Goal: Answer question/provide support: Share knowledge or assist other users

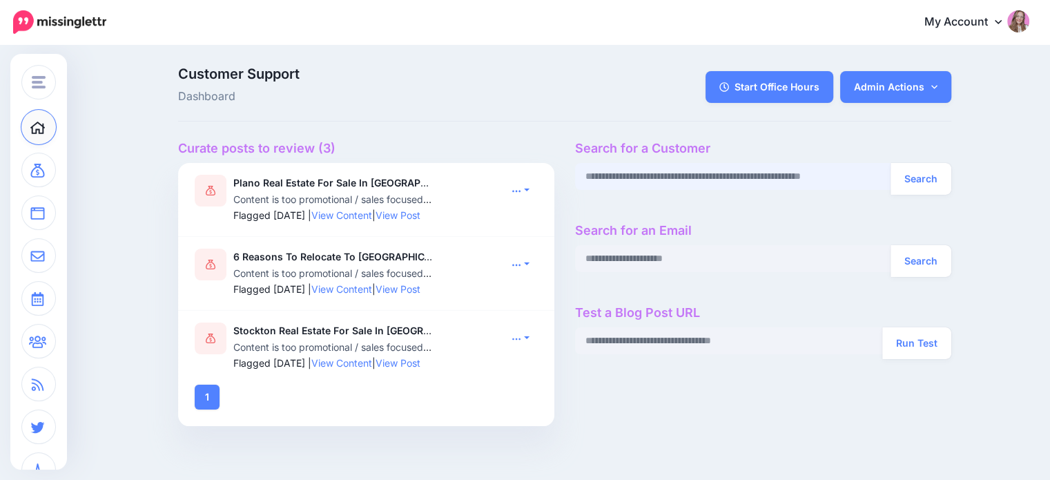
paste input "**********"
type input "**********"
click at [914, 175] on button "Search" at bounding box center [920, 179] width 61 height 32
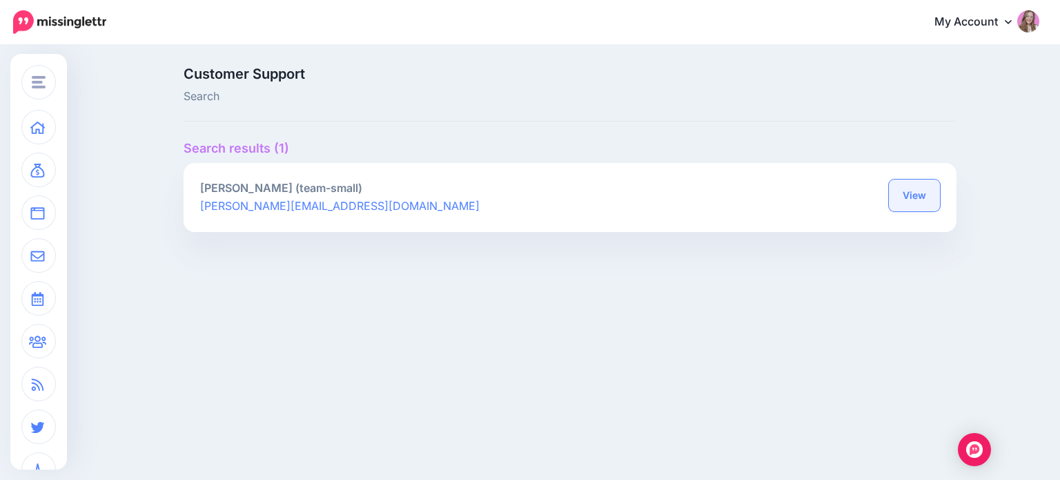
click at [921, 190] on link "View" at bounding box center [914, 195] width 51 height 32
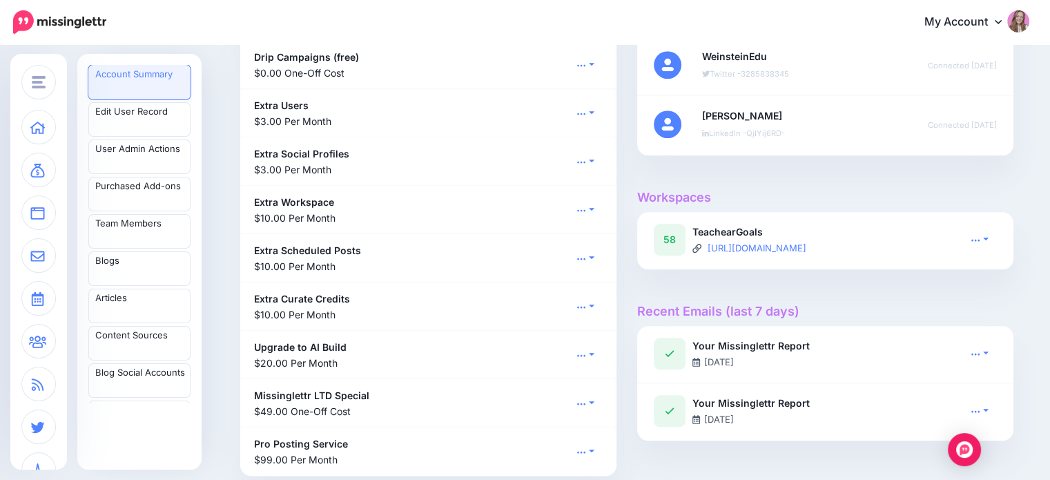
scroll to position [1173, 0]
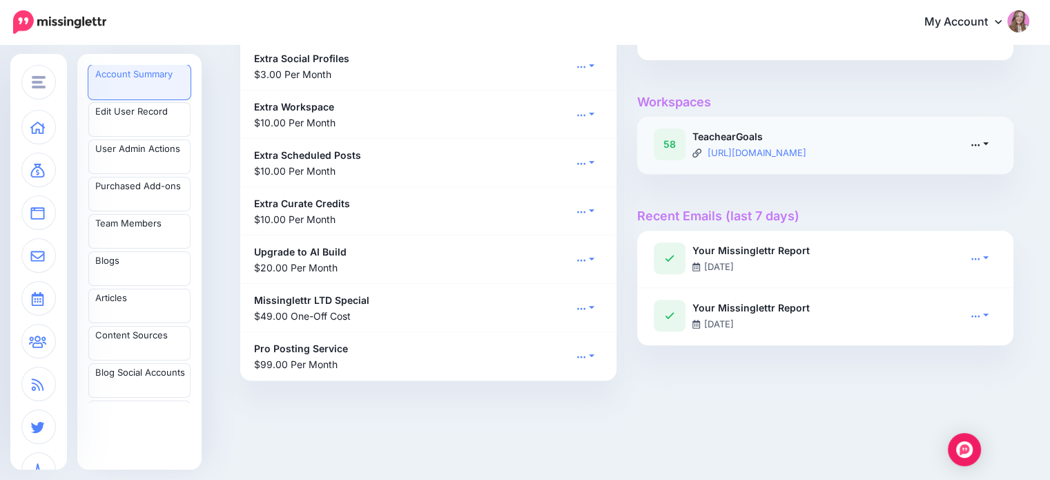
click at [986, 141] on link at bounding box center [979, 144] width 35 height 20
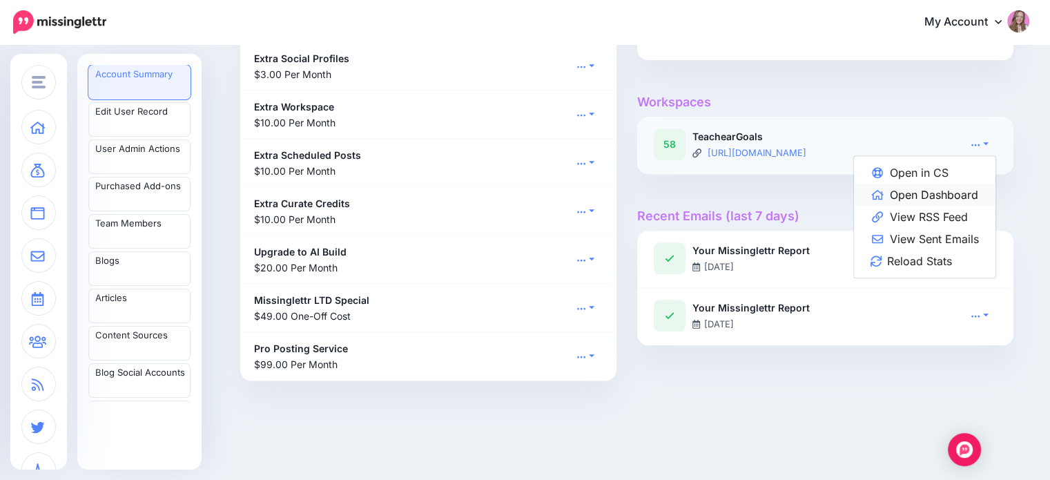
click at [964, 187] on link "Open Dashboard" at bounding box center [924, 195] width 141 height 22
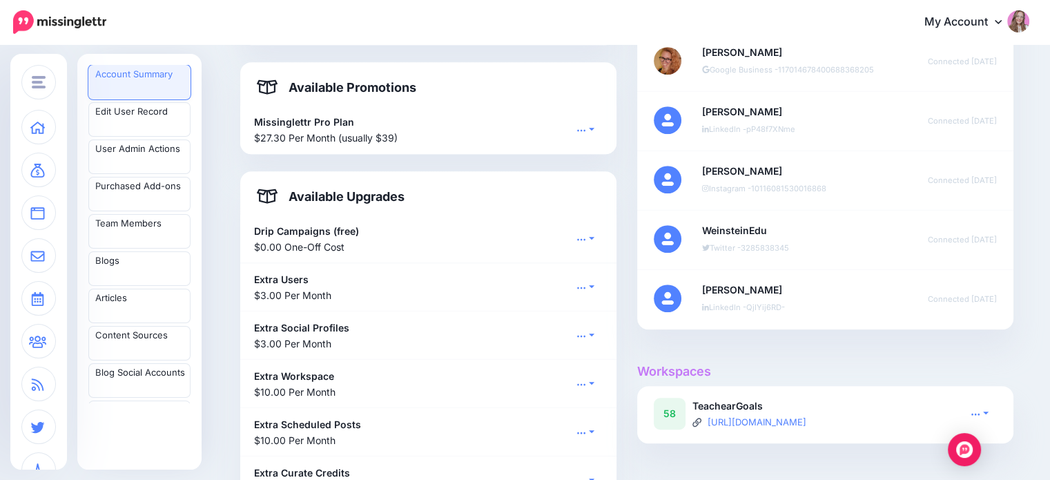
scroll to position [828, 0]
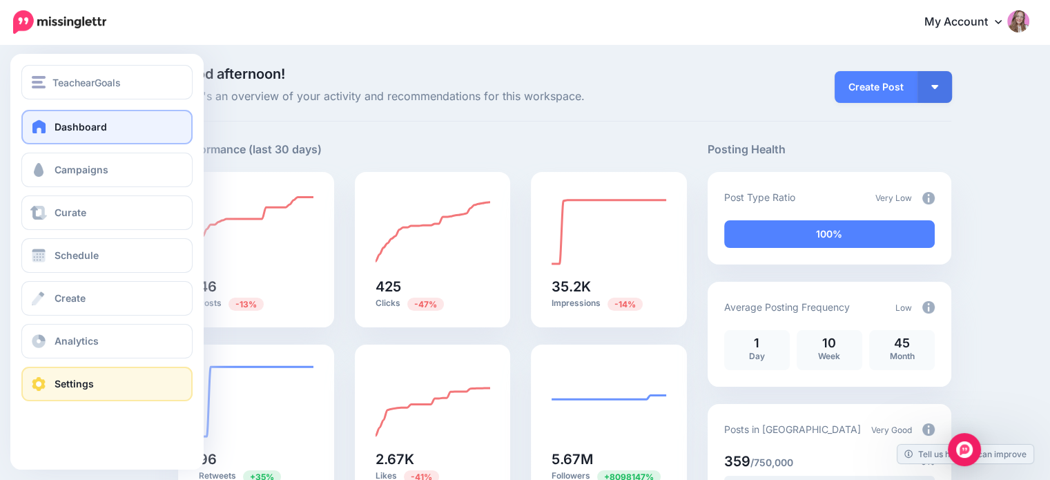
click at [36, 397] on link "Settings" at bounding box center [106, 383] width 171 height 35
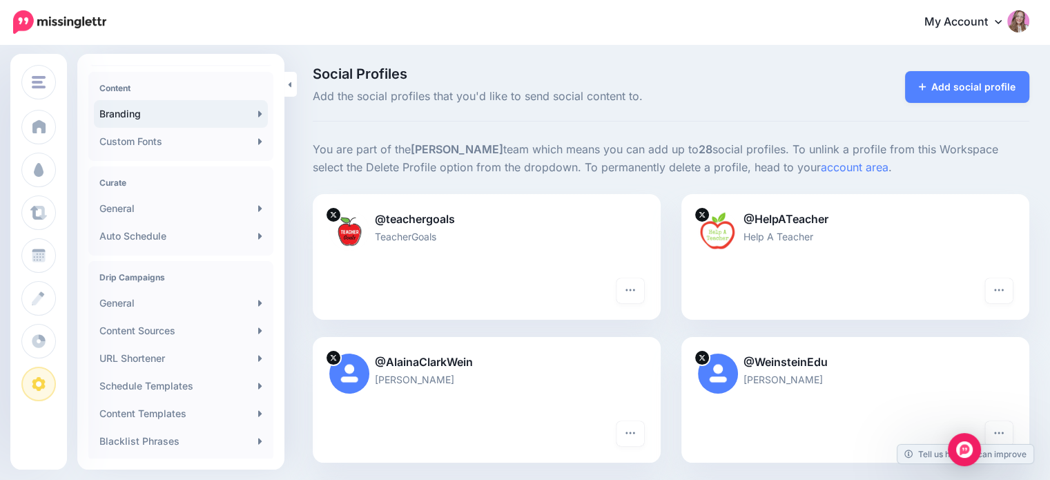
scroll to position [207, 0]
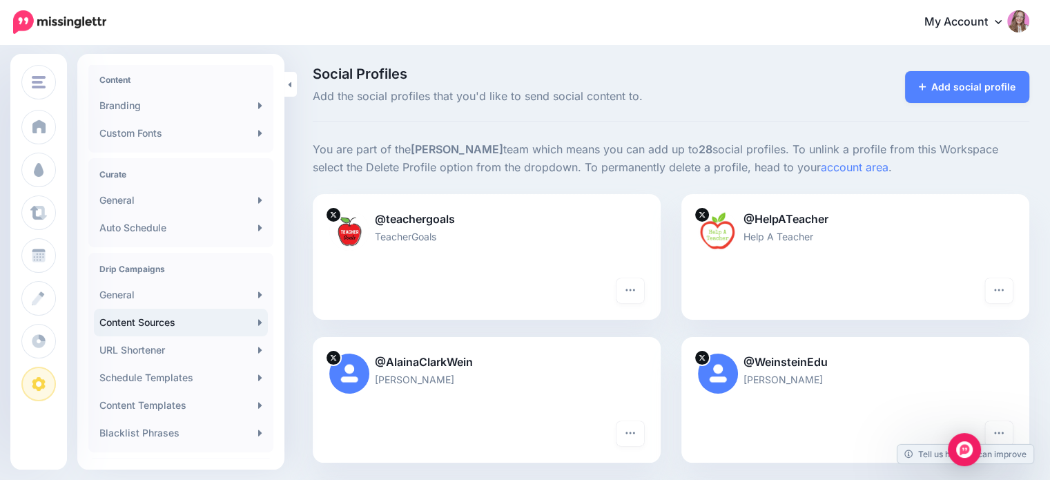
click at [182, 326] on link "Content Sources" at bounding box center [181, 322] width 174 height 28
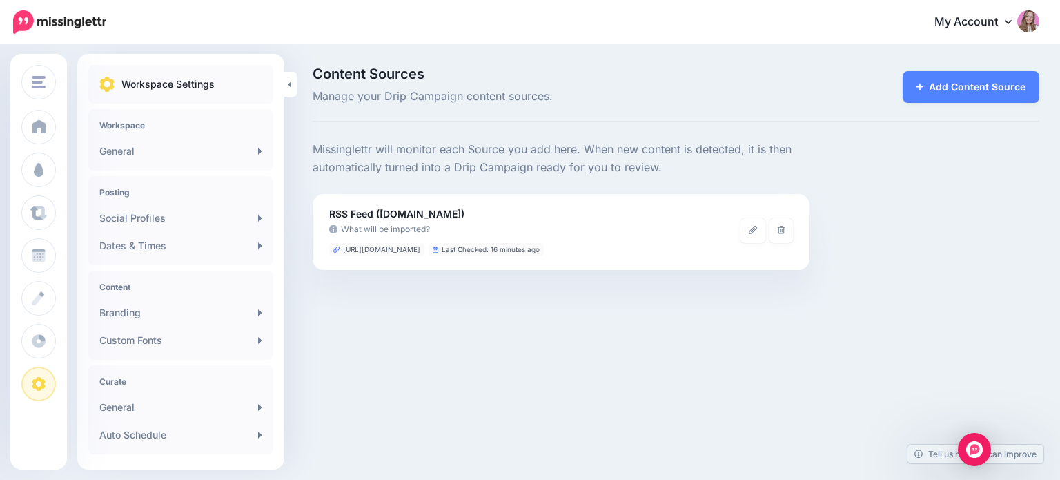
click at [496, 314] on div "TeachearGoals Agency Dashboard Missinglettr JustineWorkspace.com Test workspace…" at bounding box center [530, 240] width 1060 height 480
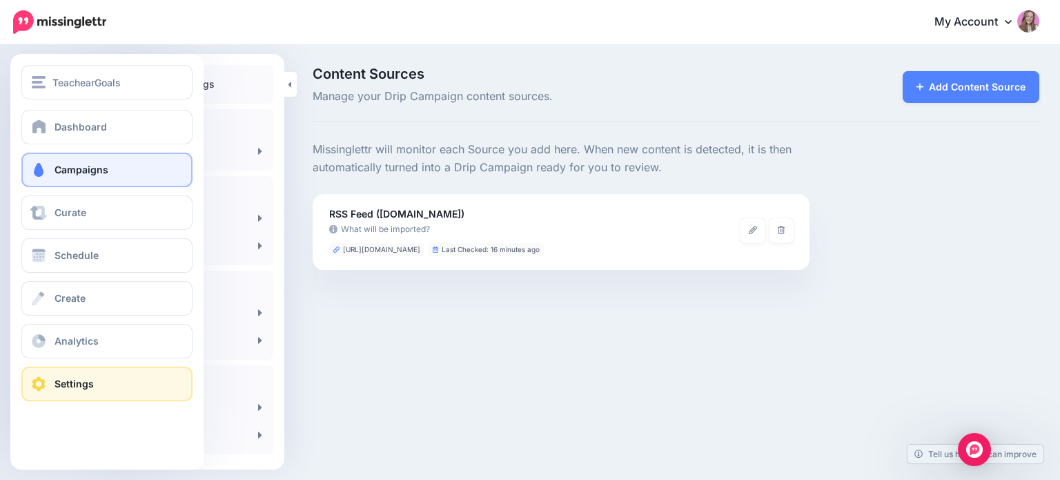
click at [45, 174] on span at bounding box center [39, 170] width 18 height 14
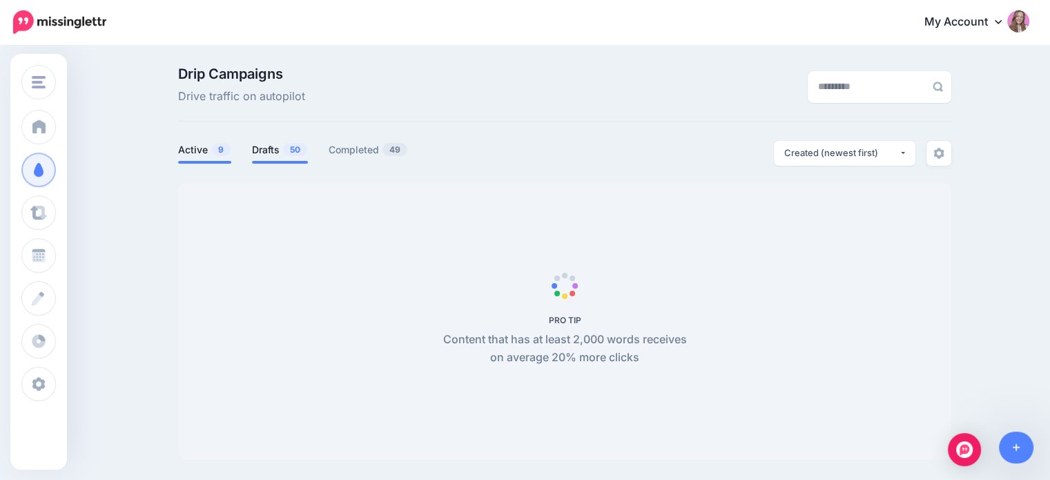
click at [286, 153] on link "Drafts 50" at bounding box center [280, 149] width 56 height 17
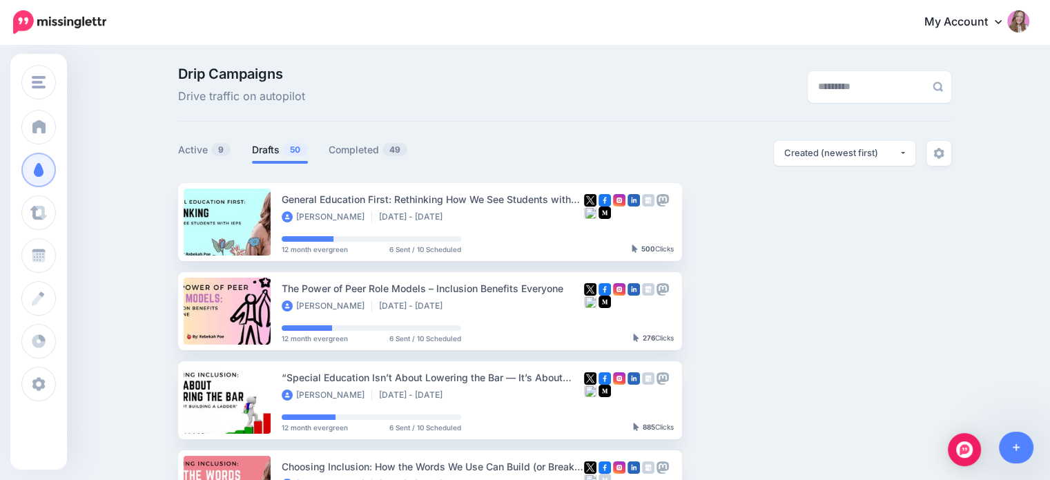
click at [282, 149] on link "Drafts 50" at bounding box center [280, 149] width 56 height 17
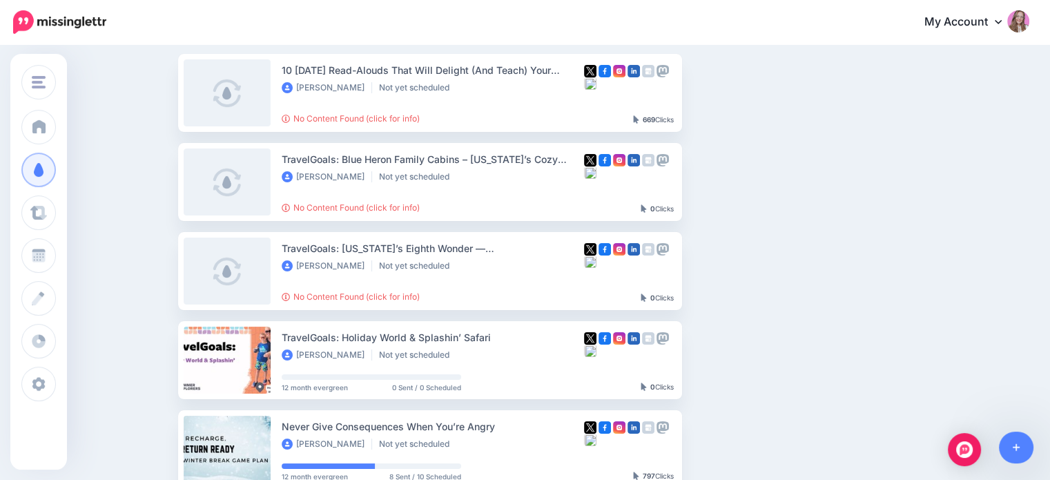
scroll to position [69, 0]
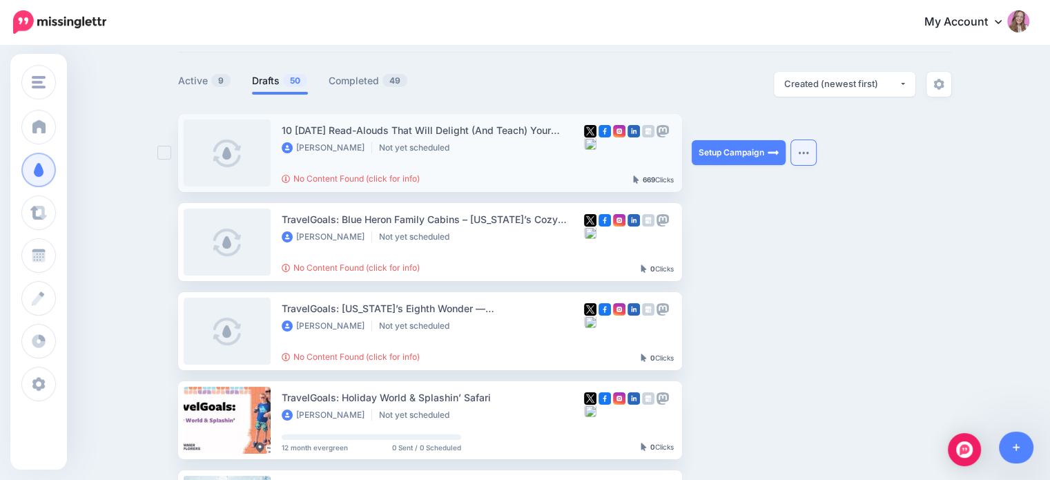
click at [812, 154] on button "button" at bounding box center [803, 152] width 25 height 25
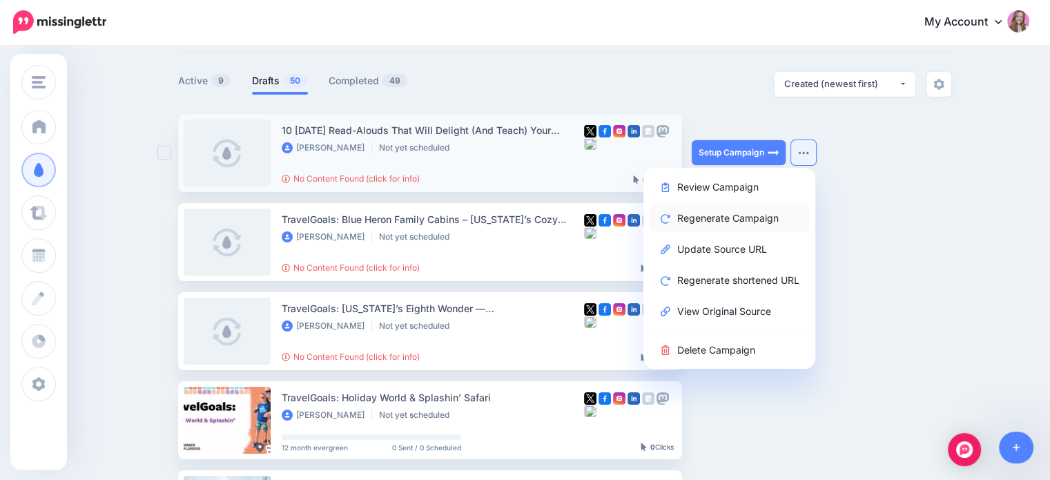
click at [743, 223] on link "Regenerate Campaign" at bounding box center [729, 217] width 161 height 27
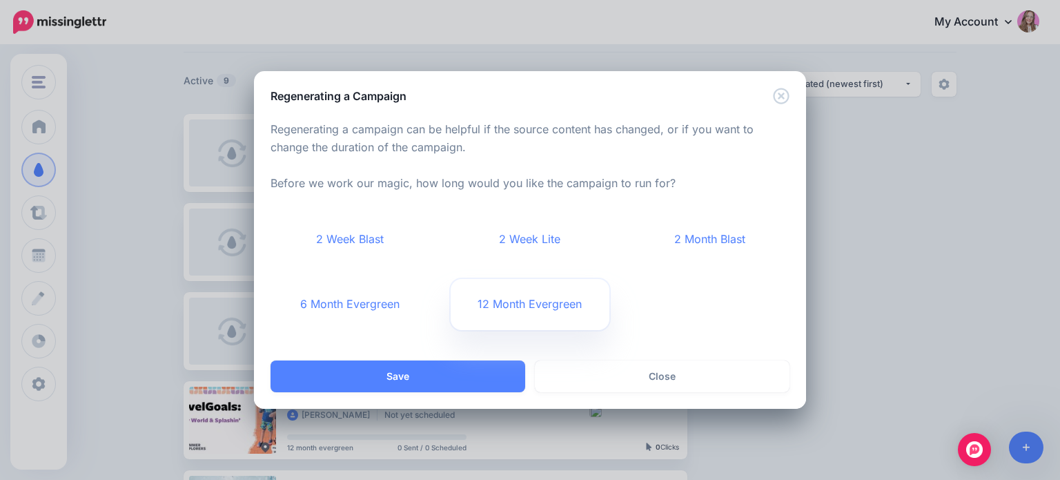
click at [515, 319] on link "12 Month Evergreen" at bounding box center [530, 304] width 159 height 51
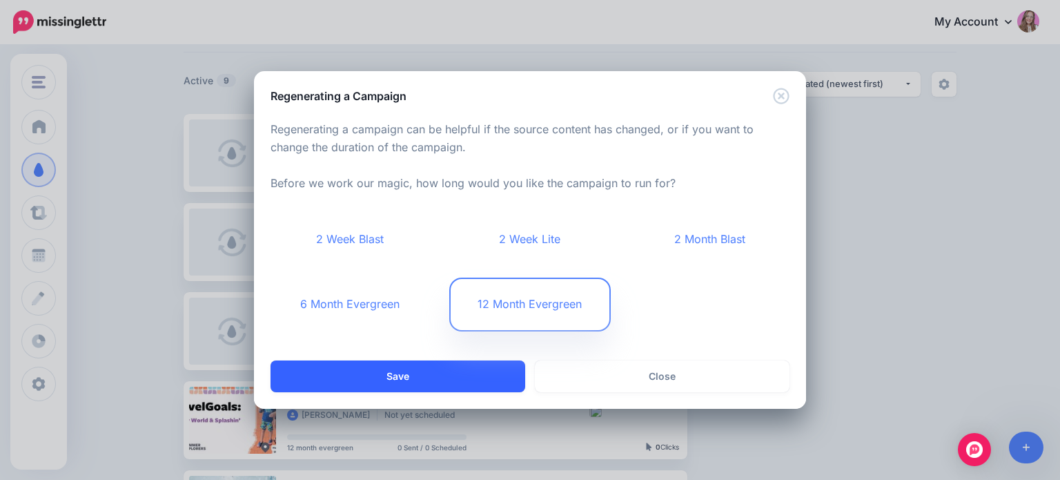
click at [481, 385] on button "Save" at bounding box center [398, 376] width 255 height 32
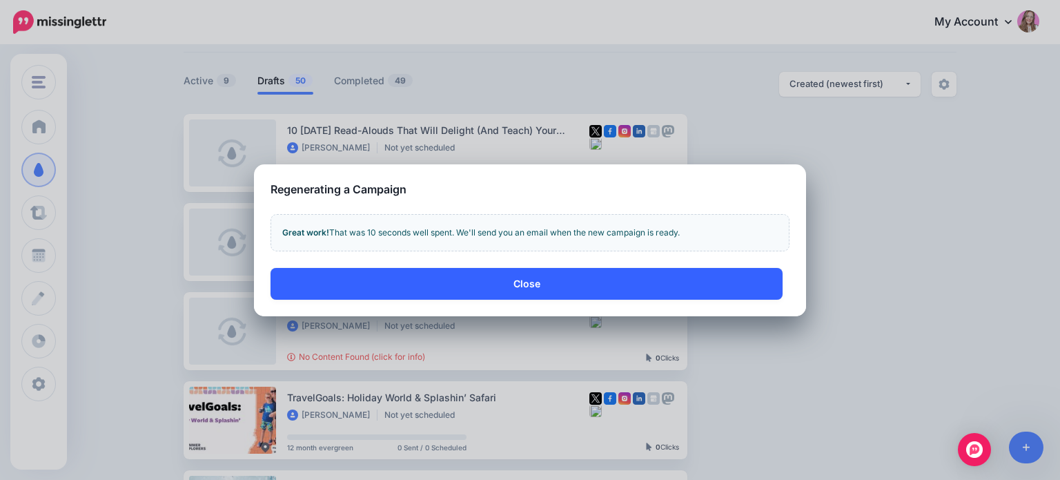
click at [452, 293] on button "Close" at bounding box center [527, 284] width 512 height 32
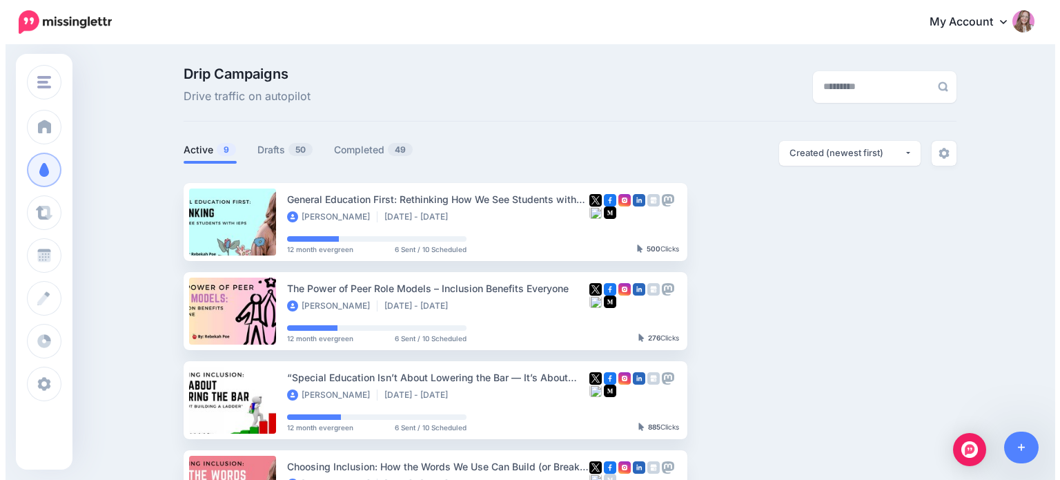
scroll to position [70, 0]
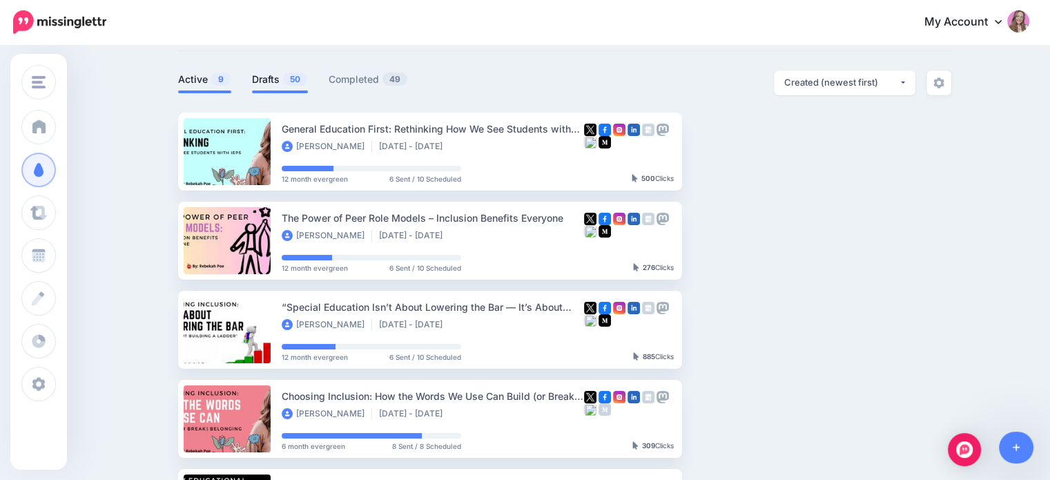
click at [265, 74] on link "Drafts 50" at bounding box center [280, 79] width 56 height 17
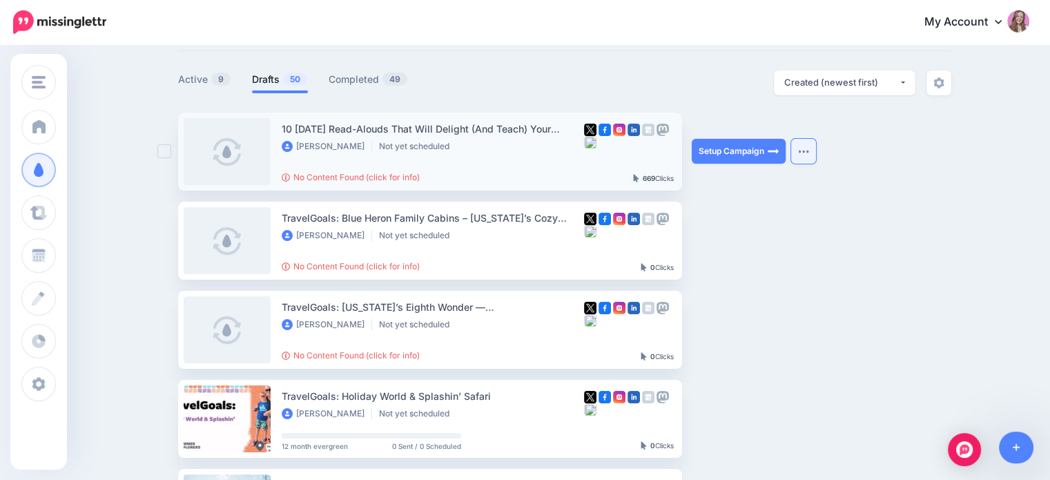
click at [814, 145] on button "button" at bounding box center [803, 151] width 25 height 25
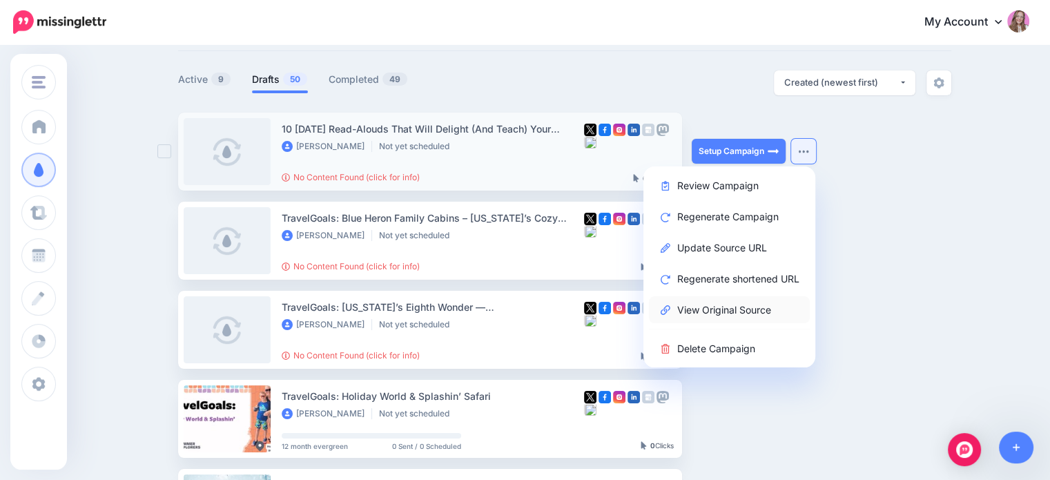
click at [721, 311] on link "View Original Source" at bounding box center [729, 309] width 161 height 27
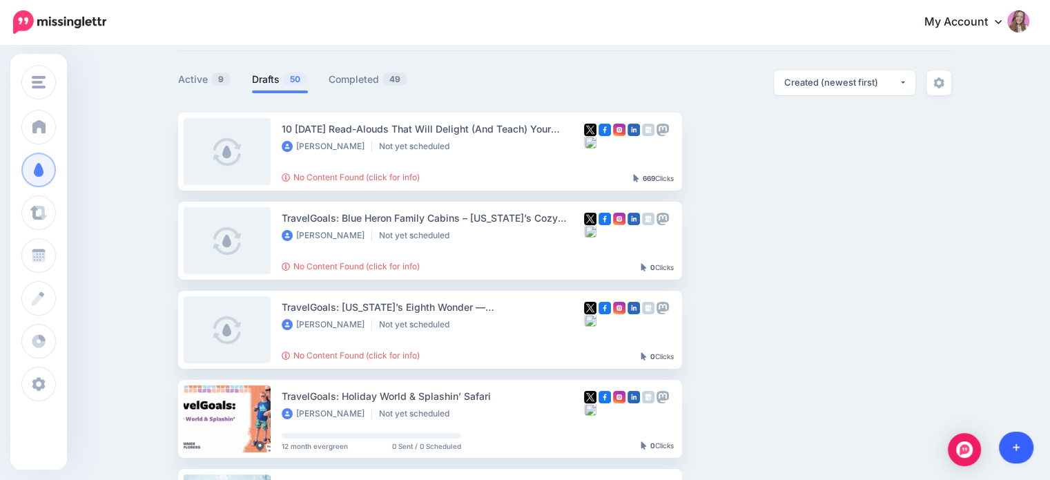
click at [1024, 447] on link at bounding box center [1016, 447] width 35 height 32
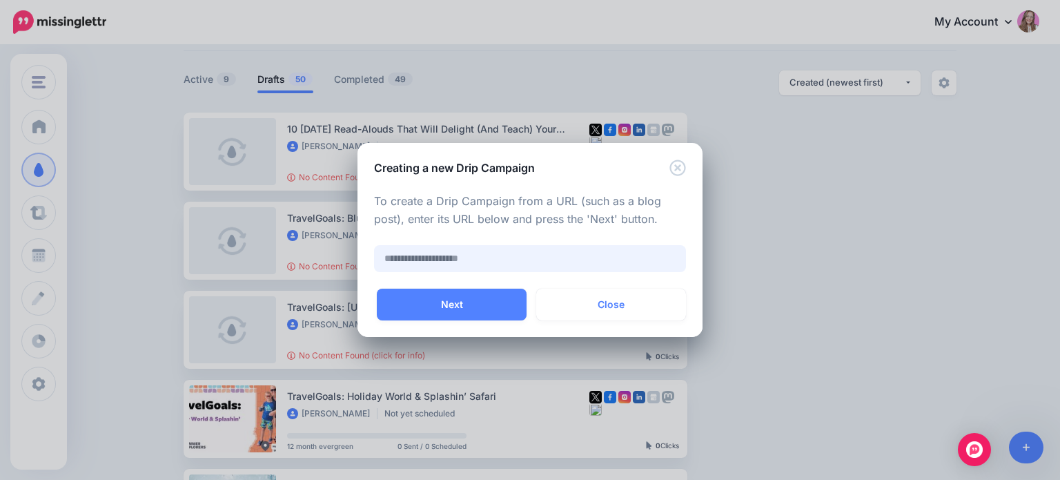
paste input "**********"
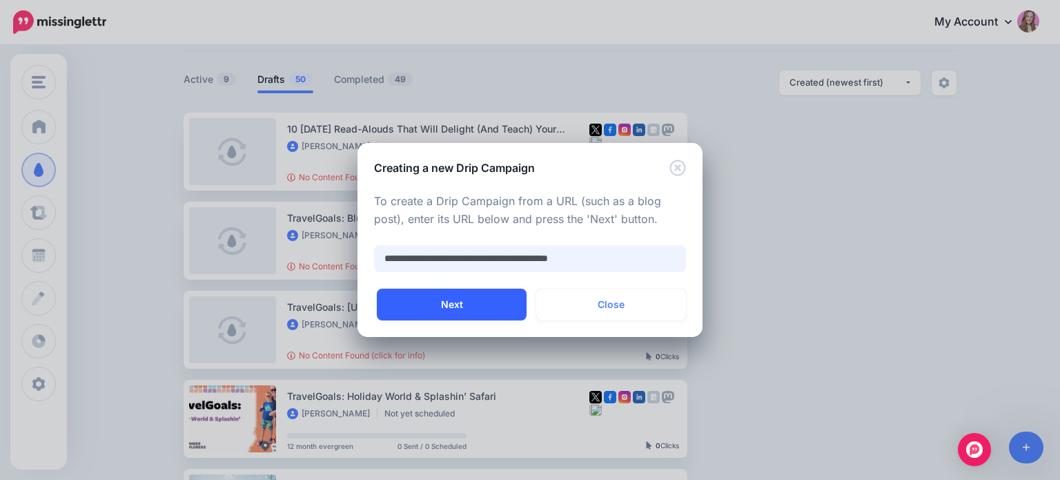
type input "**********"
click at [484, 300] on button "Next" at bounding box center [452, 304] width 150 height 32
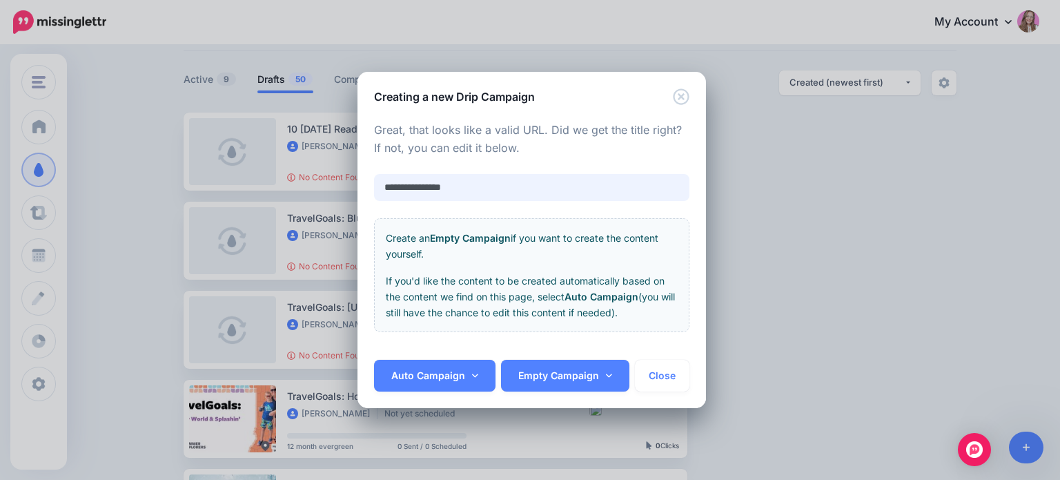
click at [466, 180] on input "**********" at bounding box center [531, 187] width 315 height 27
paste input "**********"
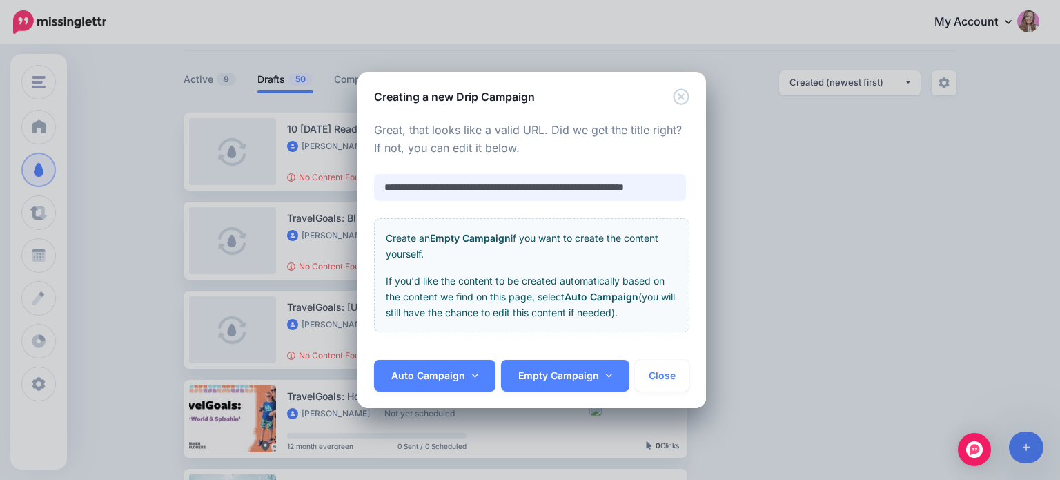
type input "**********"
click at [433, 382] on link "Auto Campaign" at bounding box center [434, 376] width 121 height 32
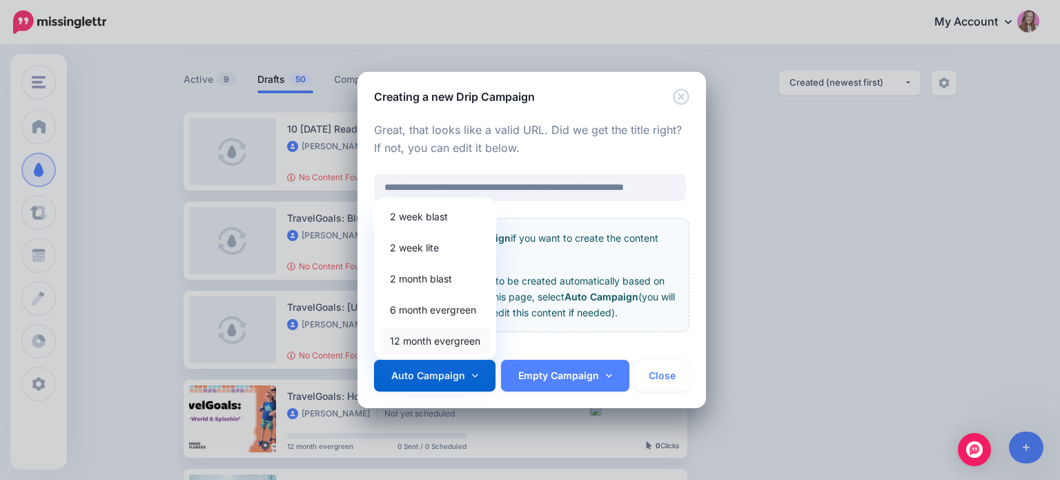
click at [470, 331] on link "12 month evergreen" at bounding box center [435, 340] width 111 height 27
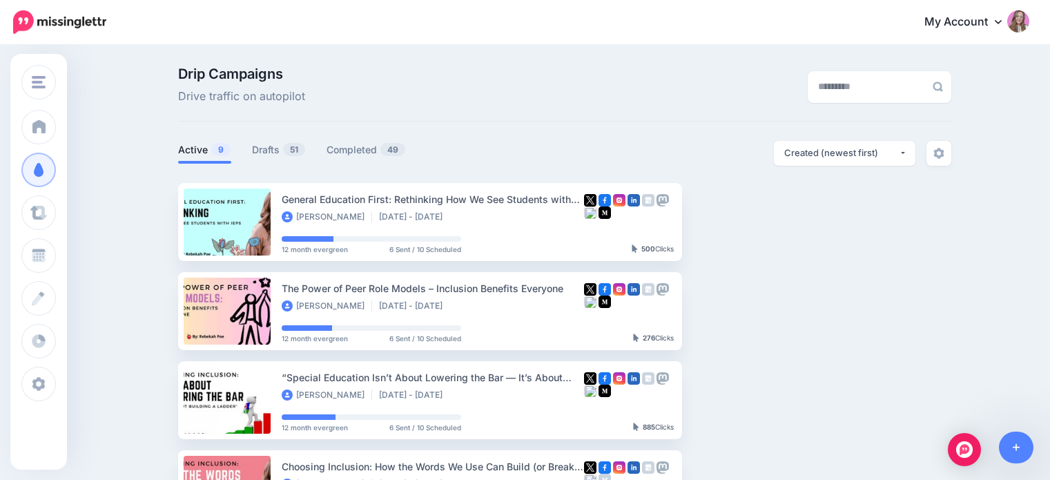
scroll to position [72, 0]
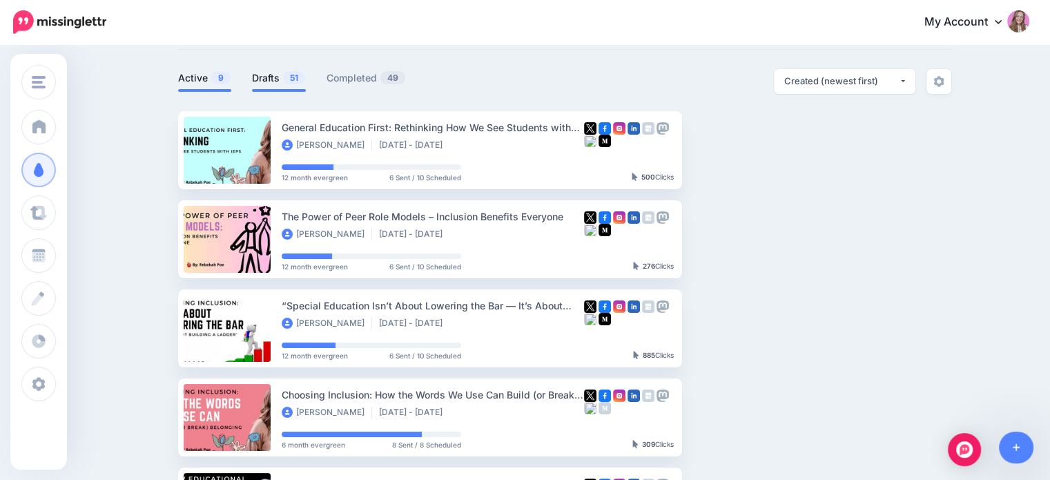
click at [268, 77] on link "Drafts 51" at bounding box center [279, 78] width 54 height 17
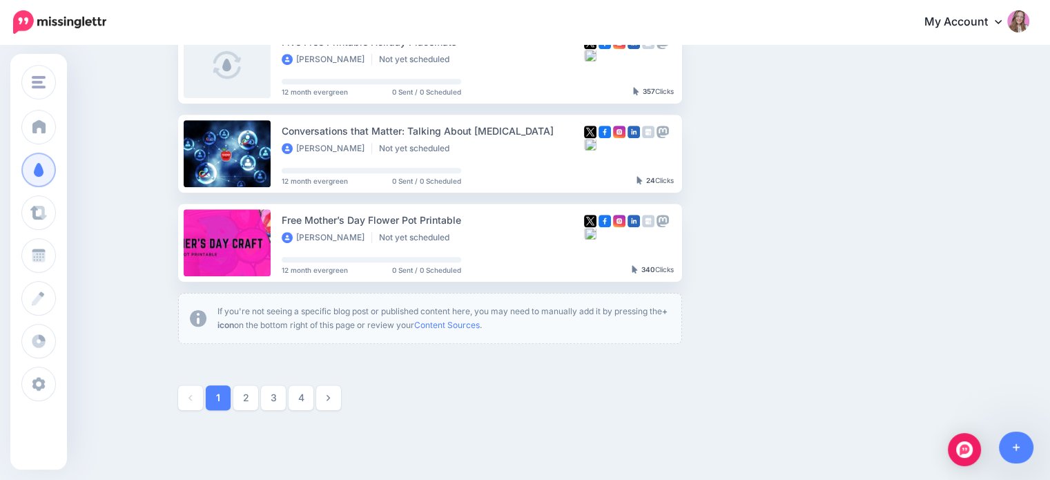
scroll to position [849, 0]
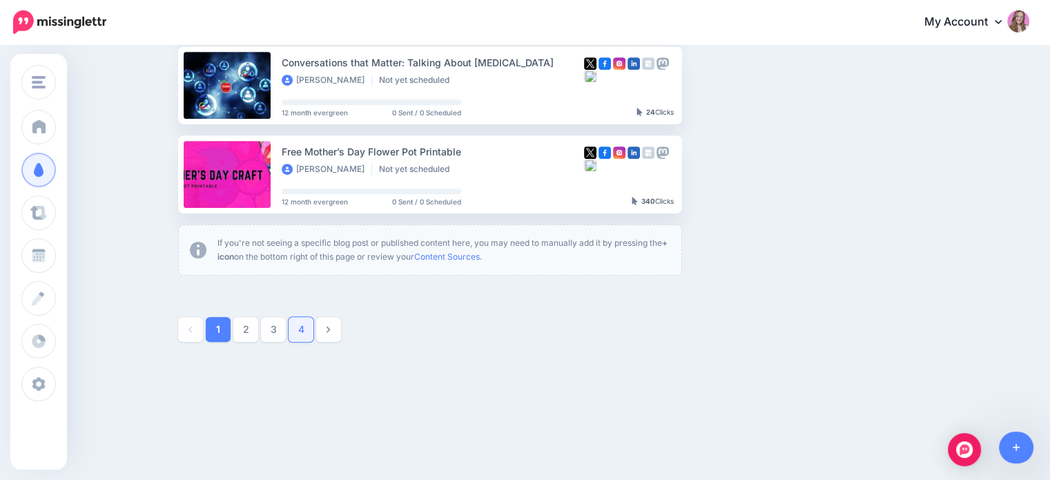
click at [304, 337] on link "4" at bounding box center [300, 329] width 25 height 25
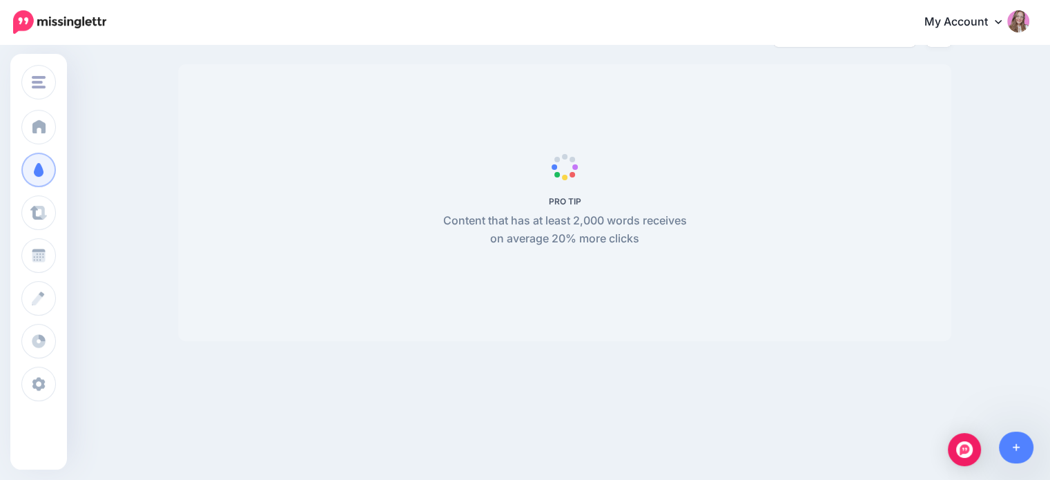
scroll to position [119, 0]
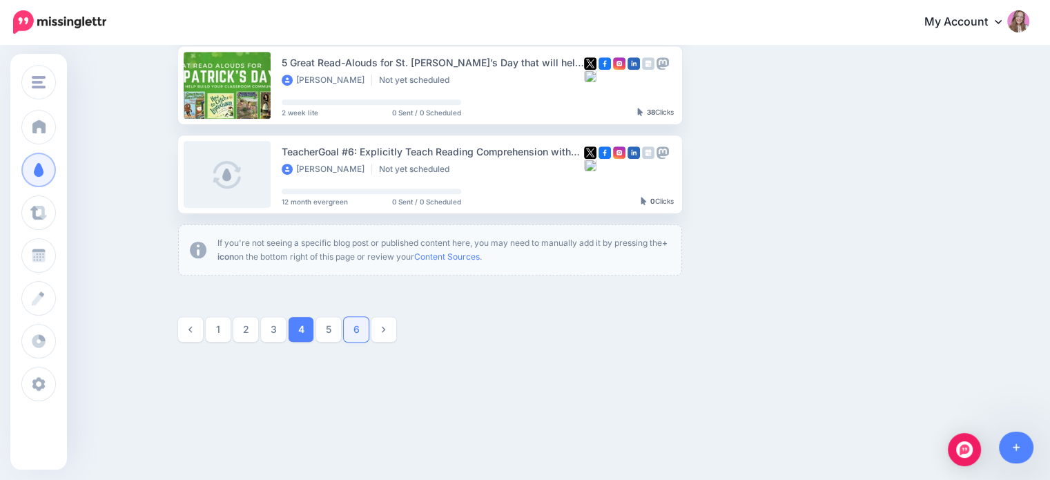
click at [364, 337] on link "6" at bounding box center [356, 329] width 25 height 25
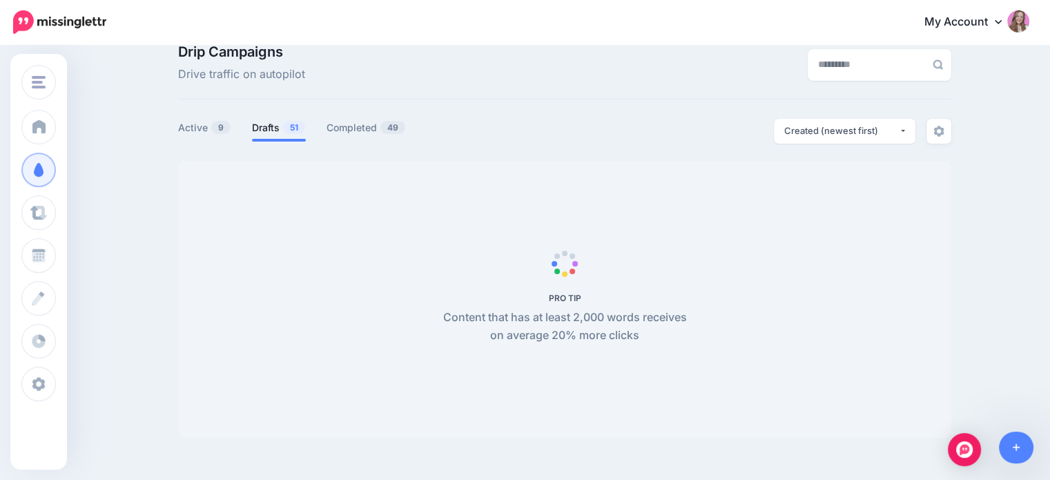
scroll to position [0, 0]
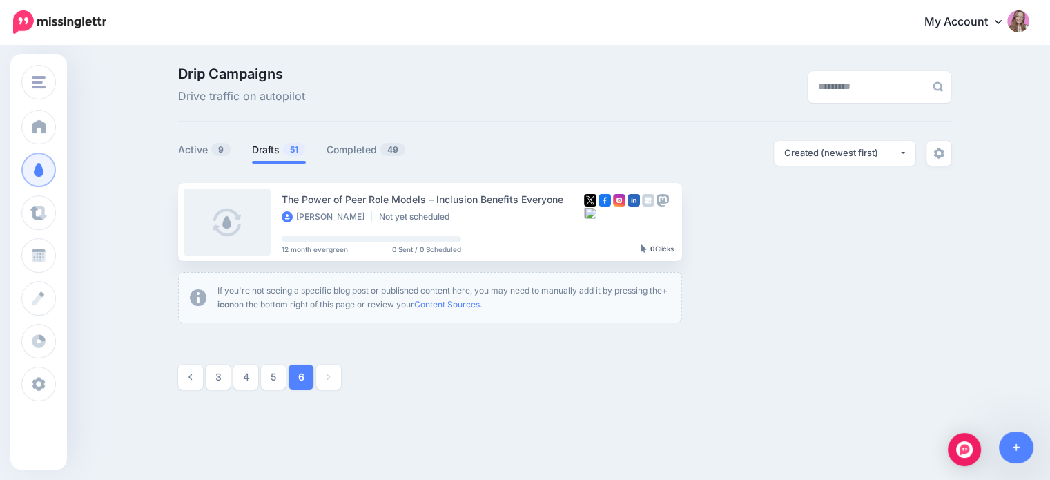
click at [273, 146] on link "Drafts 51" at bounding box center [279, 149] width 54 height 17
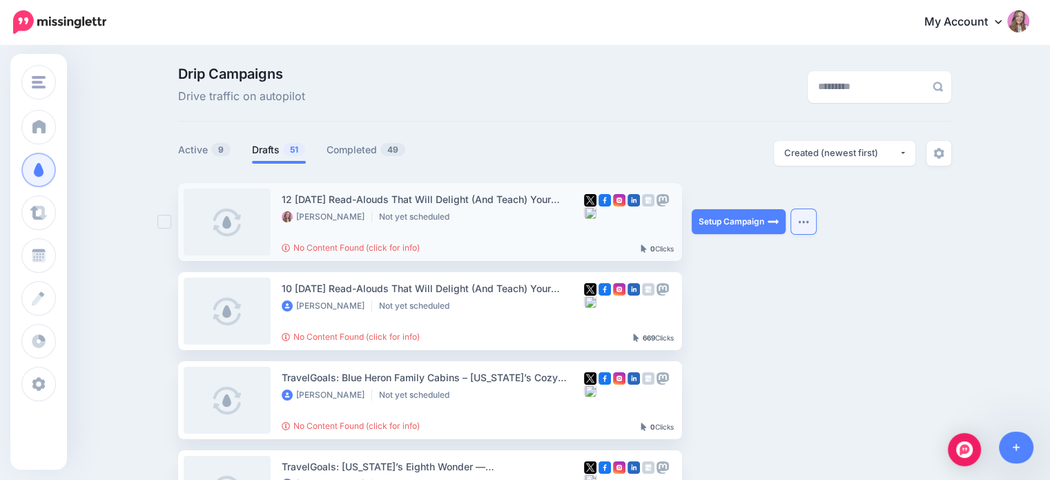
click at [809, 220] on img "button" at bounding box center [803, 221] width 11 height 4
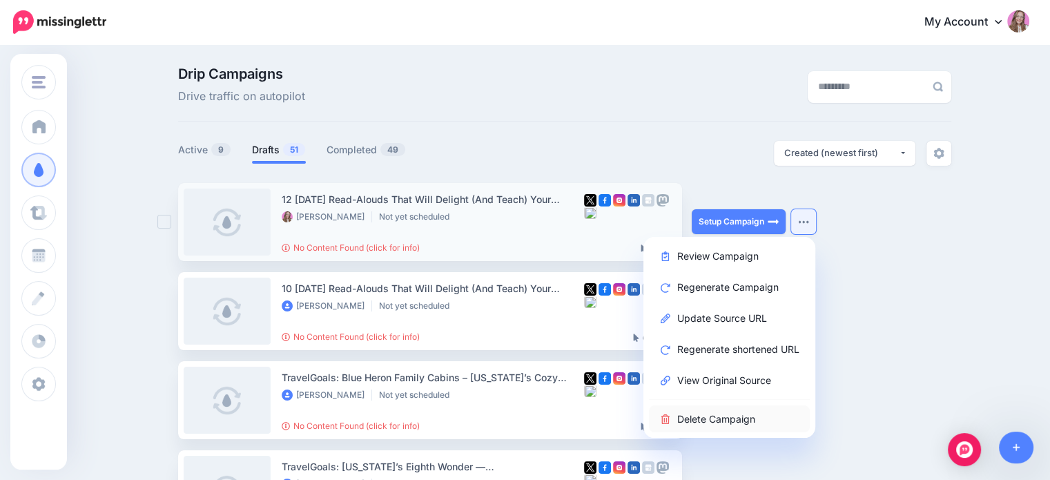
click at [751, 410] on link "Delete Campaign" at bounding box center [729, 418] width 161 height 27
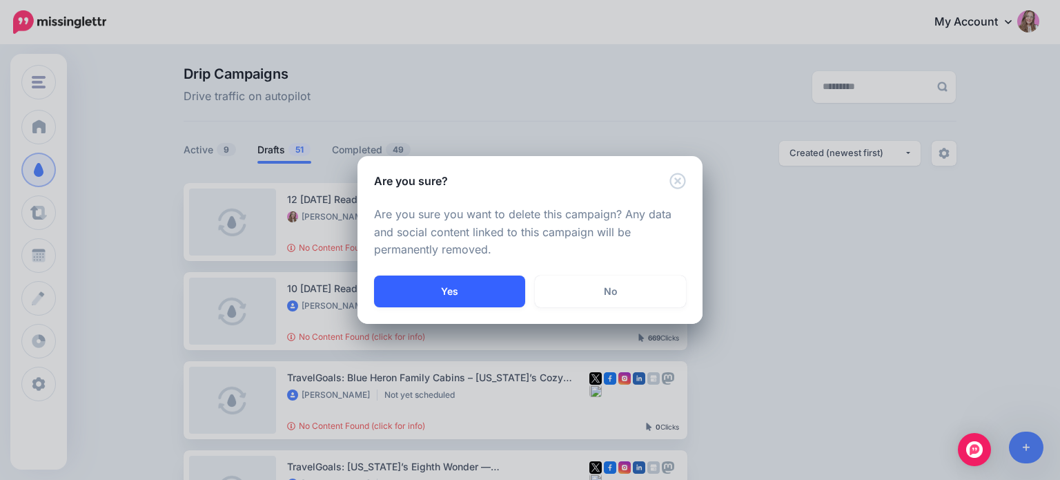
click at [453, 291] on button "Yes" at bounding box center [449, 291] width 151 height 32
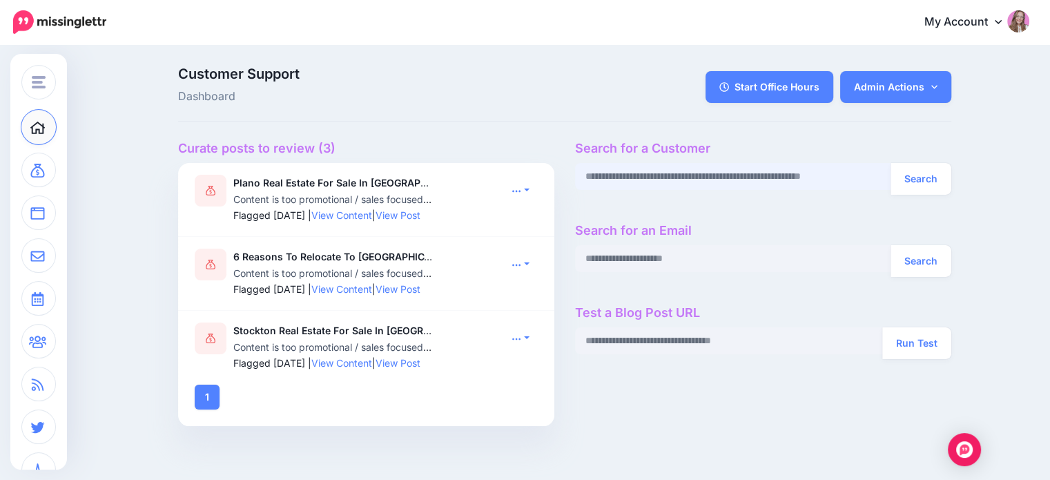
click at [693, 179] on input "text" at bounding box center [733, 176] width 316 height 27
paste input "**********"
type input "**********"
click at [917, 172] on button "Search" at bounding box center [920, 179] width 61 height 32
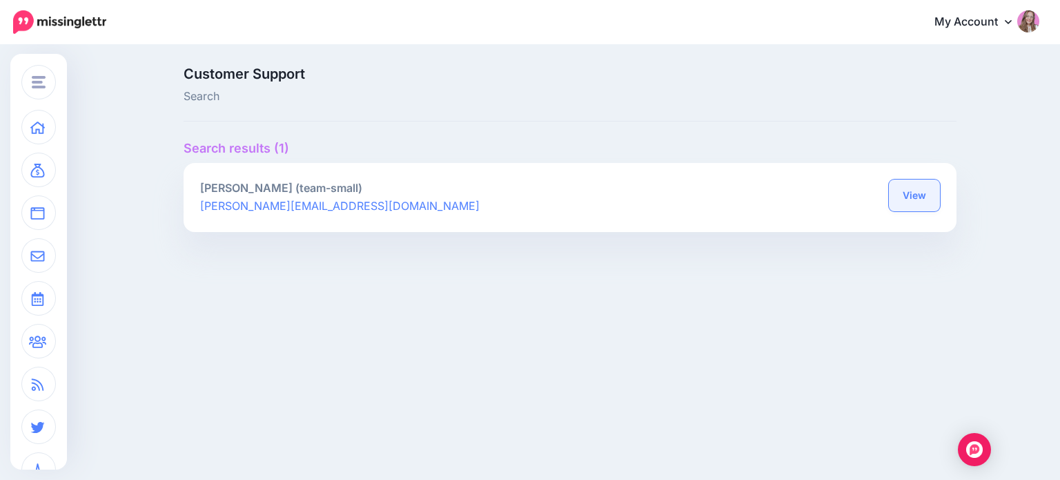
click at [907, 195] on link "View" at bounding box center [914, 195] width 51 height 32
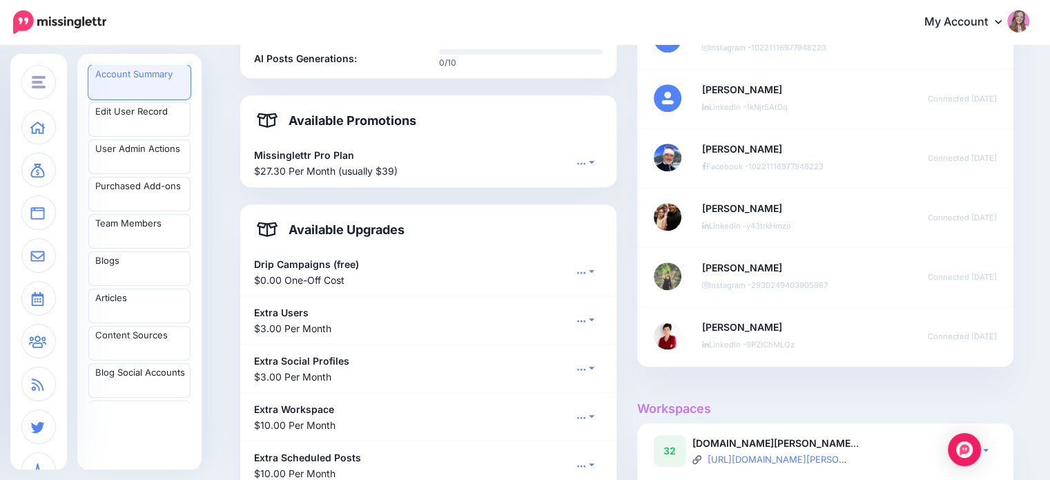
scroll to position [1380, 0]
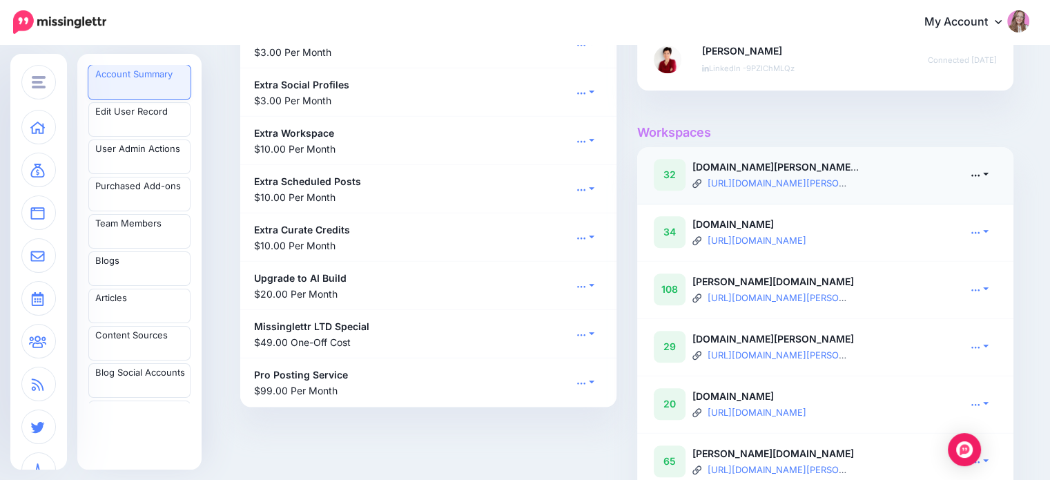
click at [988, 184] on link at bounding box center [979, 174] width 35 height 20
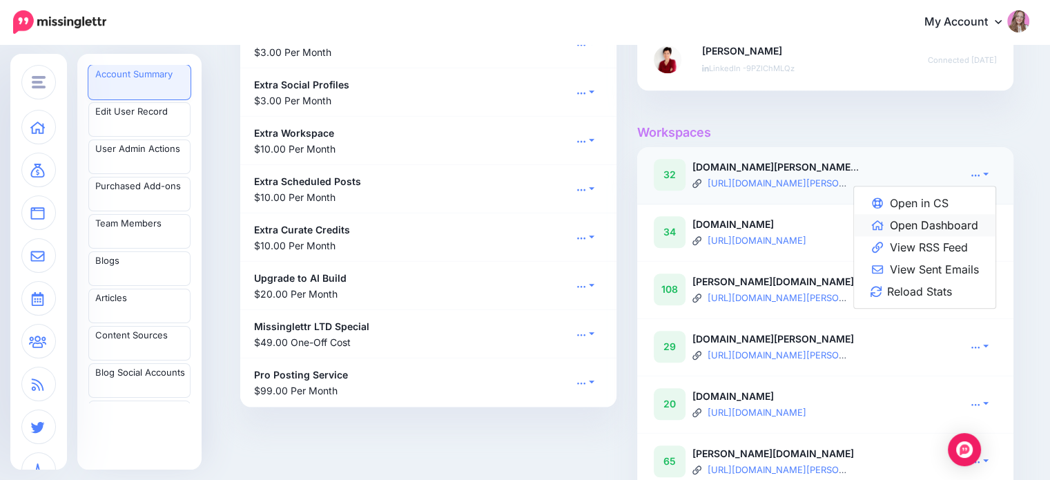
click at [966, 236] on link "Open Dashboard" at bounding box center [924, 225] width 141 height 22
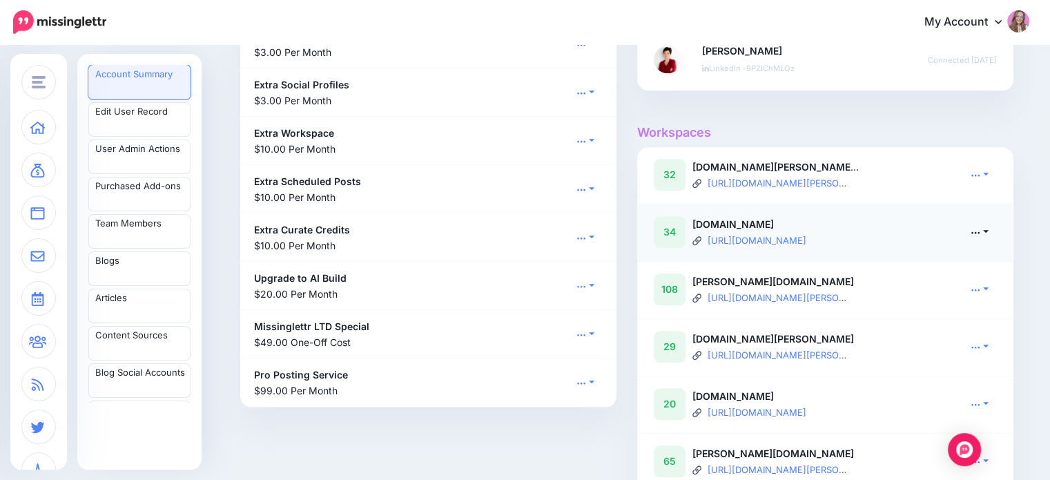
click at [979, 237] on icon at bounding box center [975, 232] width 10 height 10
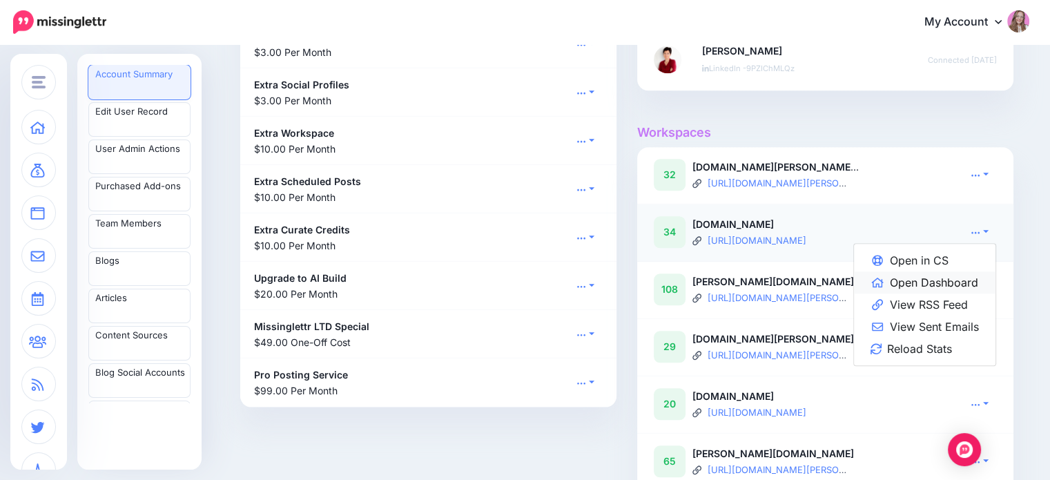
click at [947, 289] on link "Open Dashboard" at bounding box center [924, 282] width 141 height 22
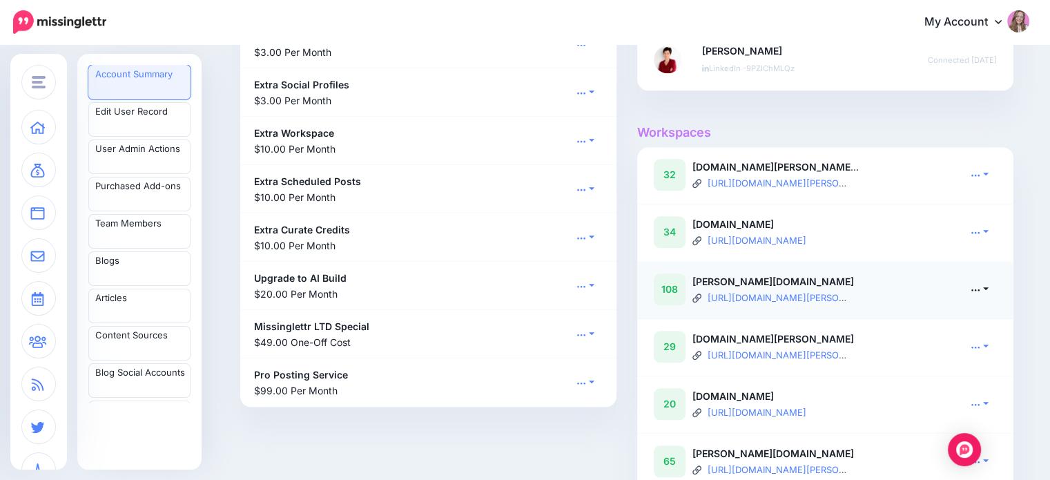
click at [974, 299] on link at bounding box center [979, 289] width 35 height 20
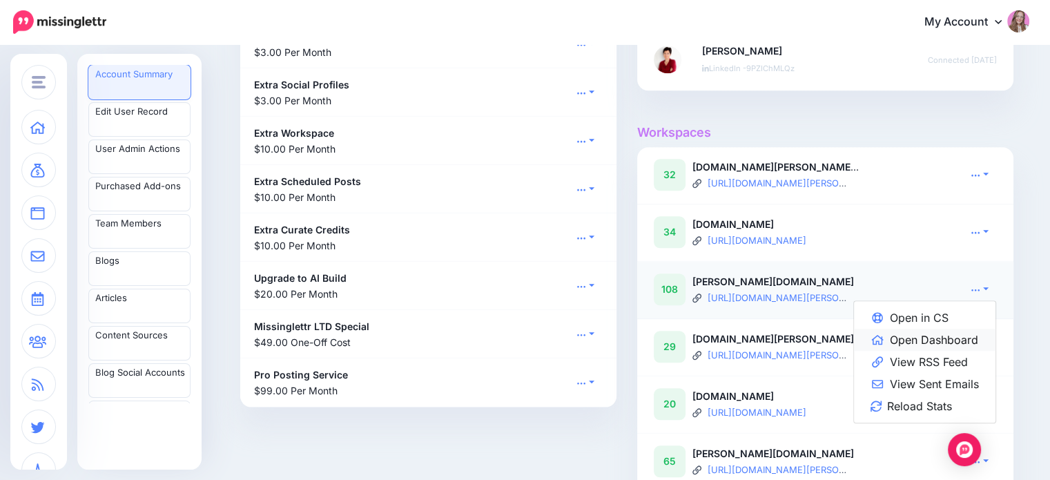
click at [953, 351] on link "Open Dashboard" at bounding box center [924, 340] width 141 height 22
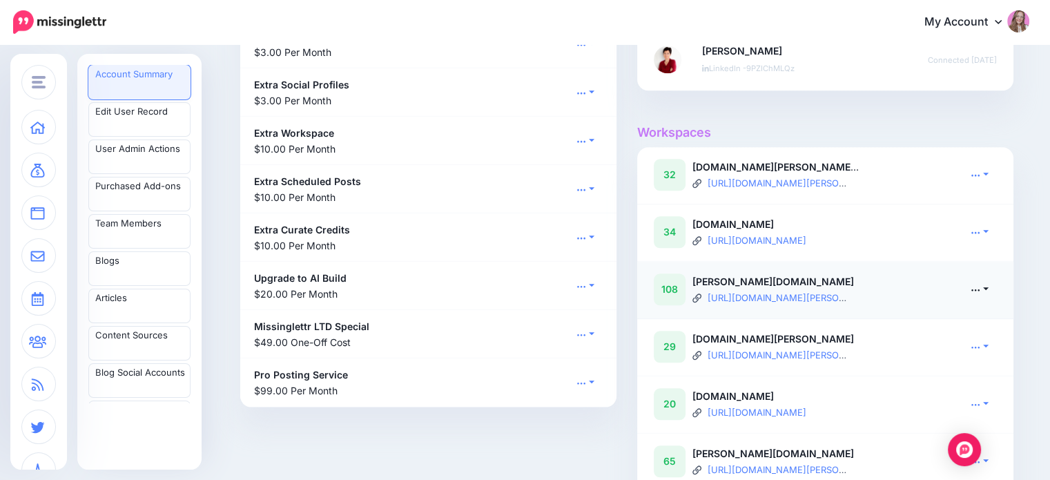
click at [992, 299] on link at bounding box center [979, 289] width 35 height 20
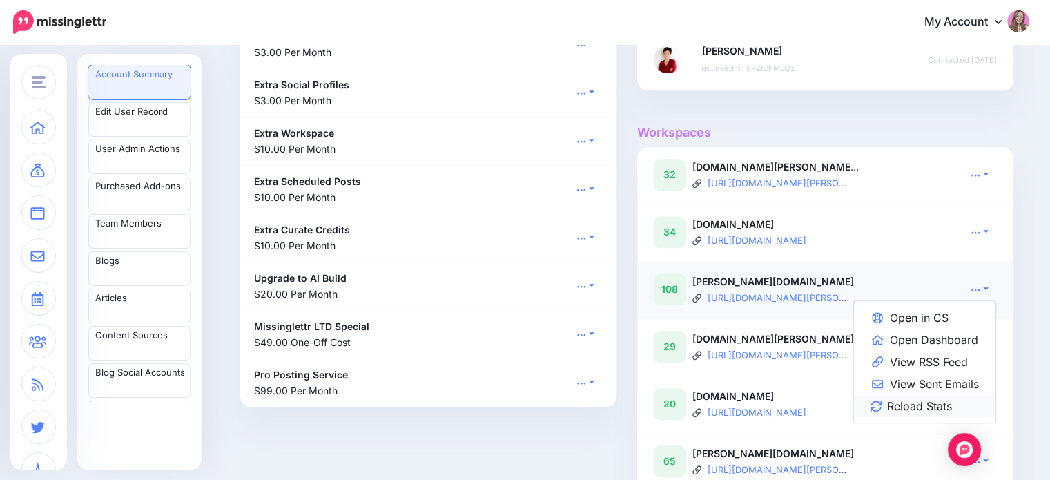
click at [936, 417] on link "Reload Stats" at bounding box center [924, 406] width 141 height 22
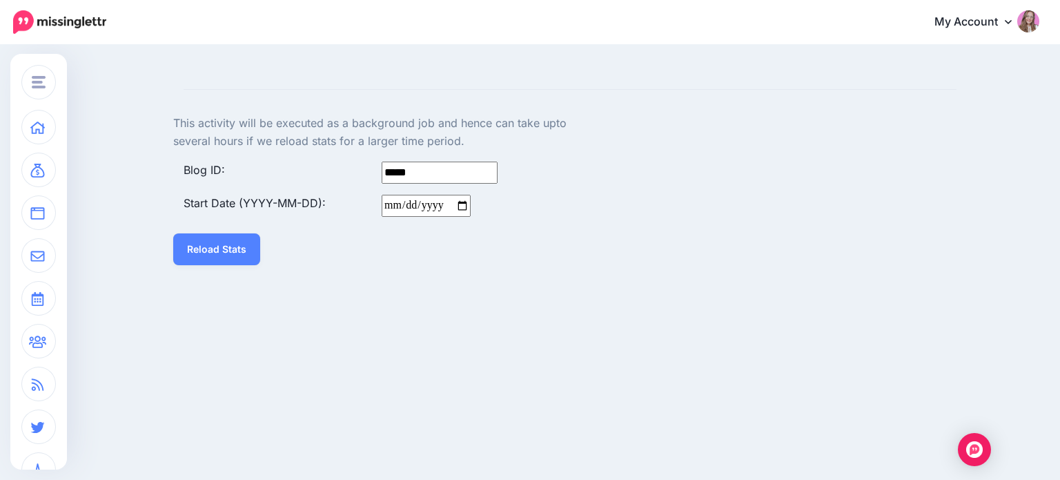
click at [387, 203] on input "Start Date (YYYY-MM-DD):" at bounding box center [426, 206] width 89 height 22
type input "**********"
click at [216, 244] on button "Reload Stats" at bounding box center [216, 249] width 87 height 32
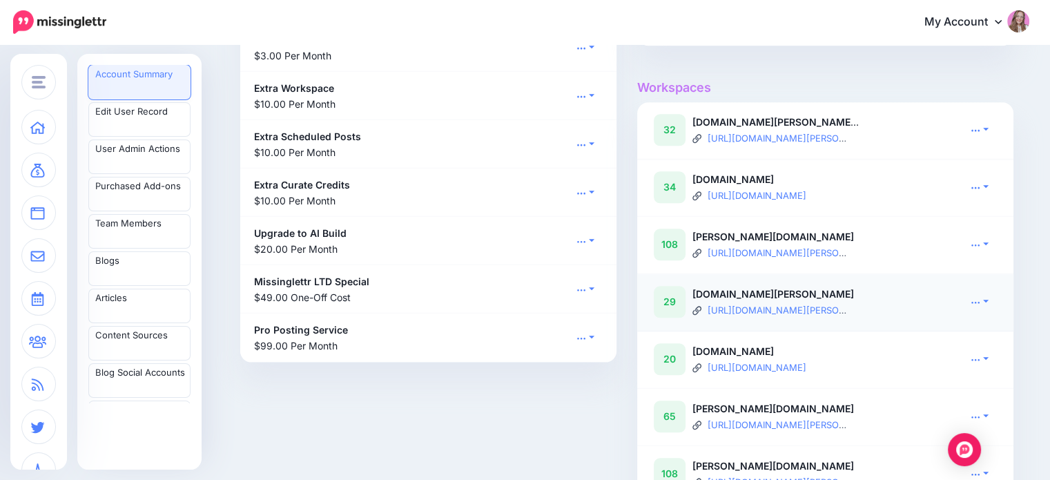
scroll to position [1449, 0]
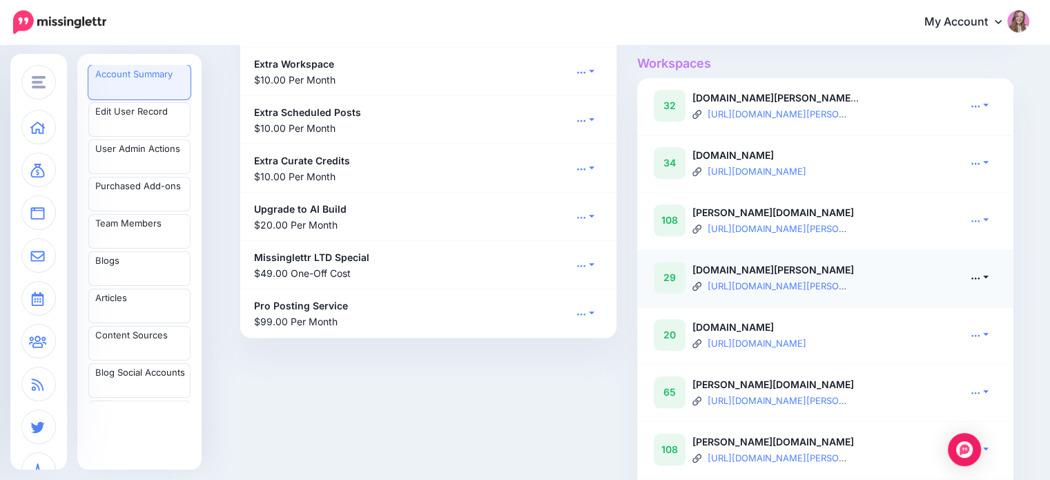
click at [980, 279] on icon at bounding box center [976, 278] width 8 height 2
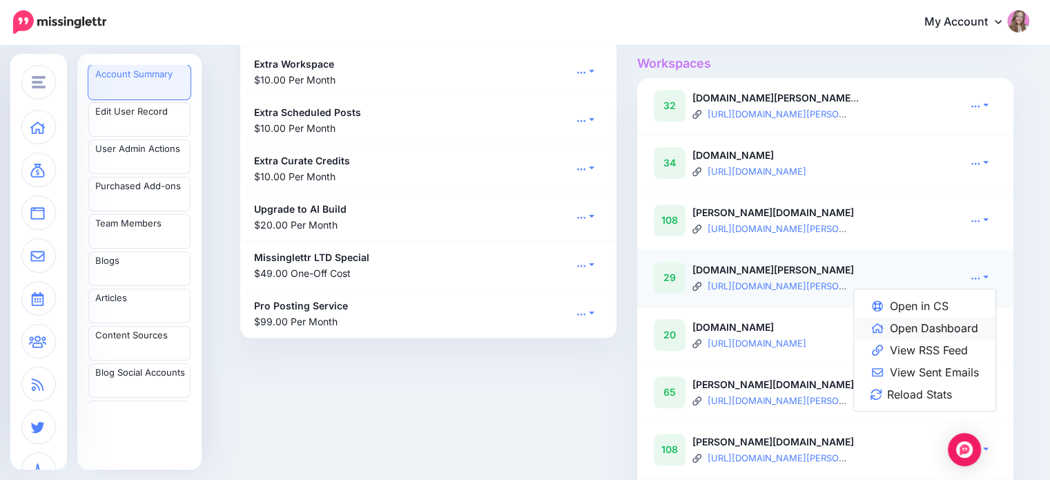
click at [964, 337] on link "Open Dashboard" at bounding box center [924, 328] width 141 height 22
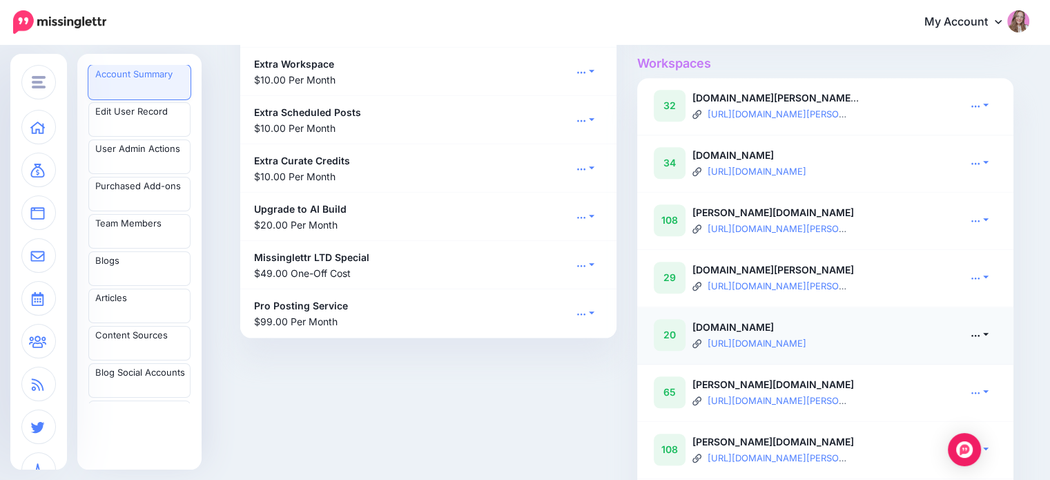
click at [990, 344] on link at bounding box center [979, 334] width 35 height 20
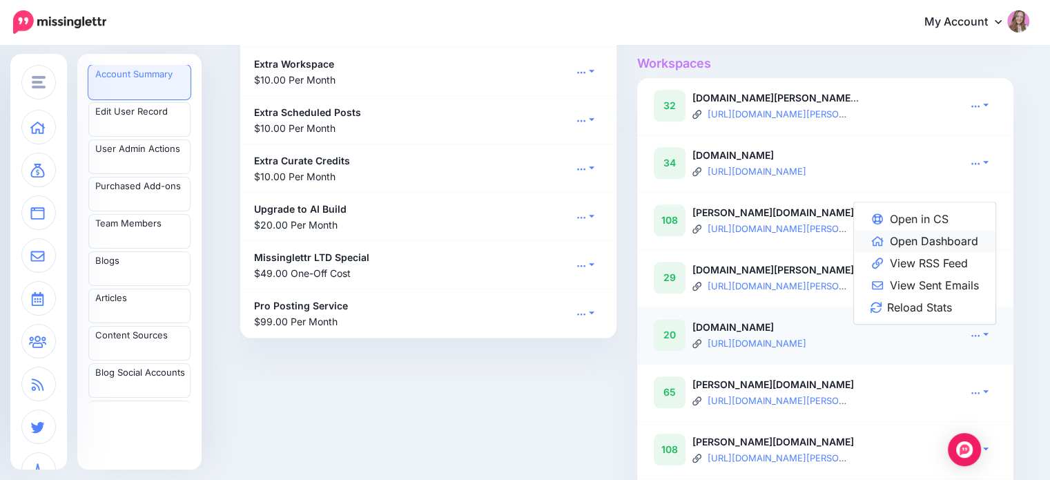
click at [932, 252] on link "Open Dashboard" at bounding box center [924, 241] width 141 height 22
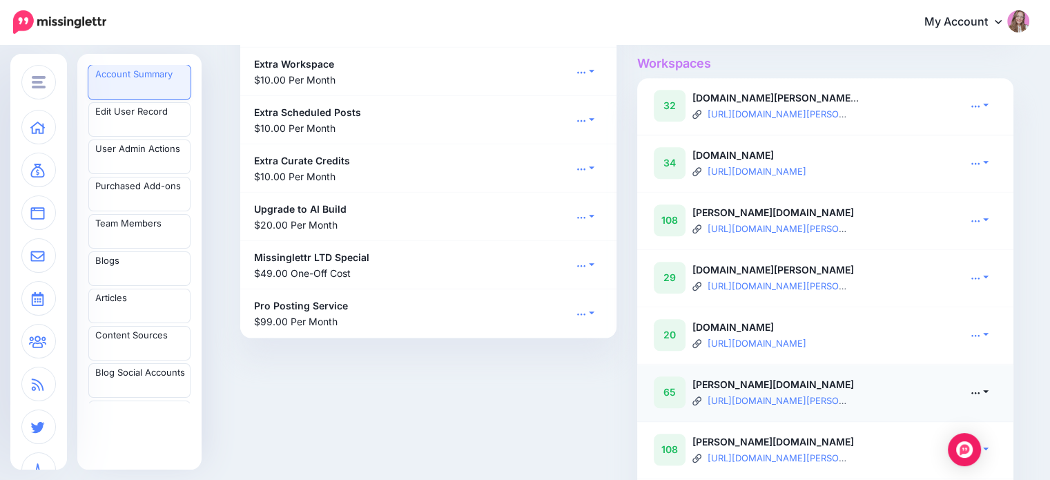
click at [986, 402] on link at bounding box center [979, 392] width 35 height 20
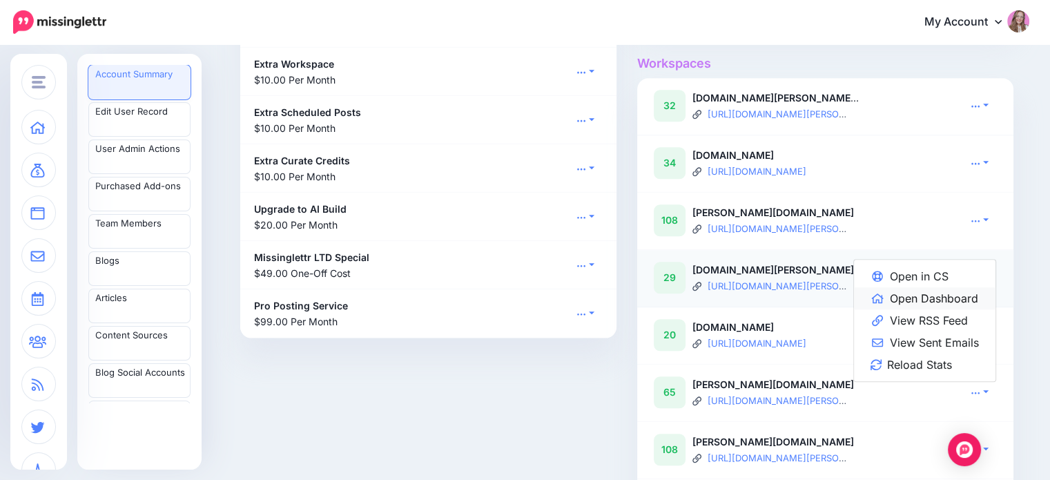
click at [951, 309] on link "Open Dashboard" at bounding box center [924, 298] width 141 height 22
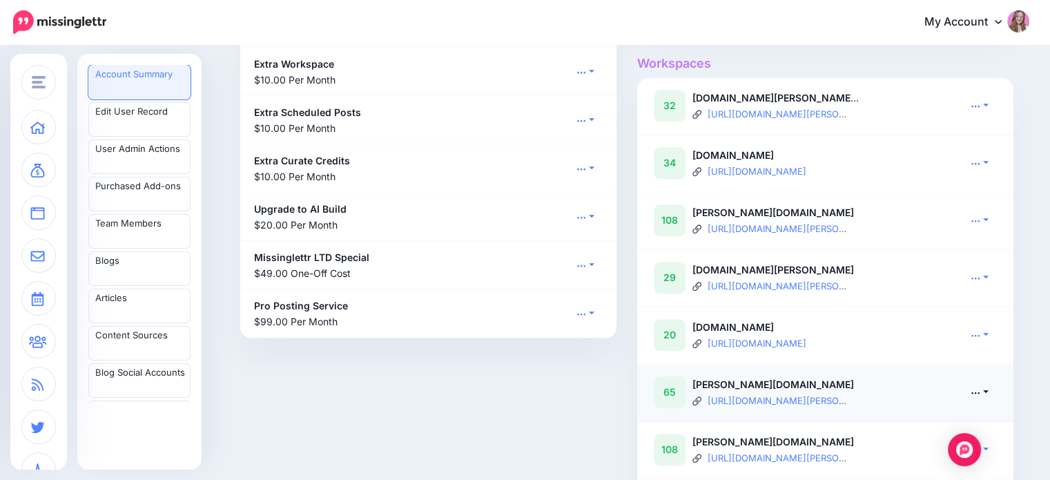
click at [992, 400] on link at bounding box center [979, 392] width 35 height 20
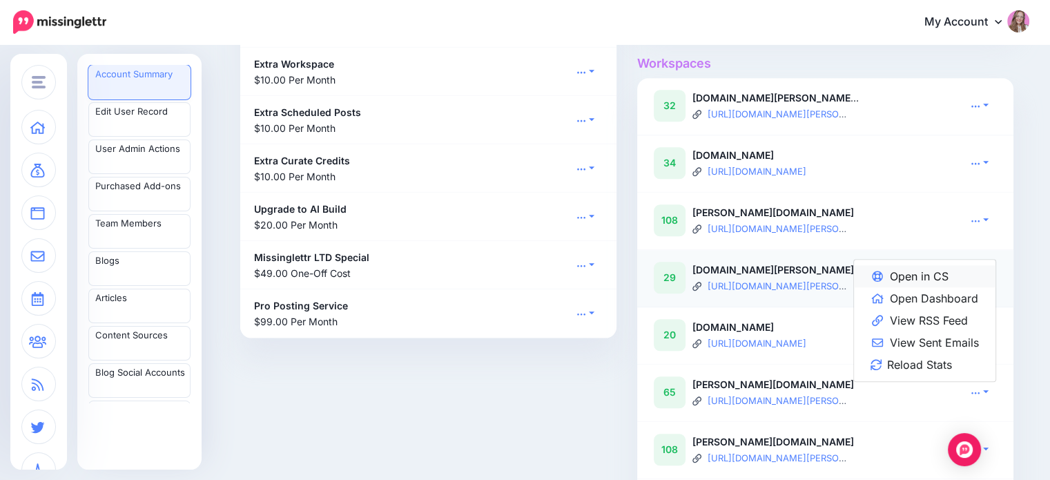
click at [934, 283] on link "Open in CS" at bounding box center [924, 276] width 141 height 22
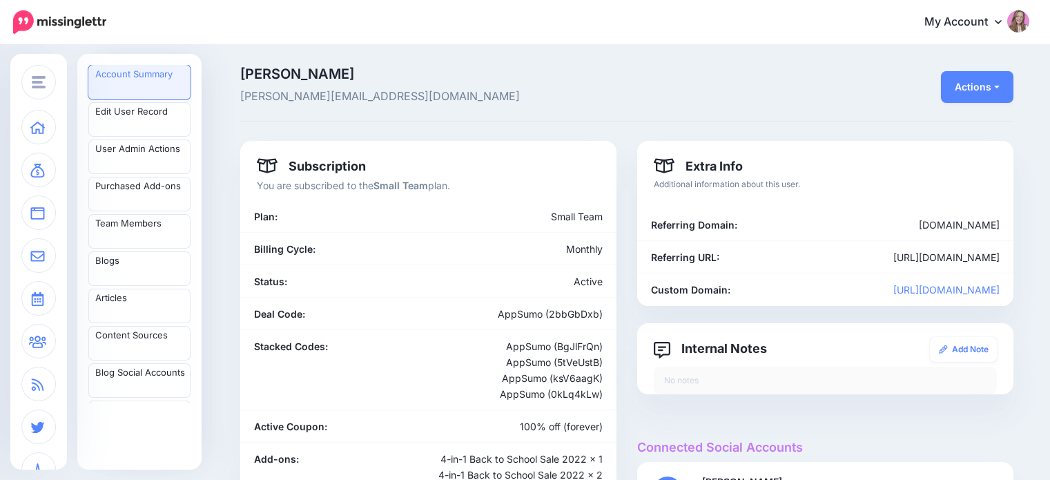
scroll to position [1449, 0]
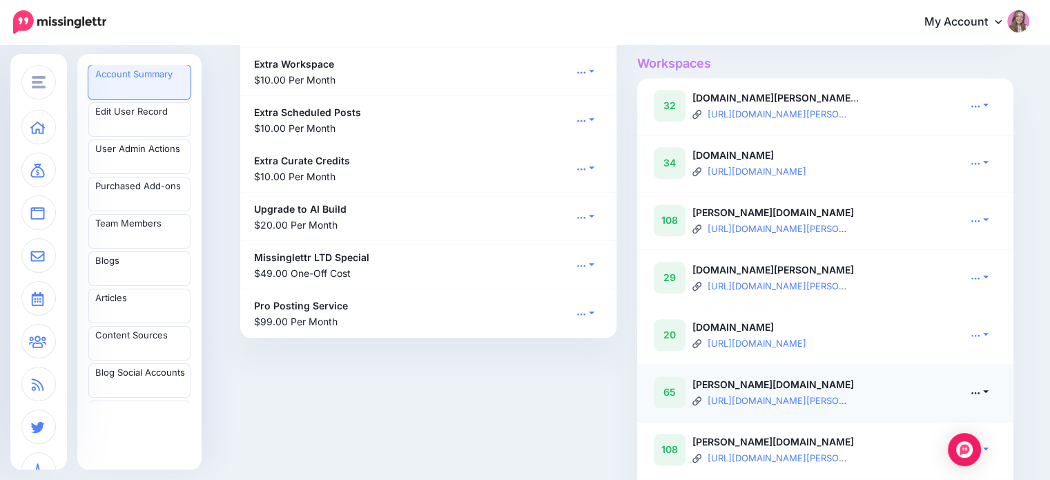
click at [992, 400] on link at bounding box center [979, 392] width 35 height 20
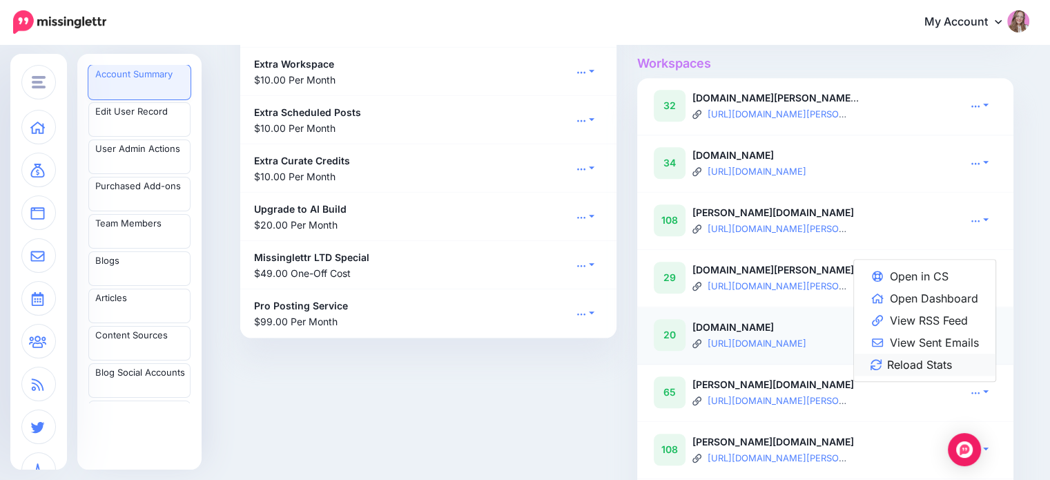
click at [922, 375] on link "Reload Stats" at bounding box center [924, 364] width 141 height 22
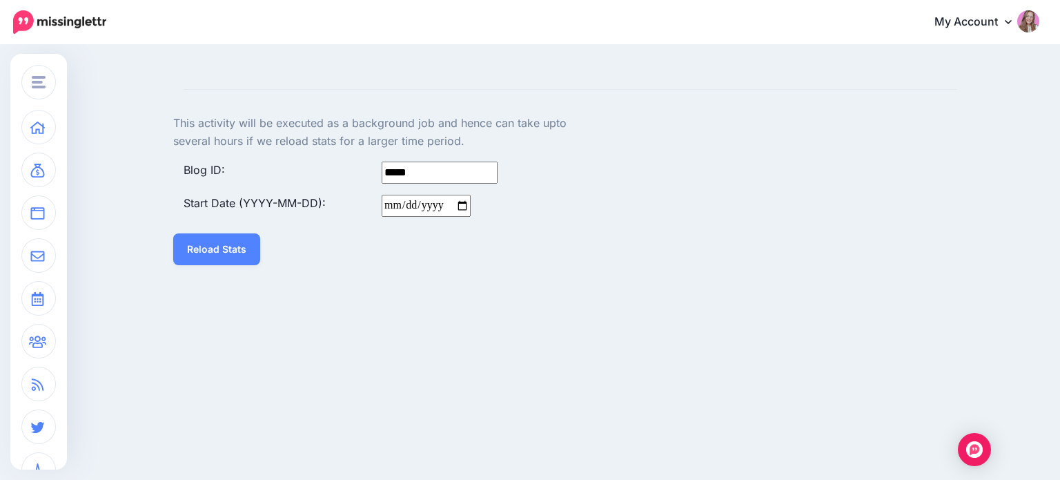
click at [387, 204] on input "Start Date (YYYY-MM-DD):" at bounding box center [426, 206] width 89 height 22
type input "**********"
click at [226, 245] on button "Reload Stats" at bounding box center [216, 249] width 87 height 32
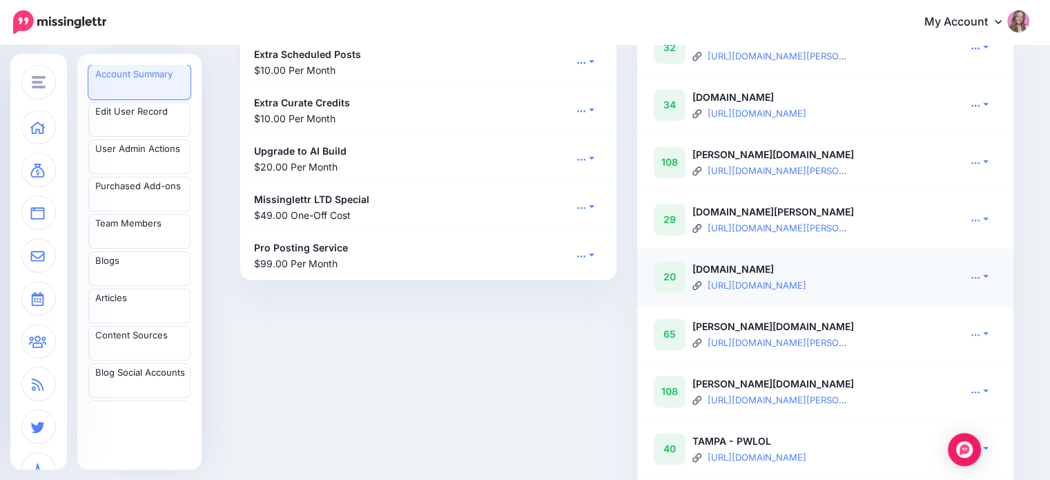
scroll to position [1656, 0]
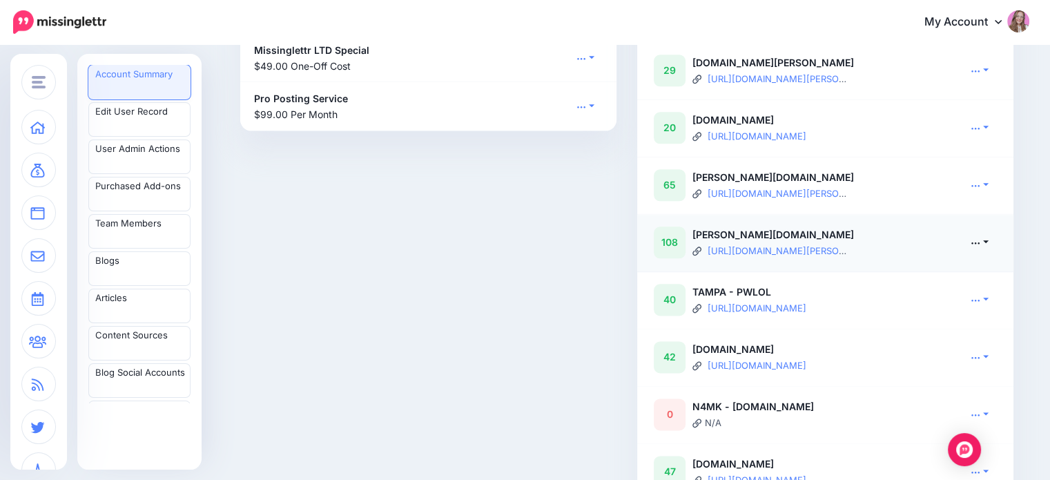
click at [980, 244] on icon at bounding box center [976, 243] width 8 height 2
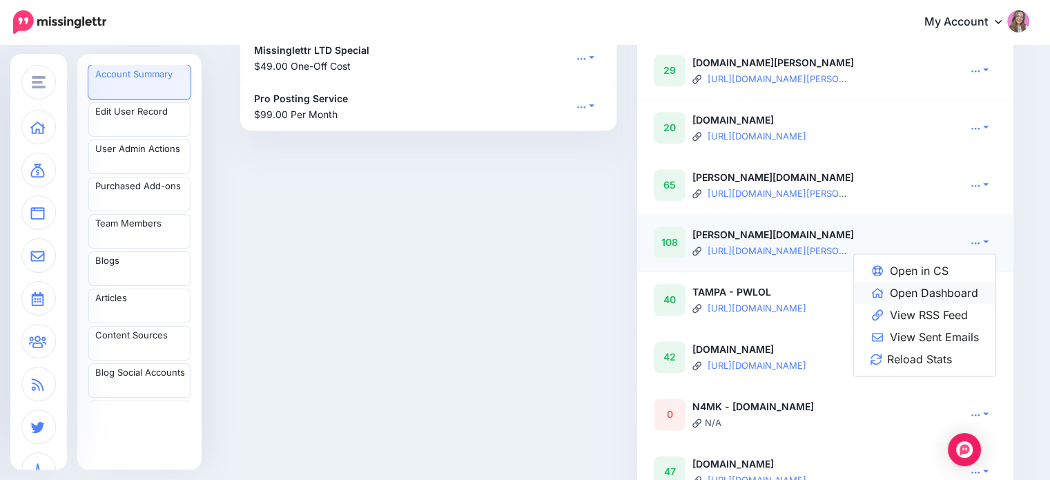
click at [955, 304] on link "Open Dashboard" at bounding box center [924, 293] width 141 height 22
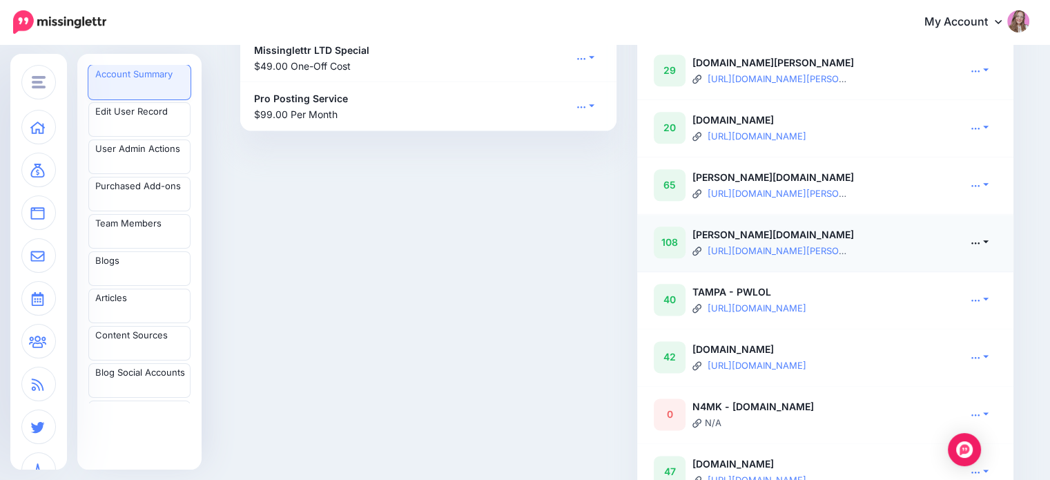
click at [992, 252] on link at bounding box center [979, 242] width 35 height 20
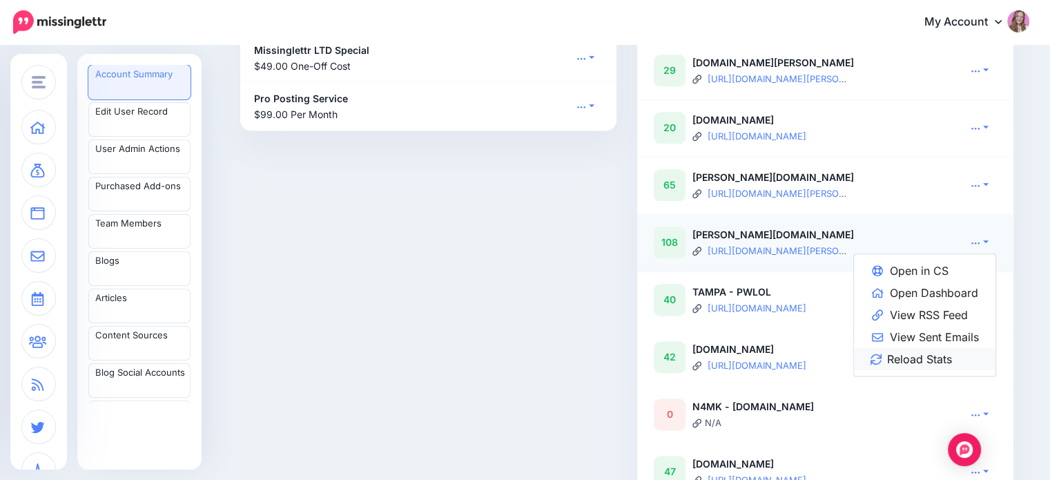
click at [948, 369] on link "Reload Stats" at bounding box center [924, 359] width 141 height 22
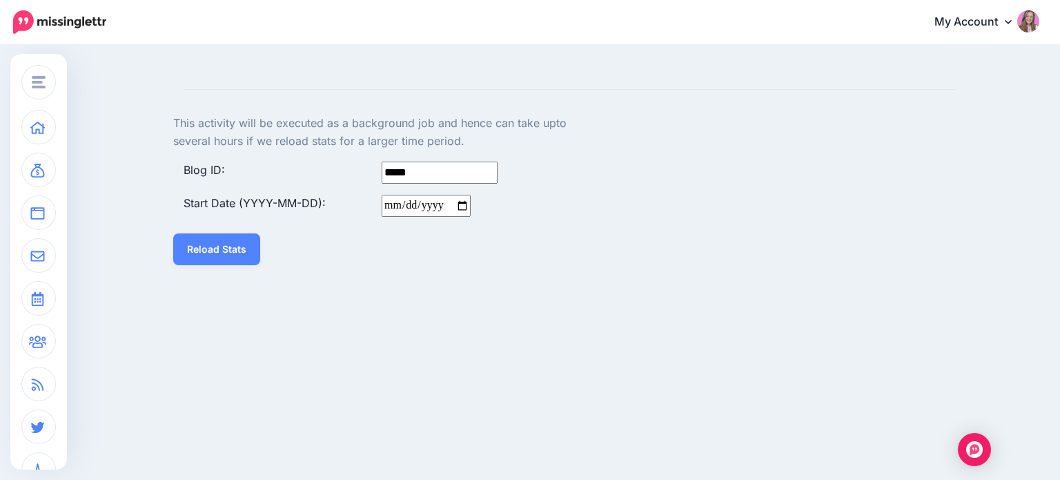
click at [384, 202] on input "Start Date (YYYY-MM-DD):" at bounding box center [426, 206] width 89 height 22
type input "**********"
click at [204, 244] on button "Reload Stats" at bounding box center [216, 249] width 87 height 32
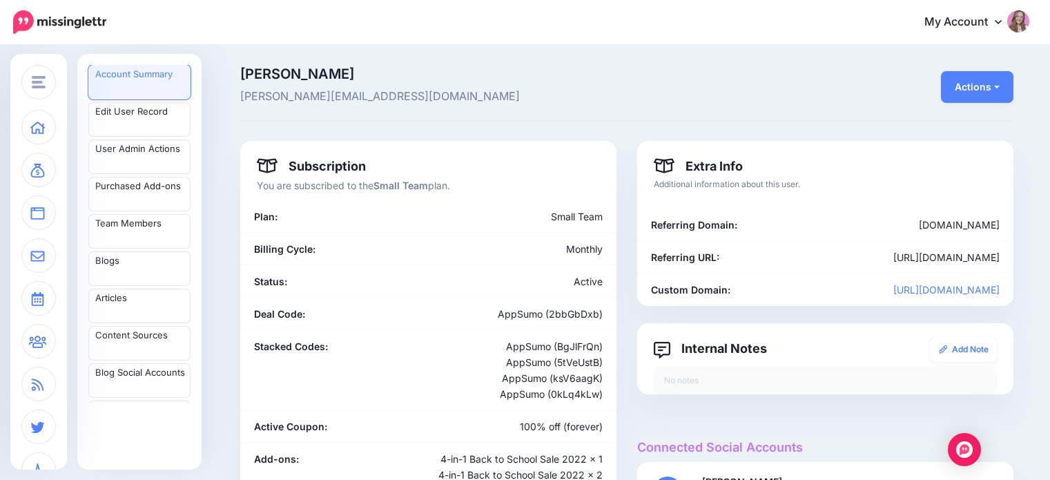
scroll to position [1675, 0]
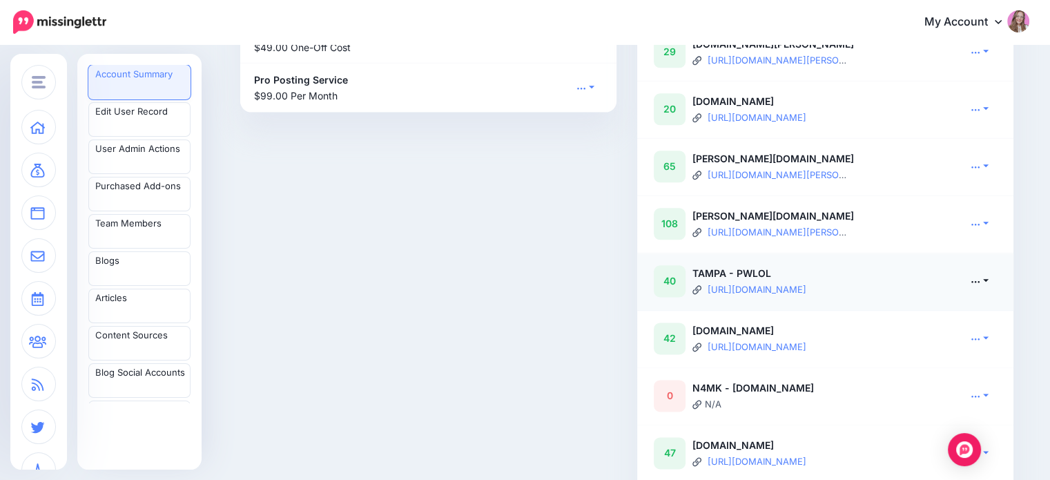
click at [980, 286] on icon at bounding box center [975, 281] width 10 height 10
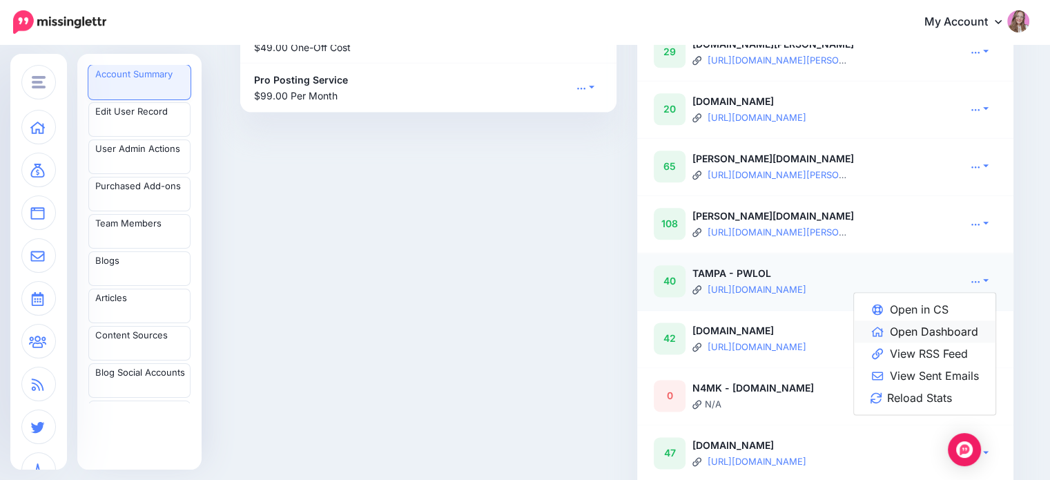
click at [959, 342] on link "Open Dashboard" at bounding box center [924, 331] width 141 height 22
click at [985, 348] on link at bounding box center [979, 338] width 35 height 20
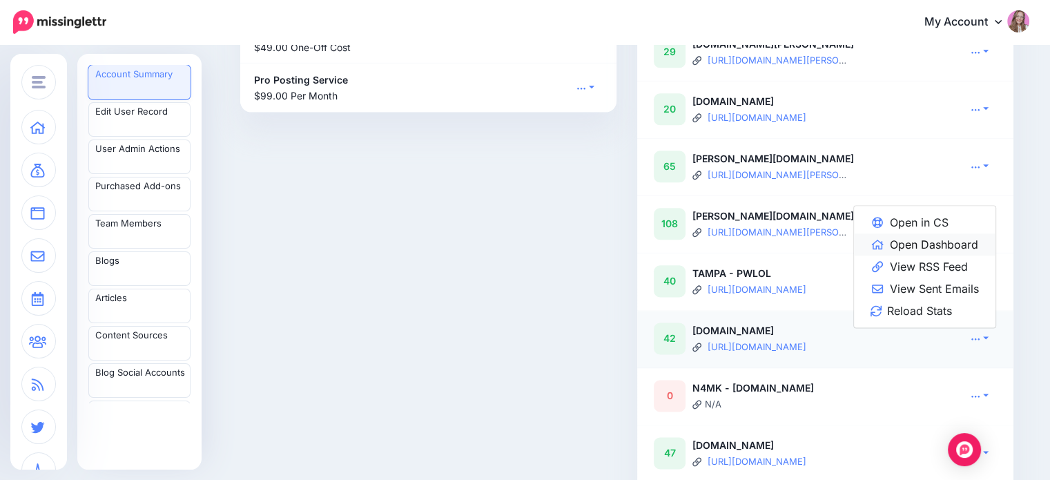
click at [925, 255] on link "Open Dashboard" at bounding box center [924, 244] width 141 height 22
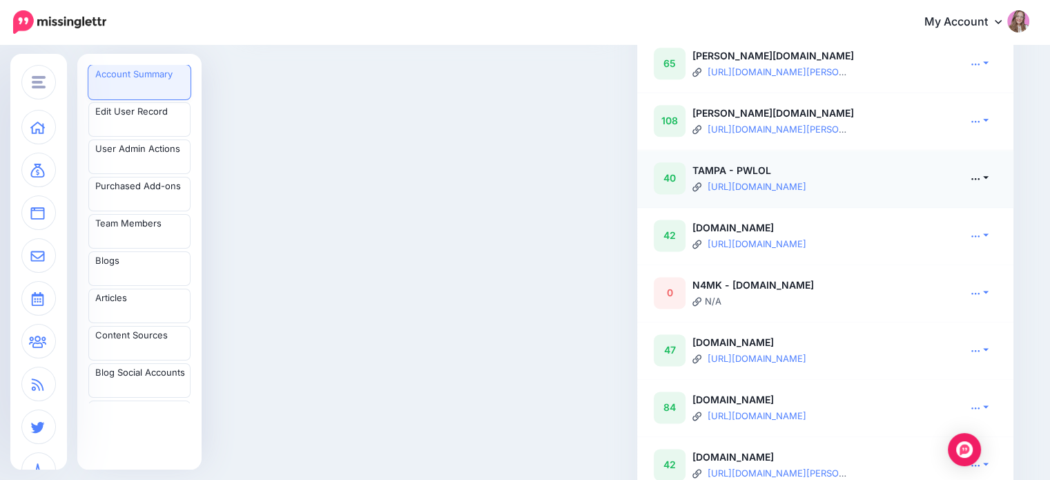
scroll to position [1882, 0]
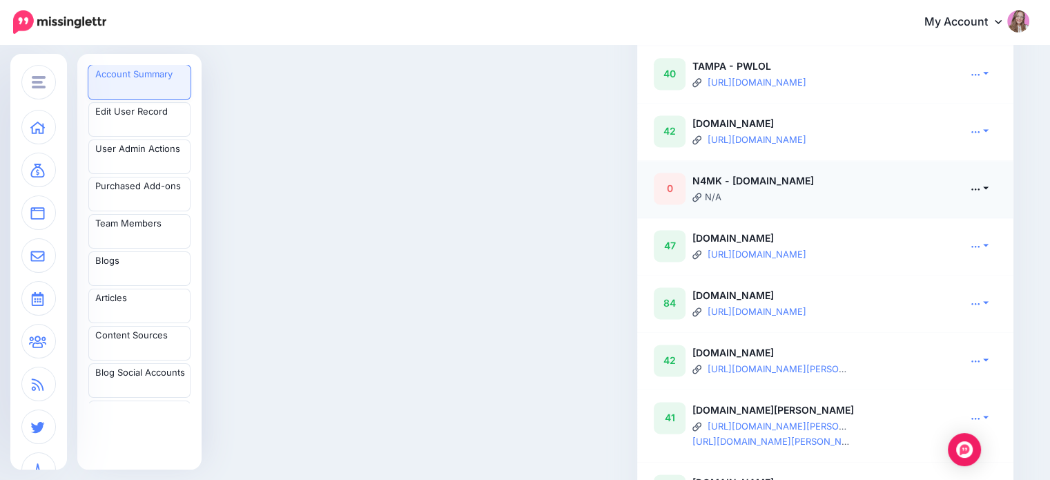
click at [997, 198] on link at bounding box center [979, 188] width 35 height 20
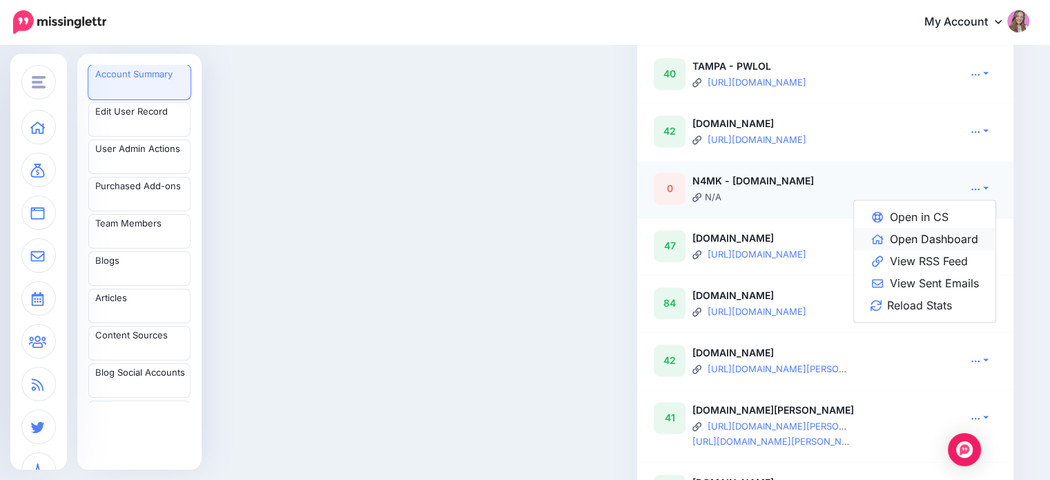
click at [974, 250] on link "Open Dashboard" at bounding box center [924, 239] width 141 height 22
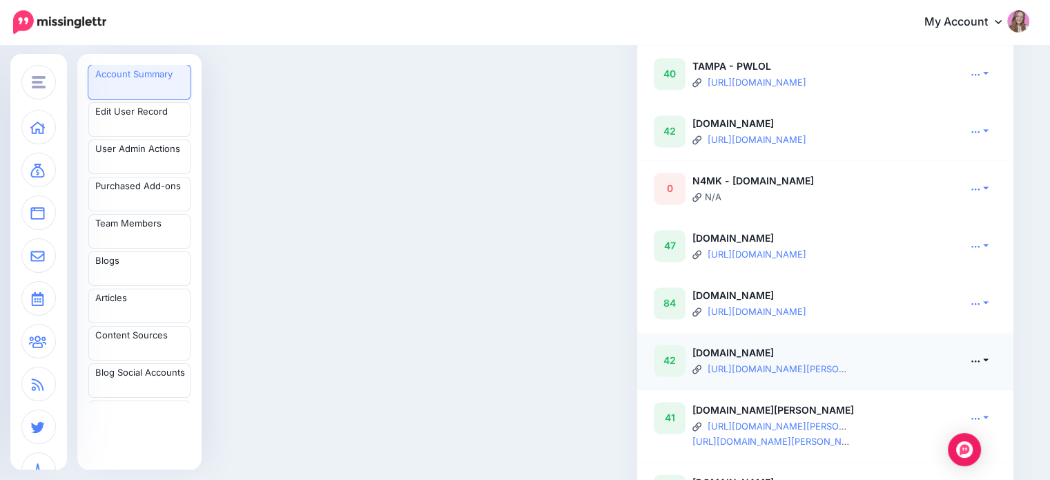
click at [989, 365] on link at bounding box center [979, 360] width 35 height 20
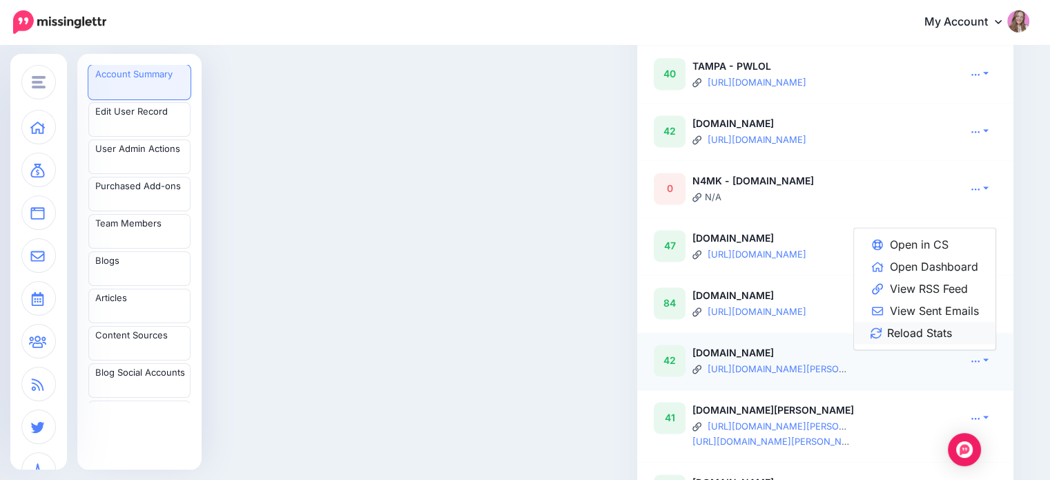
click at [963, 344] on link "Reload Stats" at bounding box center [924, 333] width 141 height 22
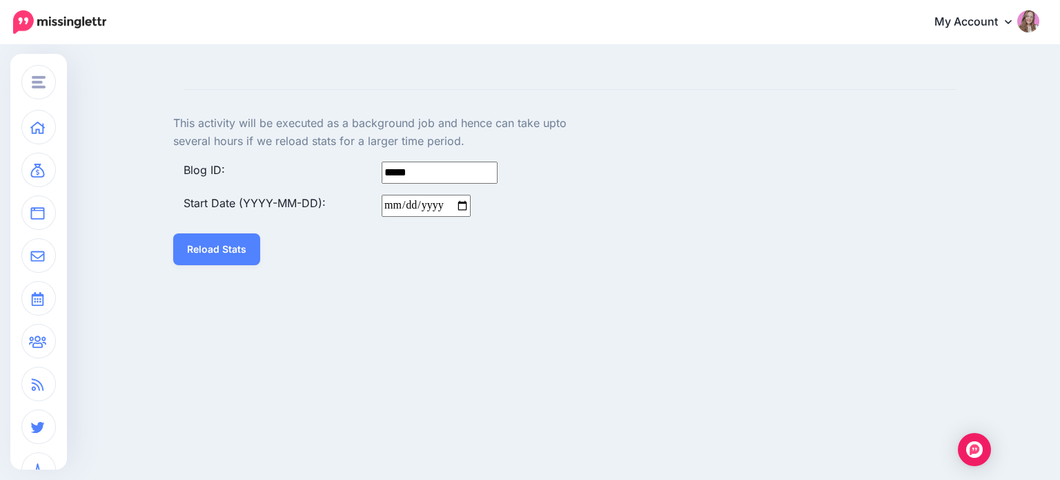
click at [384, 201] on input "Start Date (YYYY-MM-DD):" at bounding box center [426, 206] width 89 height 22
type input "**********"
click at [213, 250] on button "Reload Stats" at bounding box center [216, 249] width 87 height 32
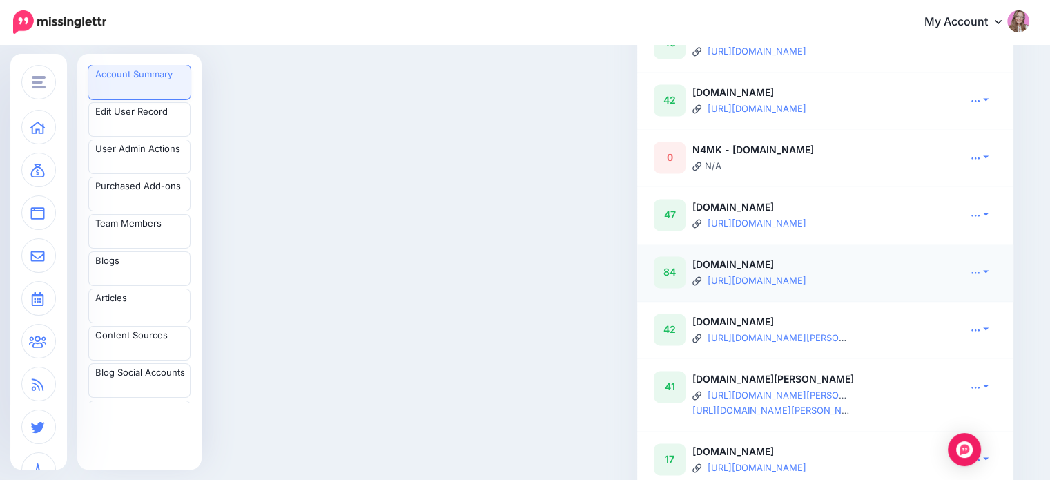
scroll to position [1882, 0]
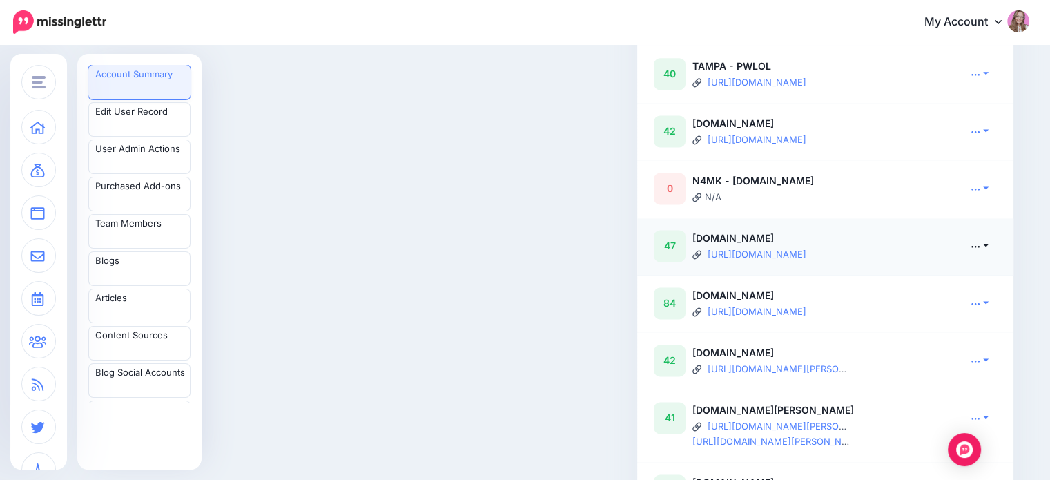
click at [980, 247] on icon at bounding box center [976, 246] width 8 height 2
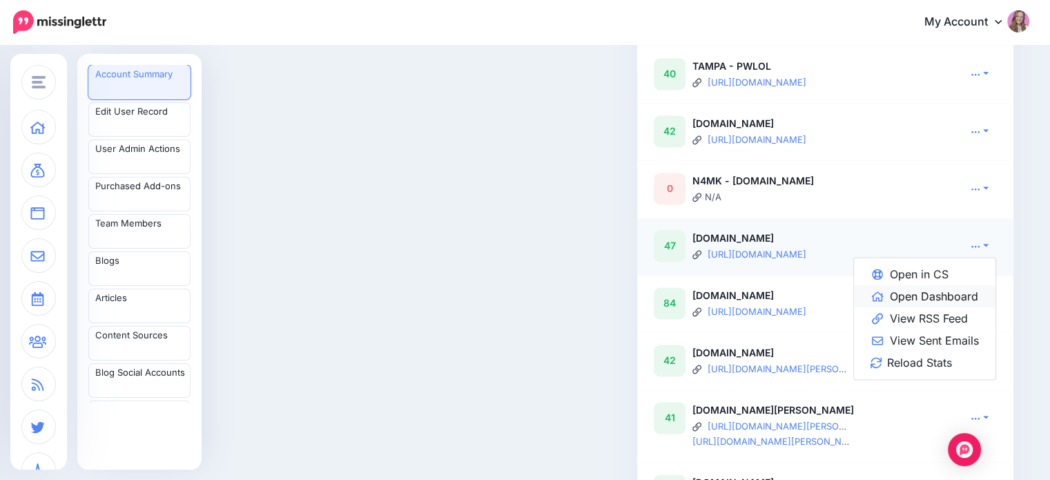
click at [925, 307] on link "Open Dashboard" at bounding box center [924, 296] width 141 height 22
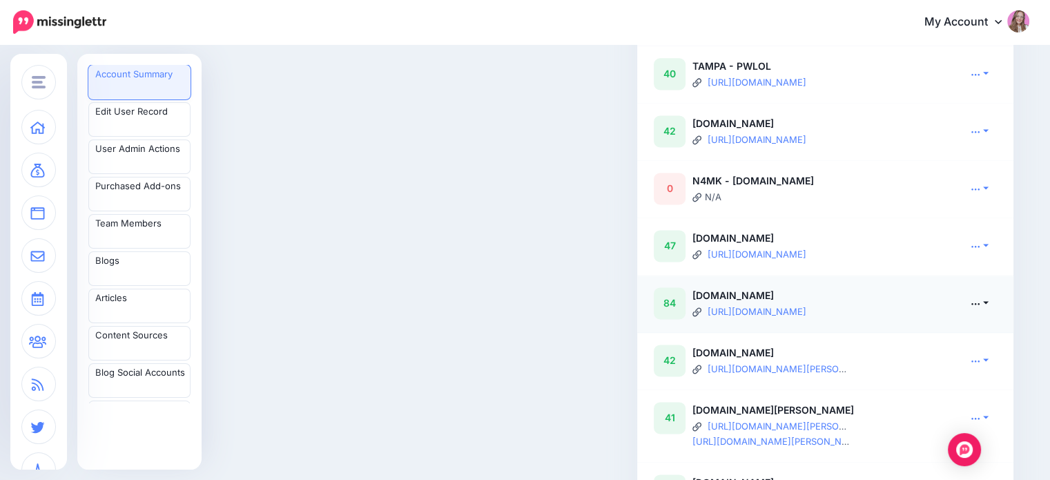
click at [997, 313] on link at bounding box center [979, 303] width 35 height 20
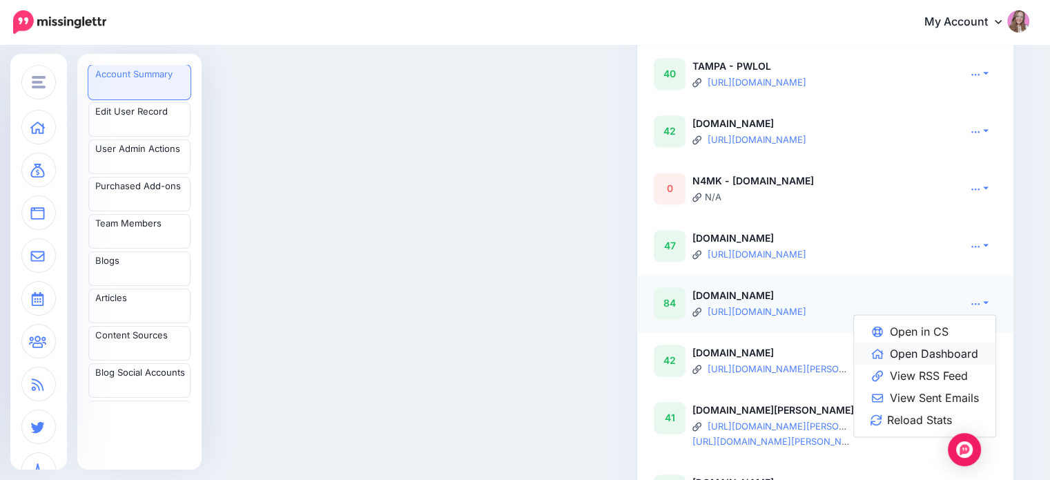
click at [944, 364] on link "Open Dashboard" at bounding box center [924, 353] width 141 height 22
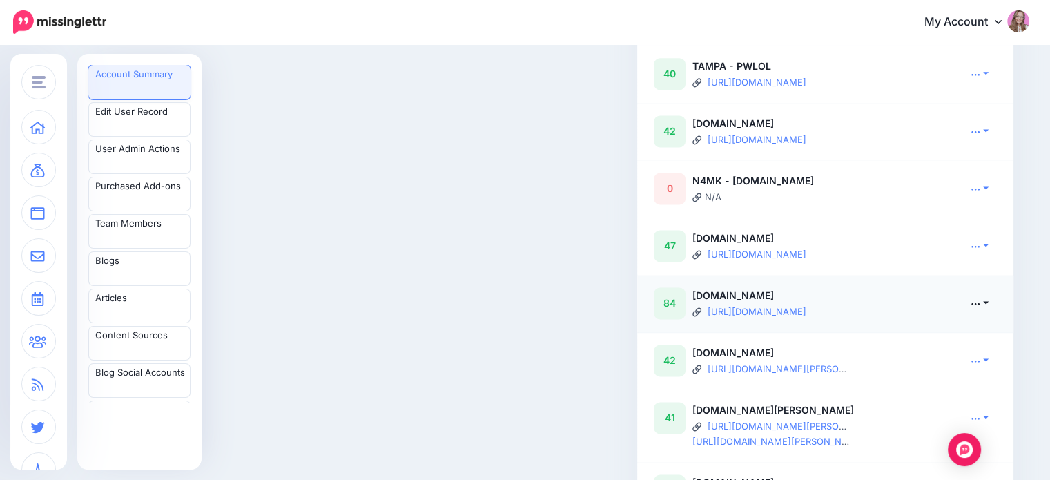
click at [987, 311] on link at bounding box center [979, 303] width 35 height 20
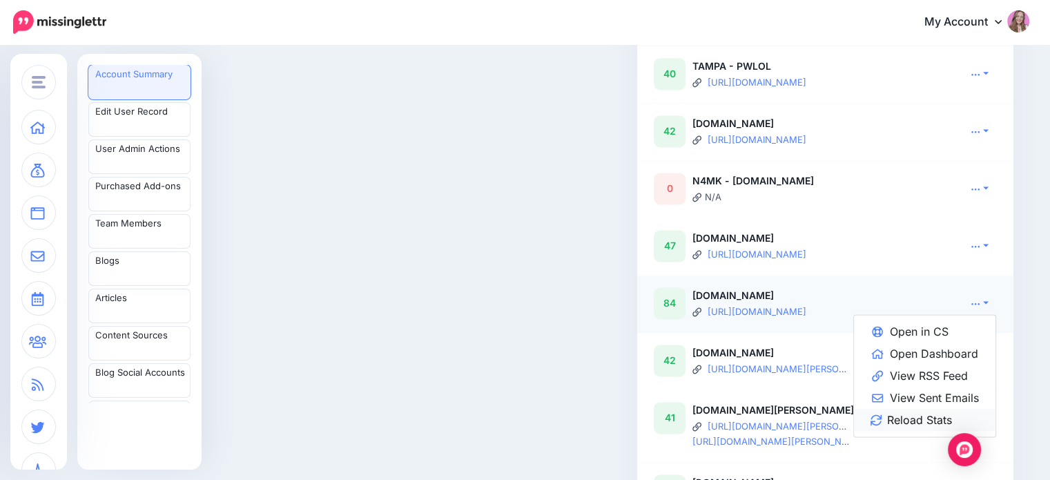
click at [917, 428] on link "Reload Stats" at bounding box center [924, 420] width 141 height 22
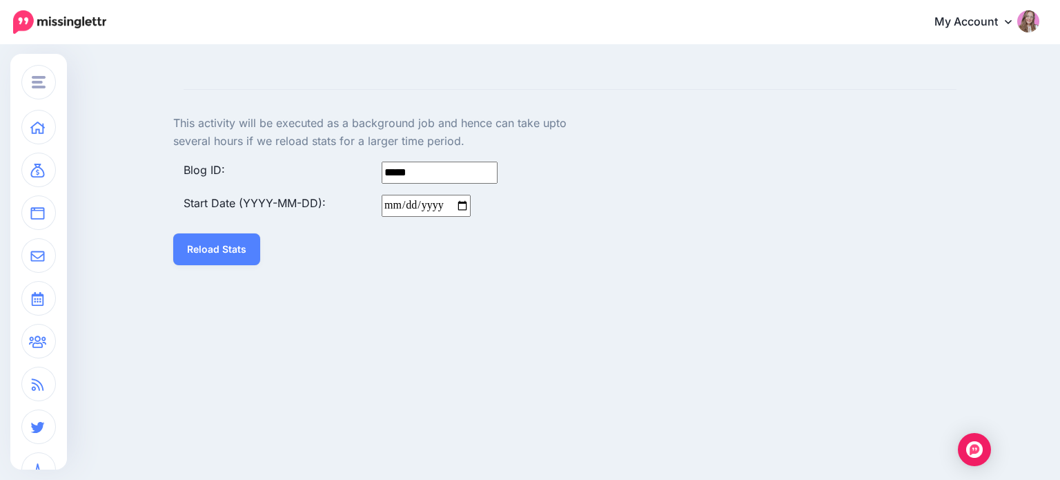
click at [386, 205] on input "Start Date (YYYY-MM-DD):" at bounding box center [426, 206] width 89 height 22
type input "**********"
click at [218, 253] on button "Reload Stats" at bounding box center [216, 249] width 87 height 32
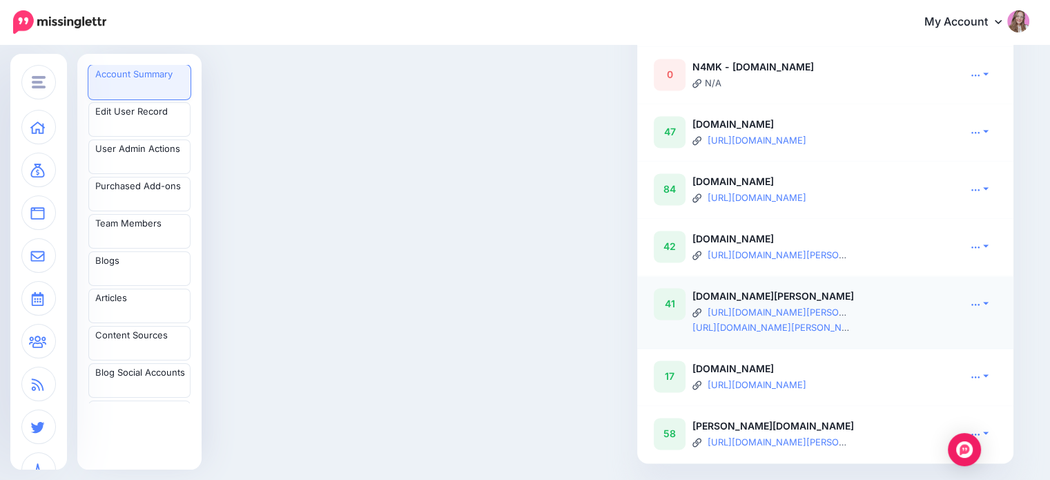
scroll to position [2020, 0]
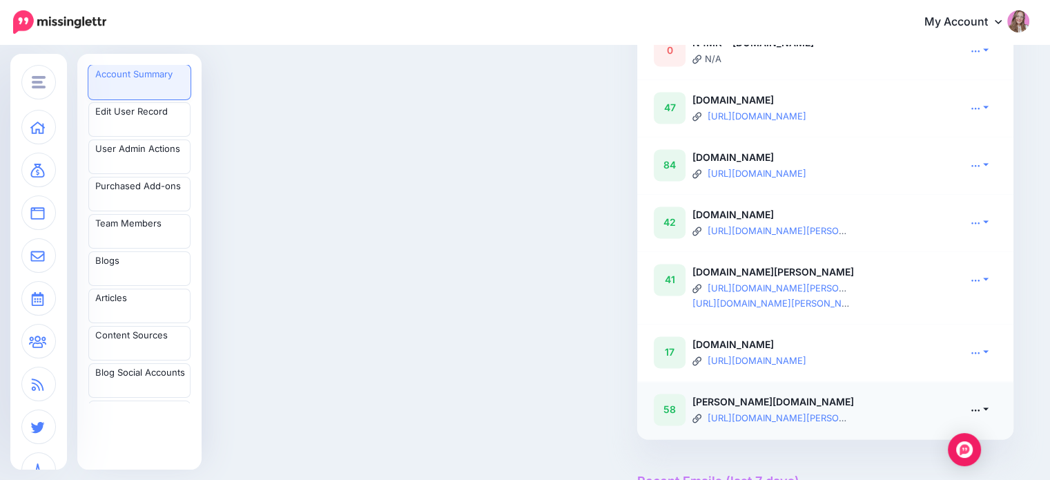
click at [996, 418] on link at bounding box center [979, 409] width 35 height 20
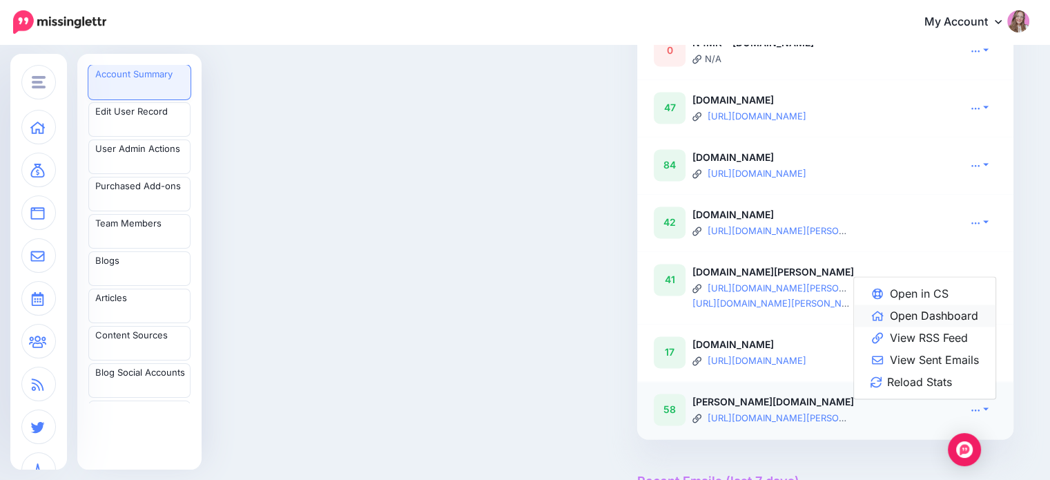
click at [952, 326] on link "Open Dashboard" at bounding box center [924, 315] width 141 height 22
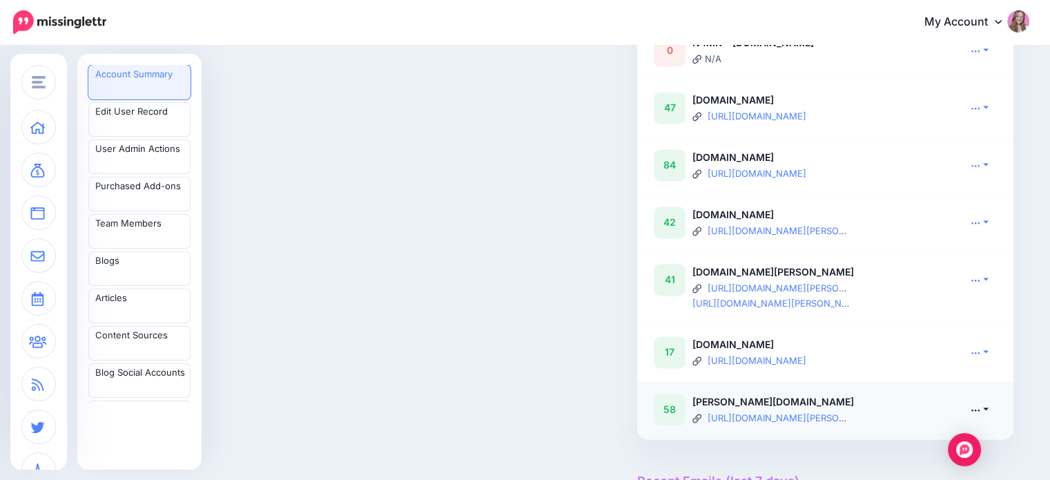
click at [988, 419] on link at bounding box center [979, 409] width 35 height 20
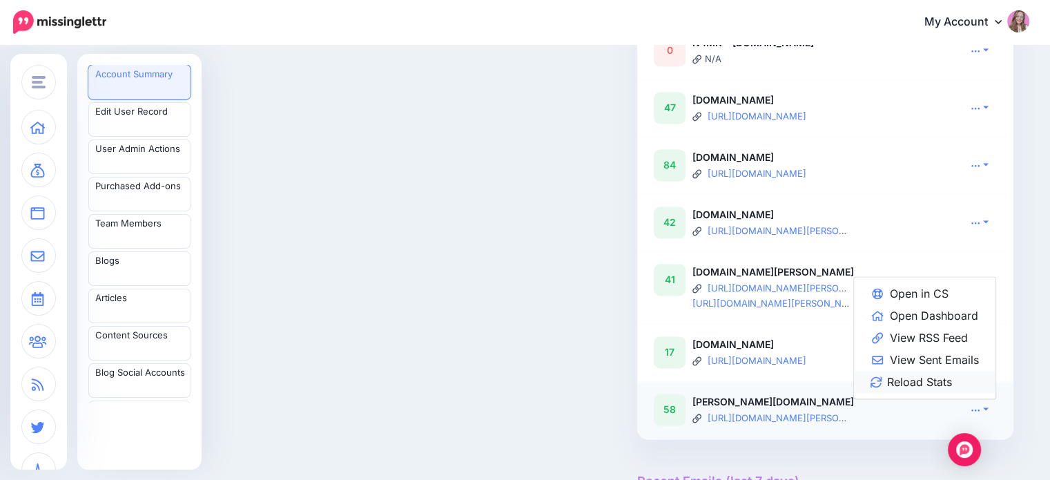
click at [938, 391] on link "Reload Stats" at bounding box center [924, 382] width 141 height 22
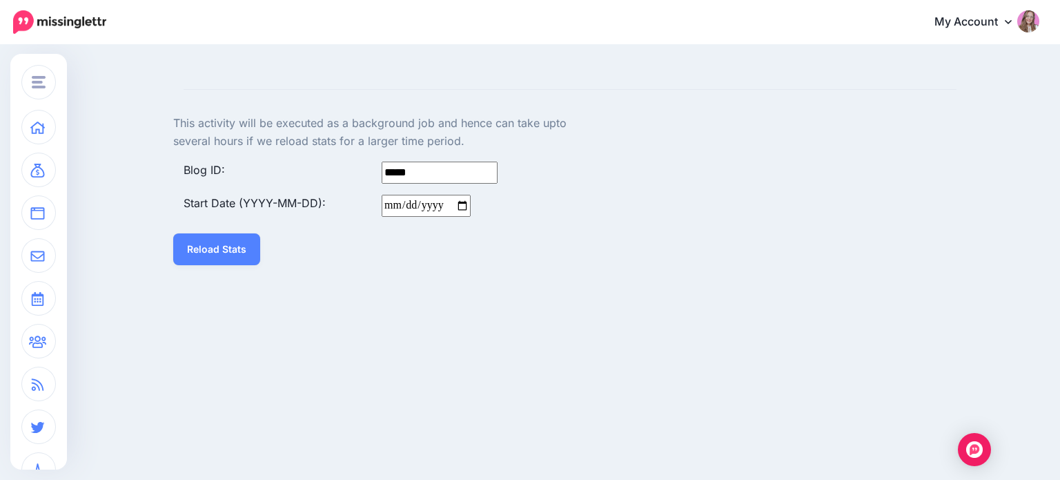
click at [384, 201] on input "Start Date (YYYY-MM-DD):" at bounding box center [426, 206] width 89 height 22
type input "**********"
click at [196, 257] on button "Reload Stats" at bounding box center [216, 249] width 87 height 32
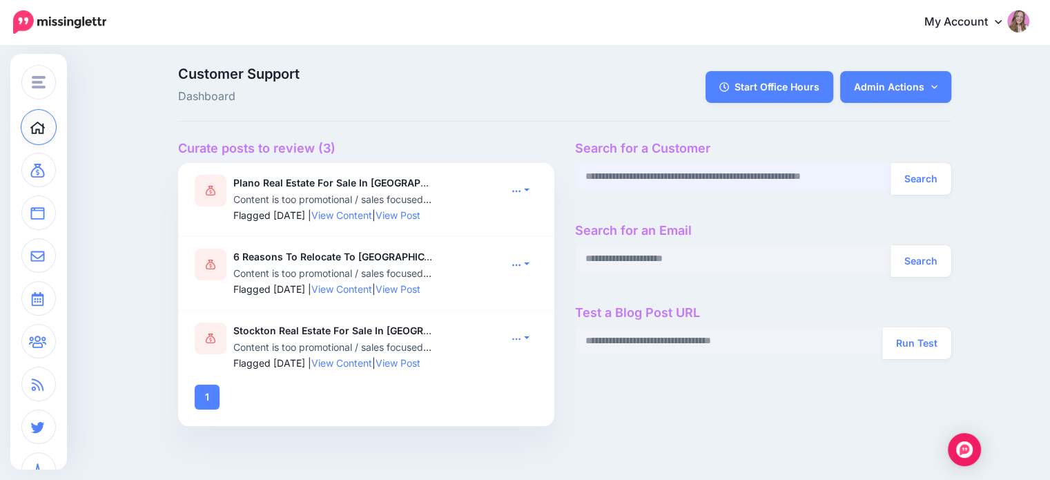
paste input "**********"
type input "**********"
click at [923, 187] on button "Search" at bounding box center [920, 179] width 61 height 32
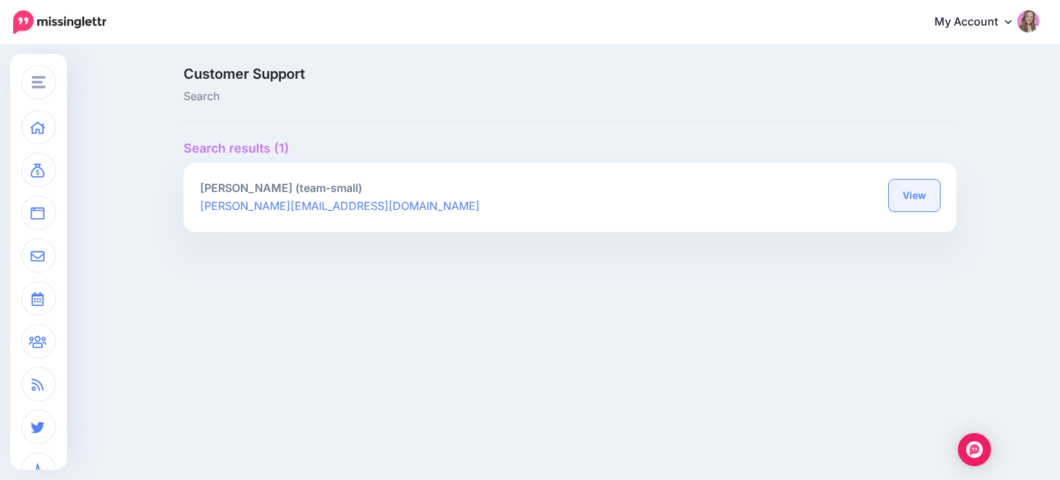
click at [899, 194] on link "View" at bounding box center [914, 195] width 51 height 32
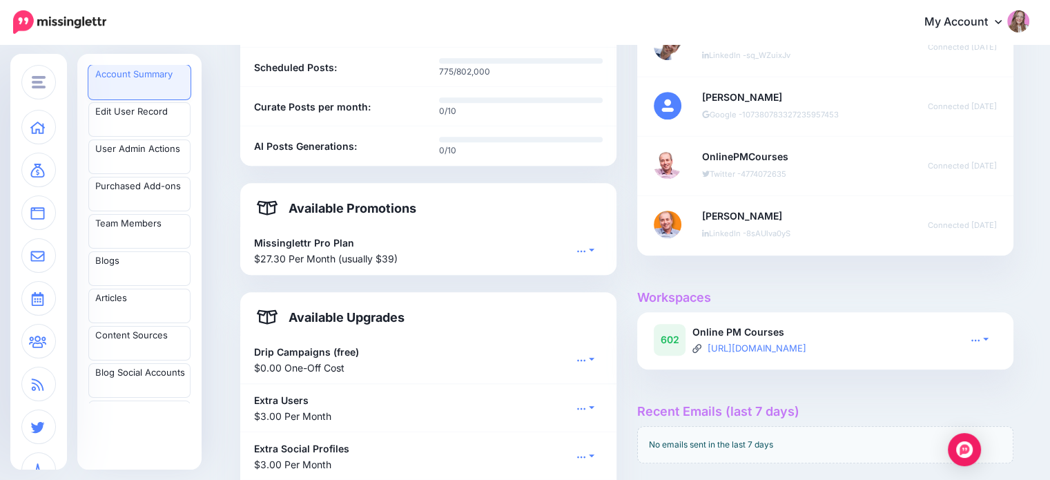
scroll to position [828, 0]
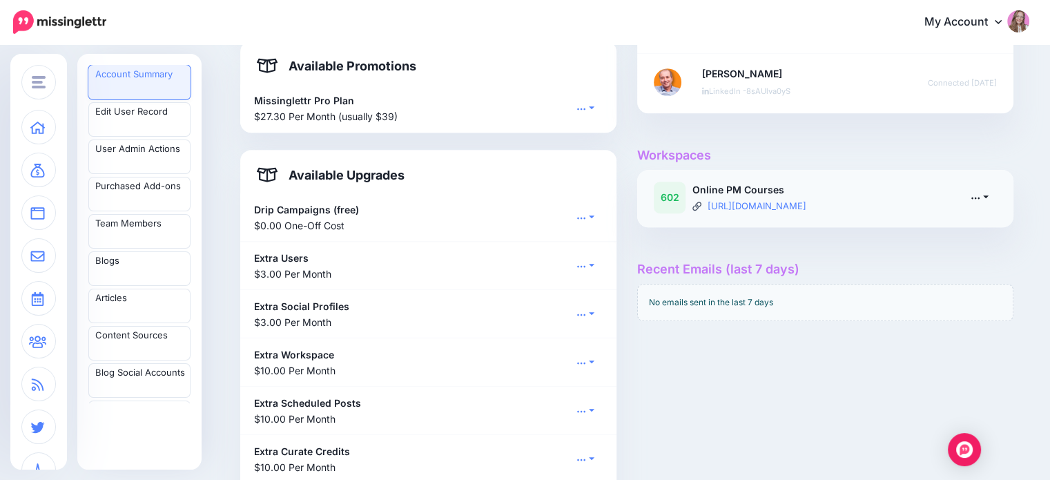
click at [976, 195] on icon at bounding box center [975, 198] width 10 height 10
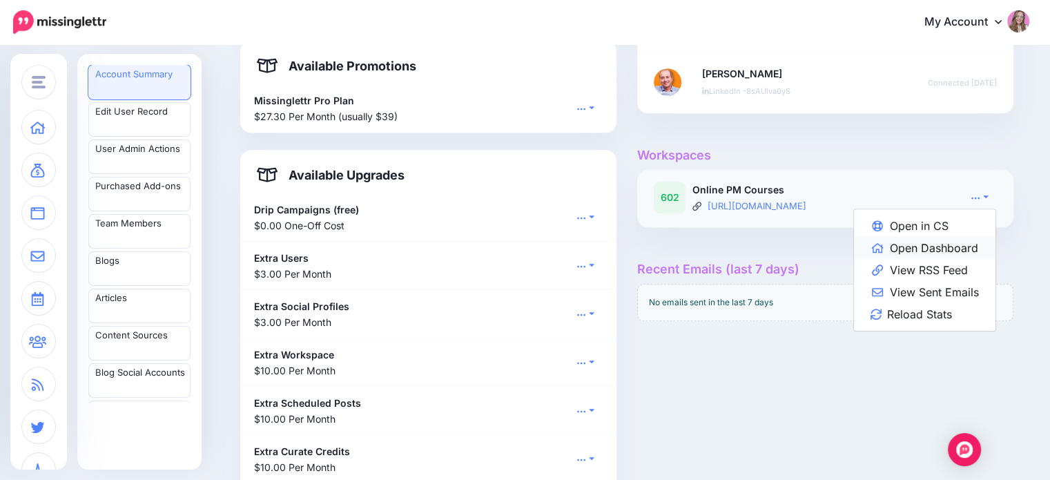
click at [966, 240] on link "Open Dashboard" at bounding box center [924, 248] width 141 height 22
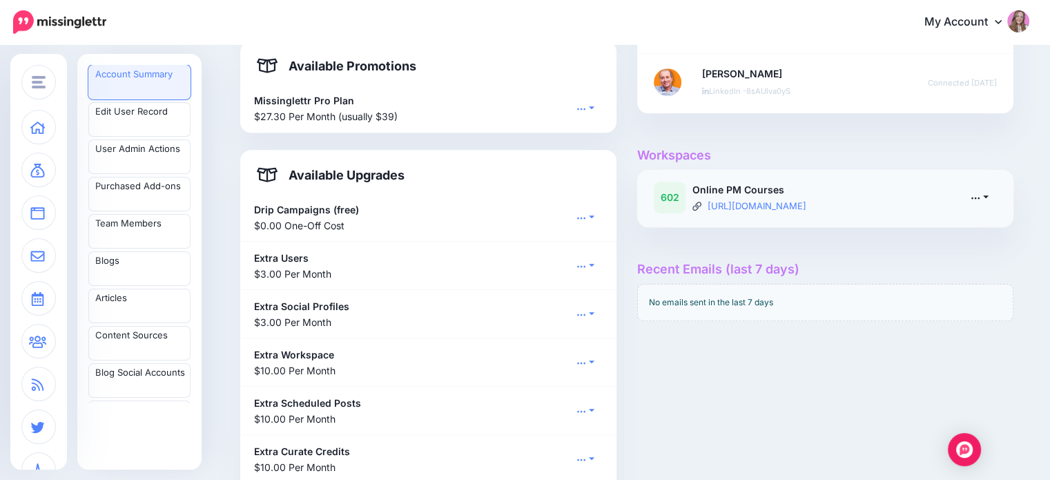
click at [979, 195] on icon at bounding box center [975, 198] width 10 height 10
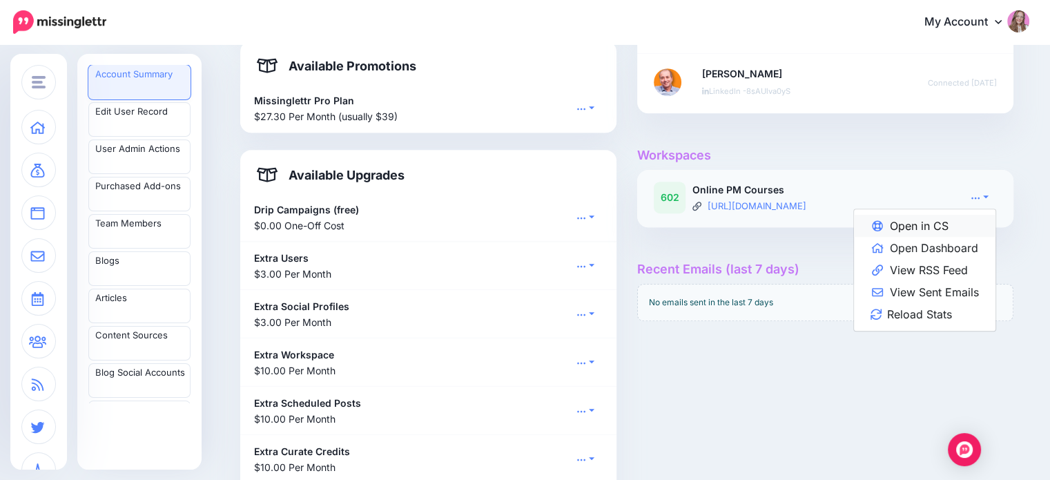
click at [954, 220] on link "Open in CS" at bounding box center [924, 226] width 141 height 22
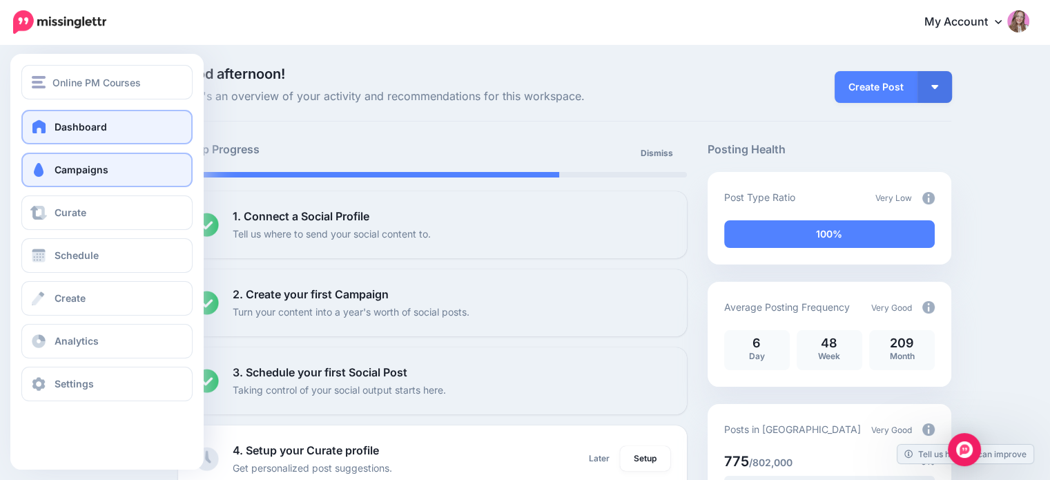
click at [77, 173] on span "Campaigns" at bounding box center [82, 170] width 54 height 12
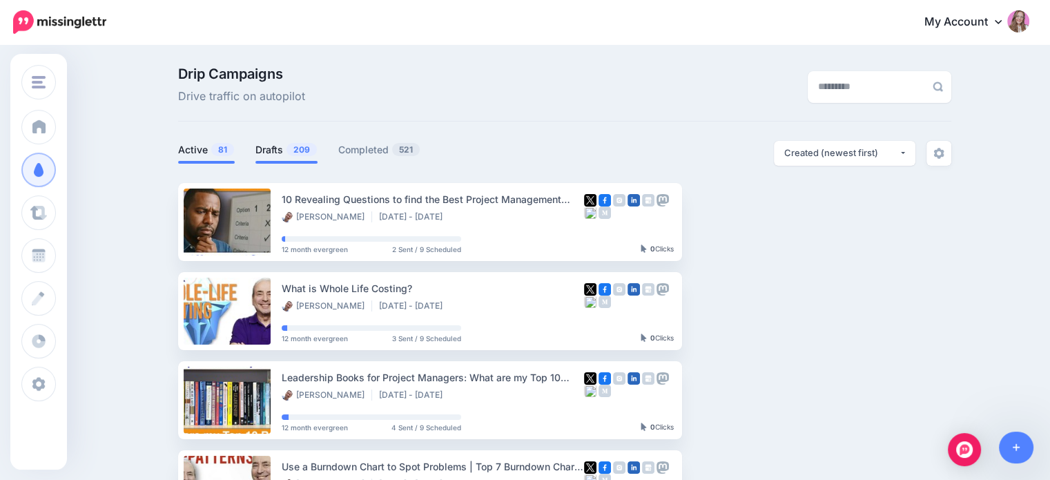
click at [290, 158] on li "Drafts 209" at bounding box center [286, 152] width 62 height 23
click at [287, 155] on link "Drafts 209" at bounding box center [286, 149] width 62 height 17
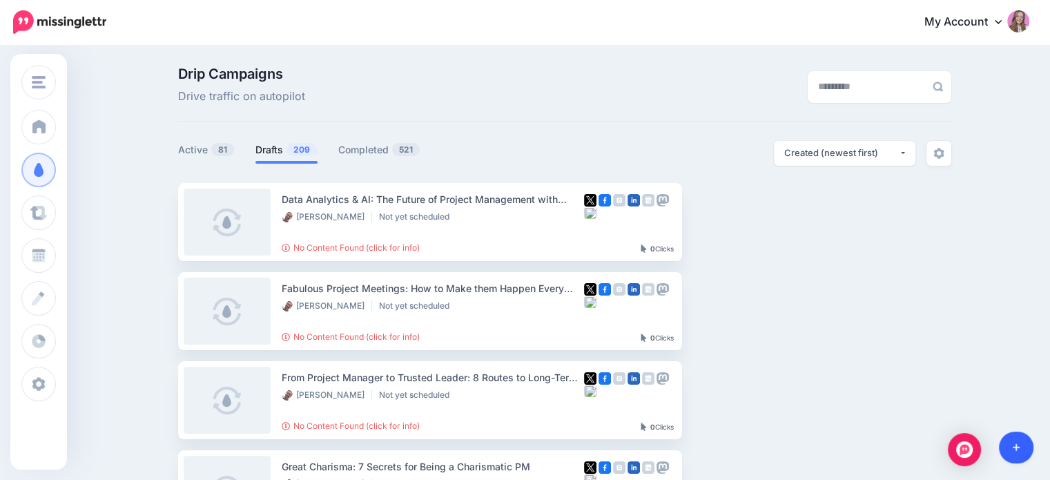
click at [1020, 442] on link at bounding box center [1016, 447] width 35 height 32
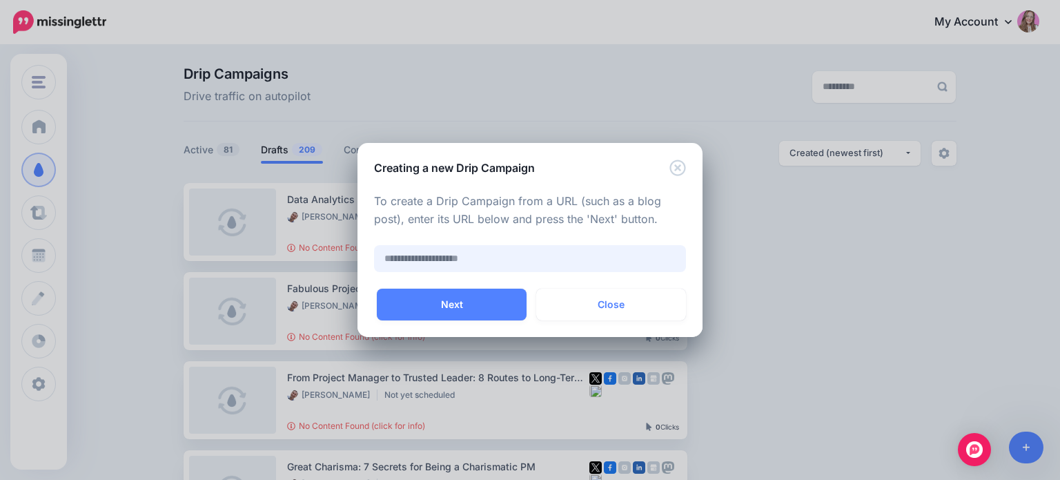
paste input "**********"
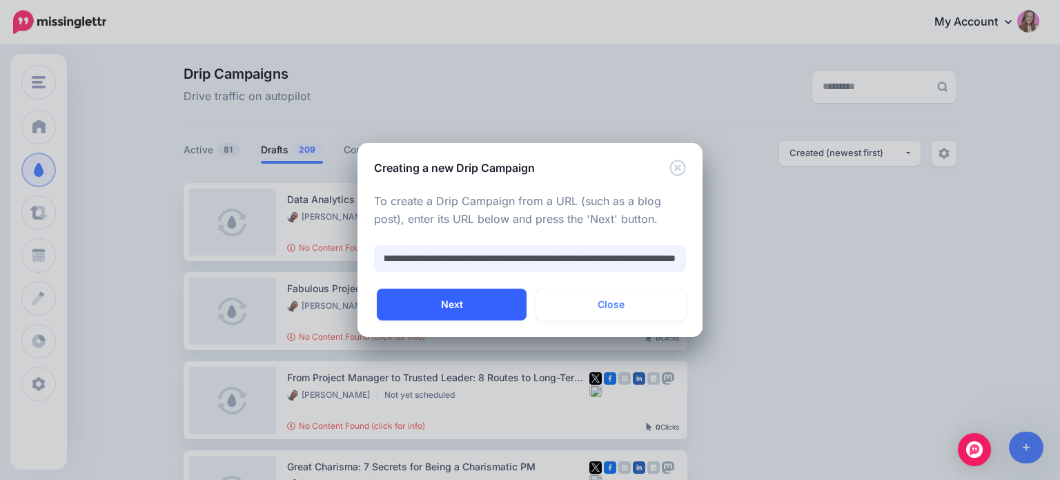
type input "**********"
click at [472, 308] on button "Next" at bounding box center [452, 304] width 150 height 32
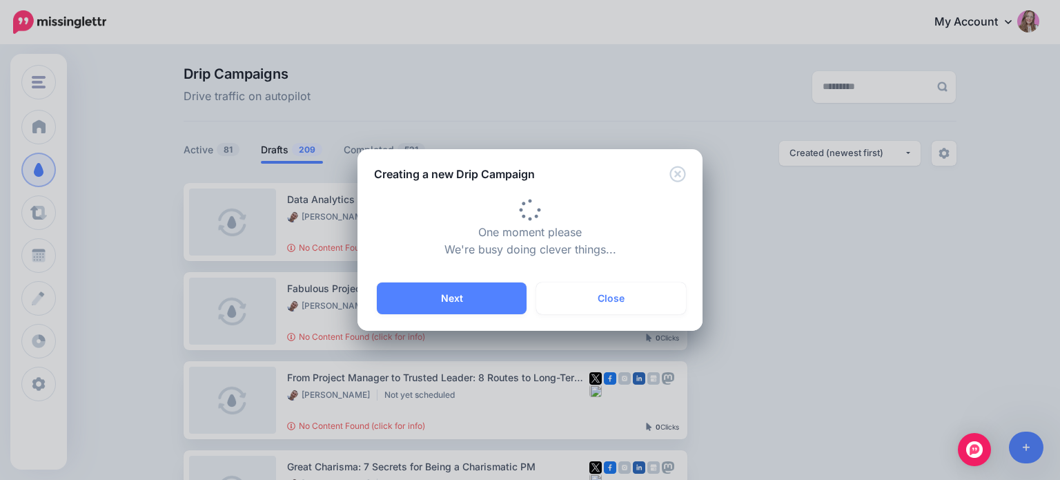
type input "**********"
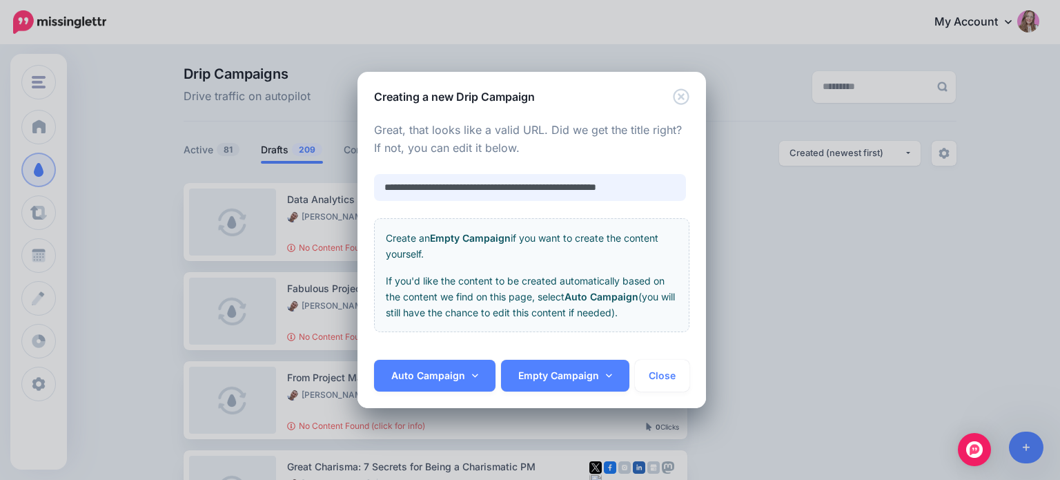
drag, startPoint x: 480, startPoint y: 189, endPoint x: 319, endPoint y: 182, distance: 161.7
click at [319, 182] on div "**********" at bounding box center [530, 240] width 1060 height 480
click at [521, 182] on input "**********" at bounding box center [530, 187] width 312 height 27
click at [464, 370] on link "Auto Campaign" at bounding box center [434, 376] width 121 height 32
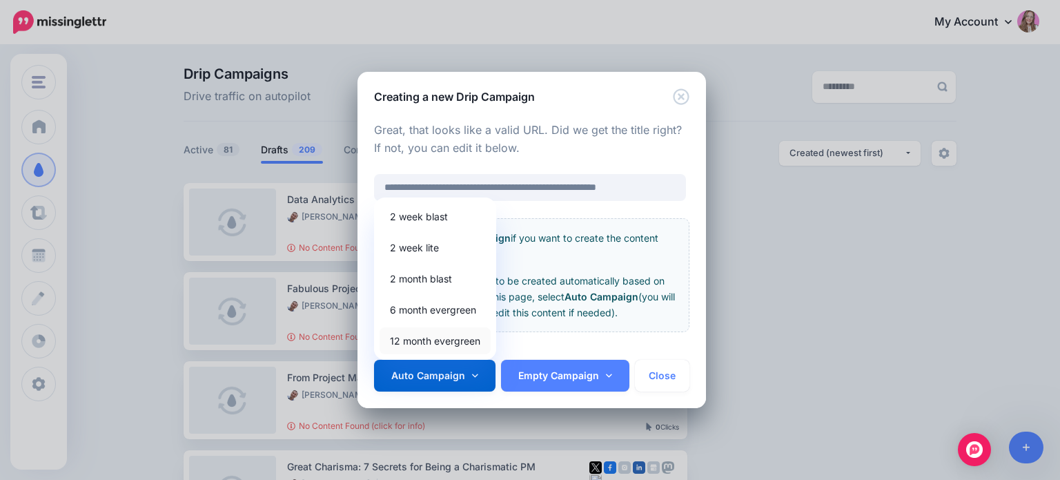
click at [470, 335] on link "12 month evergreen" at bounding box center [435, 340] width 111 height 27
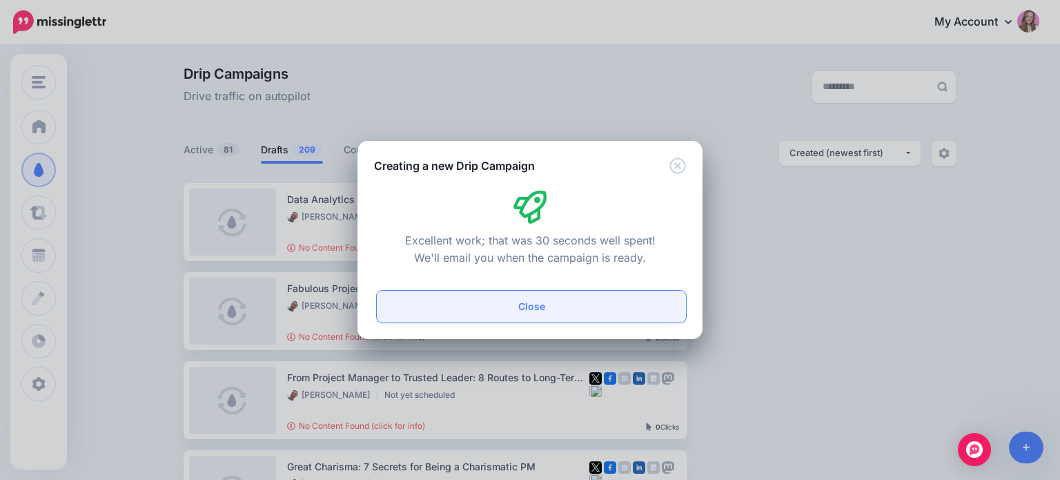
click at [485, 301] on button "Close" at bounding box center [531, 307] width 309 height 32
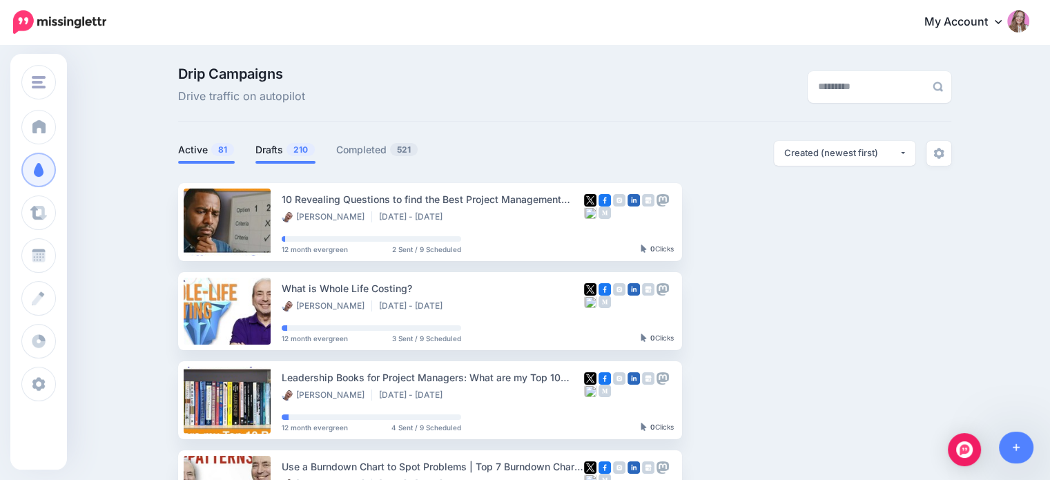
click at [275, 142] on link "Drafts 210" at bounding box center [285, 149] width 60 height 17
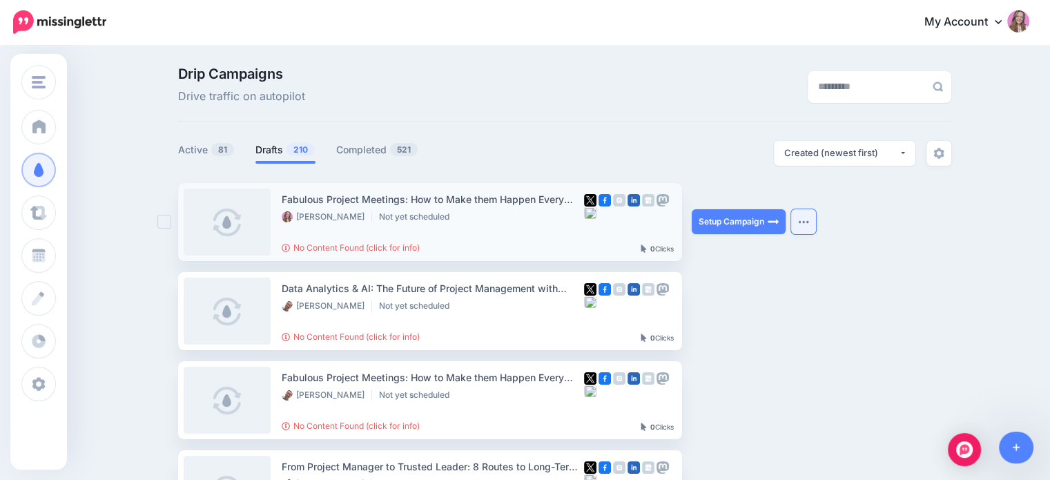
click at [816, 225] on button "button" at bounding box center [803, 221] width 25 height 25
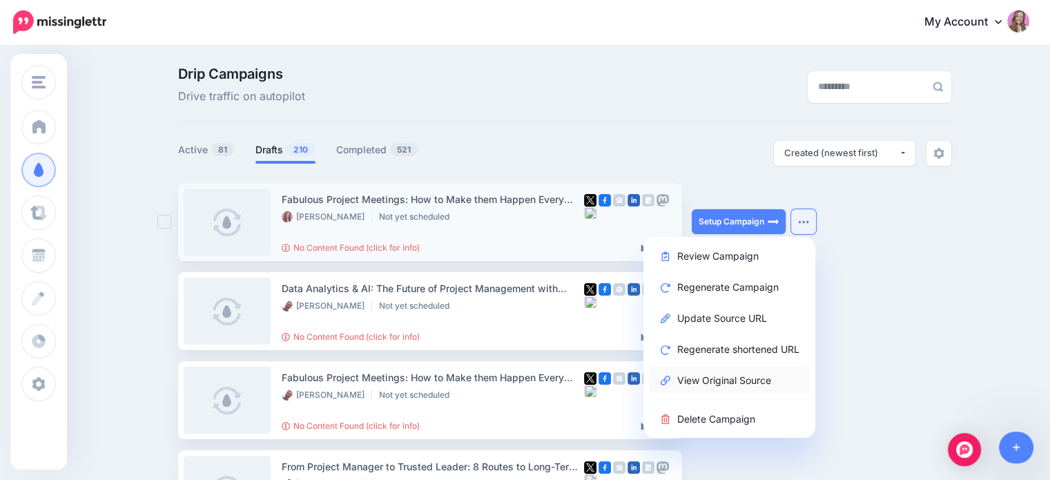
click at [736, 373] on link "View Original Source" at bounding box center [729, 379] width 161 height 27
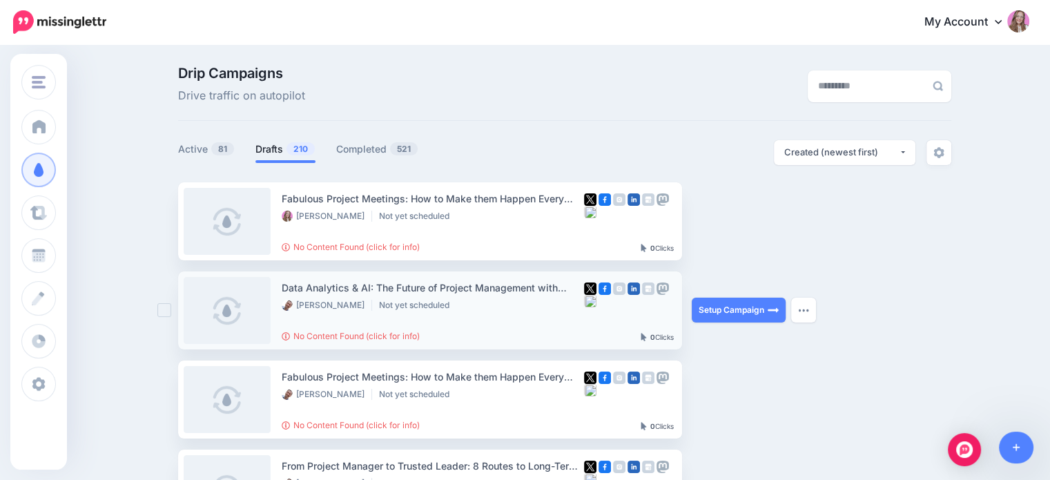
scroll to position [69, 0]
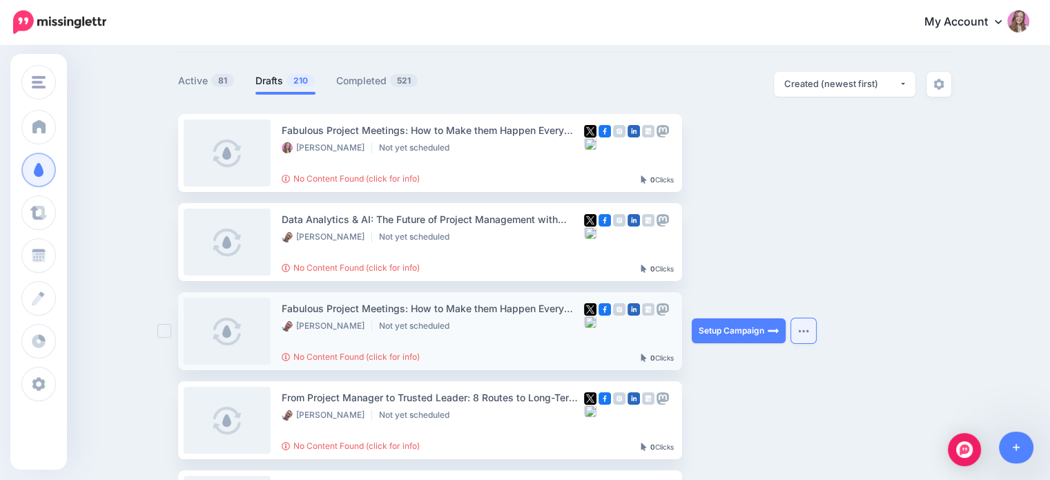
click at [798, 329] on button "button" at bounding box center [803, 330] width 25 height 25
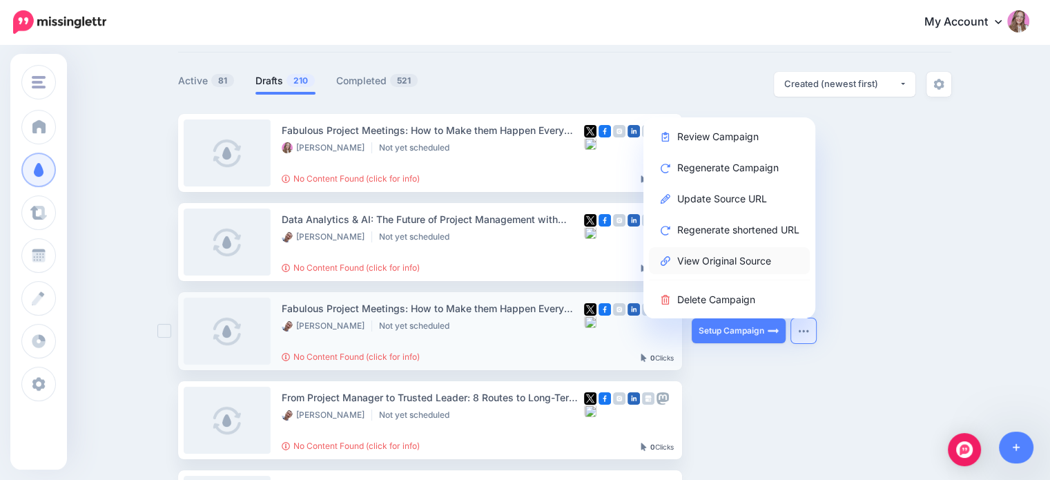
click at [729, 263] on link "View Original Source" at bounding box center [729, 260] width 161 height 27
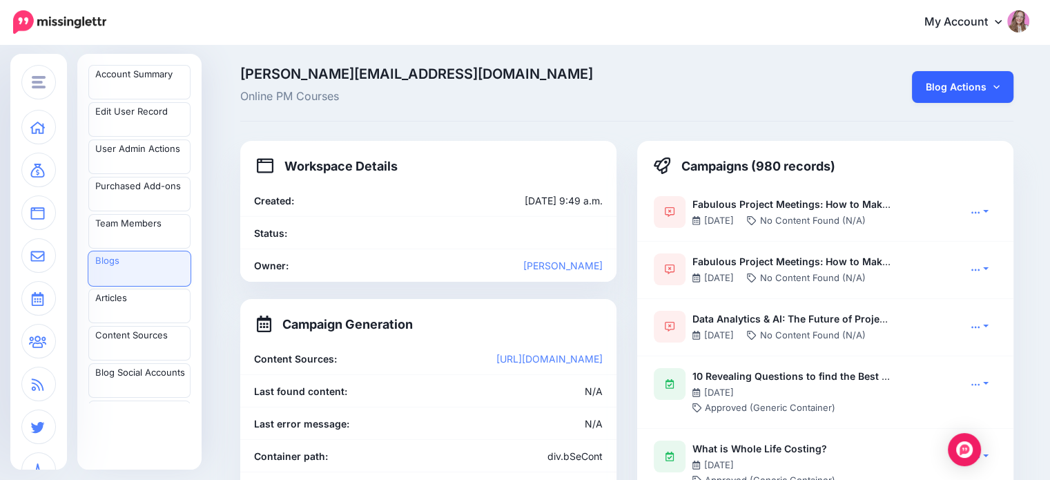
click at [986, 82] on link "Blog Actions" at bounding box center [962, 87] width 101 height 32
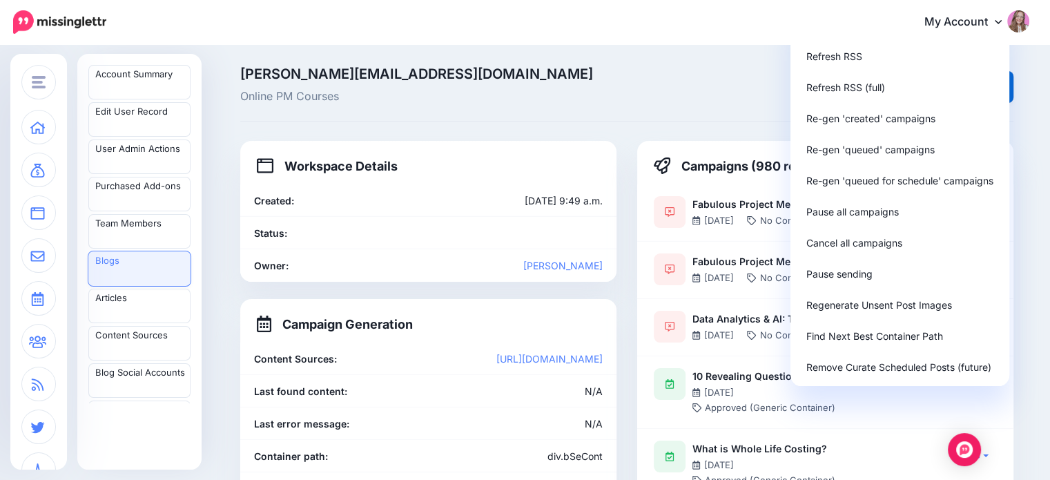
drag, startPoint x: 329, startPoint y: 93, endPoint x: 319, endPoint y: 92, distance: 10.4
click at [329, 92] on span "Online PM Courses" at bounding box center [494, 97] width 509 height 18
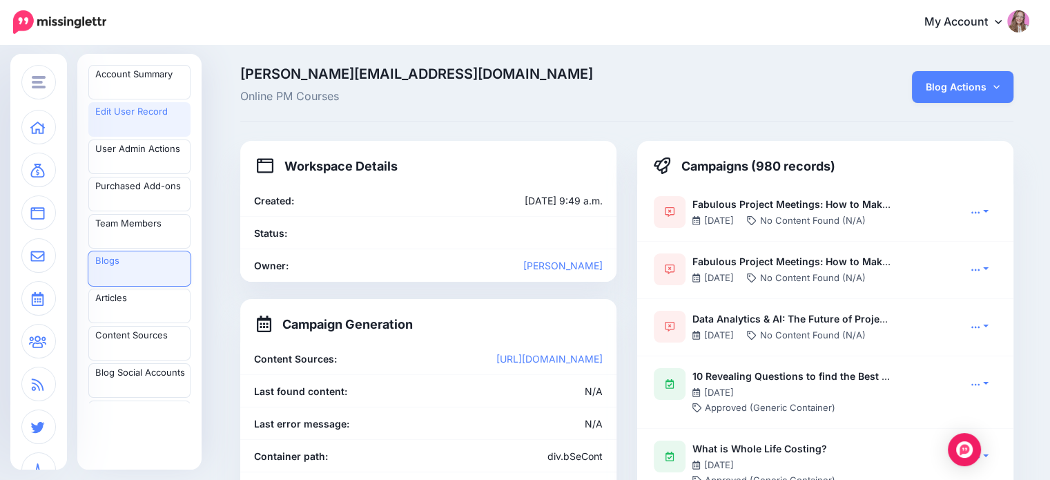
click at [144, 121] on link "Edit User Record" at bounding box center [139, 119] width 102 height 35
click at [959, 82] on link "Blog Actions" at bounding box center [962, 87] width 101 height 32
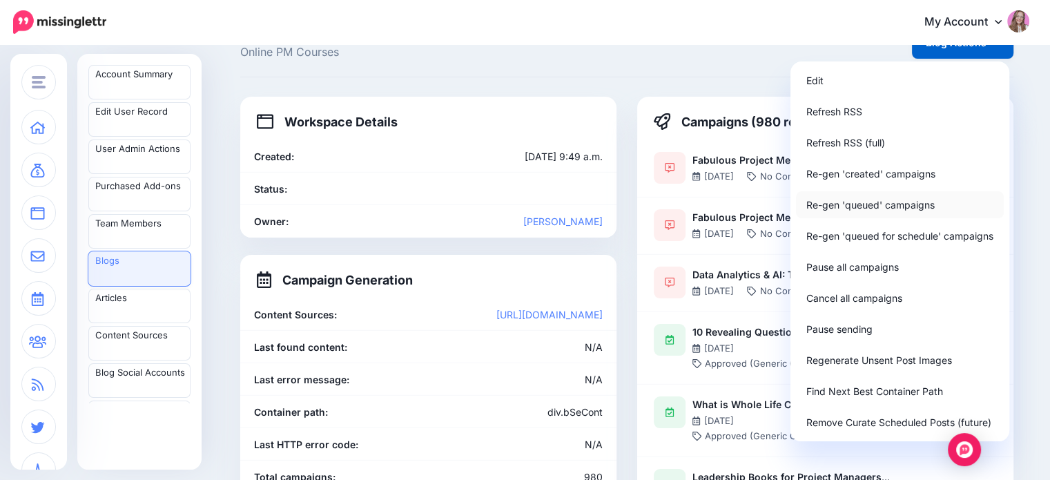
scroll to position [69, 0]
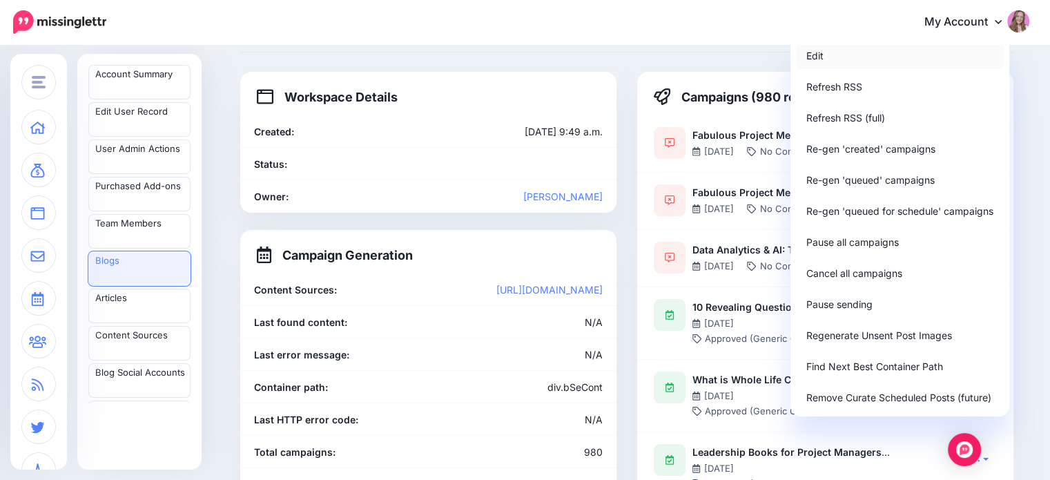
click at [842, 57] on link "Edit" at bounding box center [900, 55] width 208 height 27
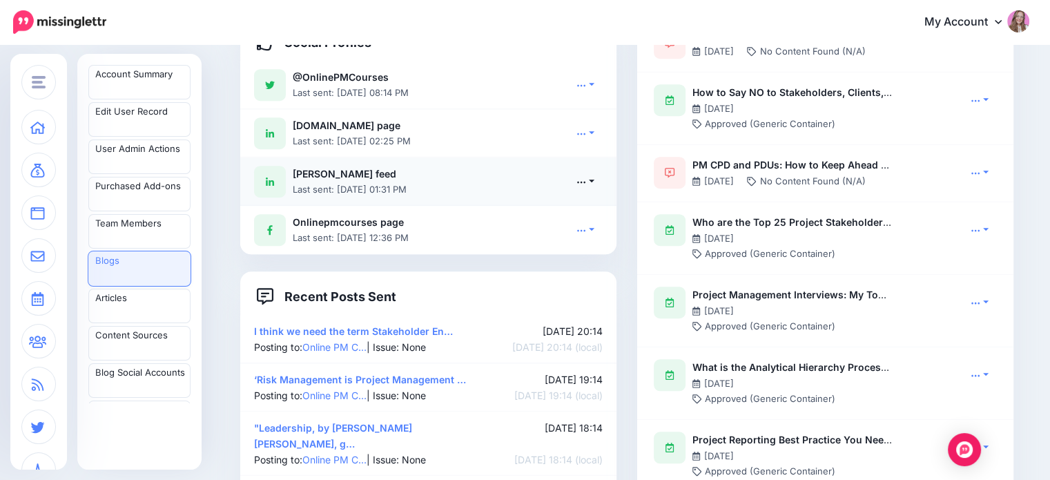
scroll to position [966, 0]
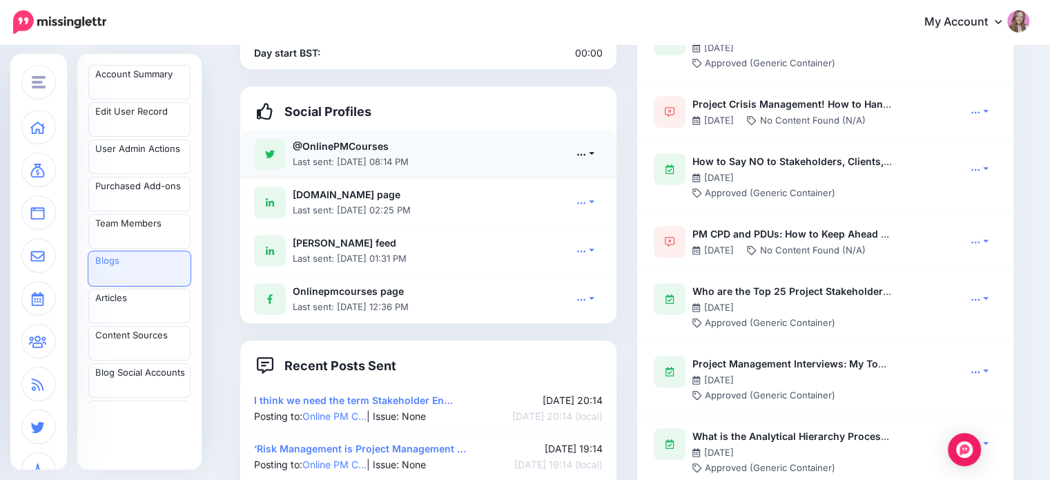
click at [582, 149] on icon at bounding box center [581, 154] width 10 height 10
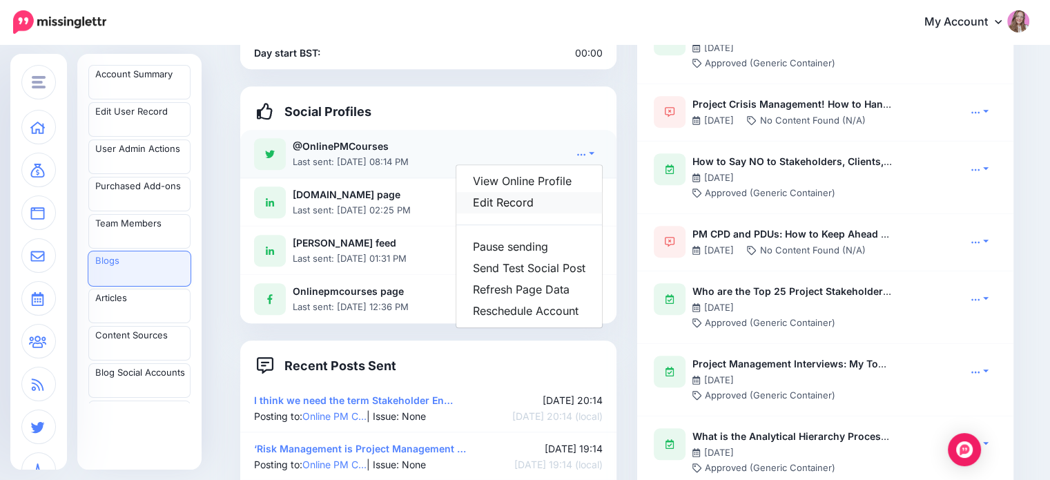
click at [542, 192] on link "Edit Record" at bounding box center [529, 202] width 146 height 21
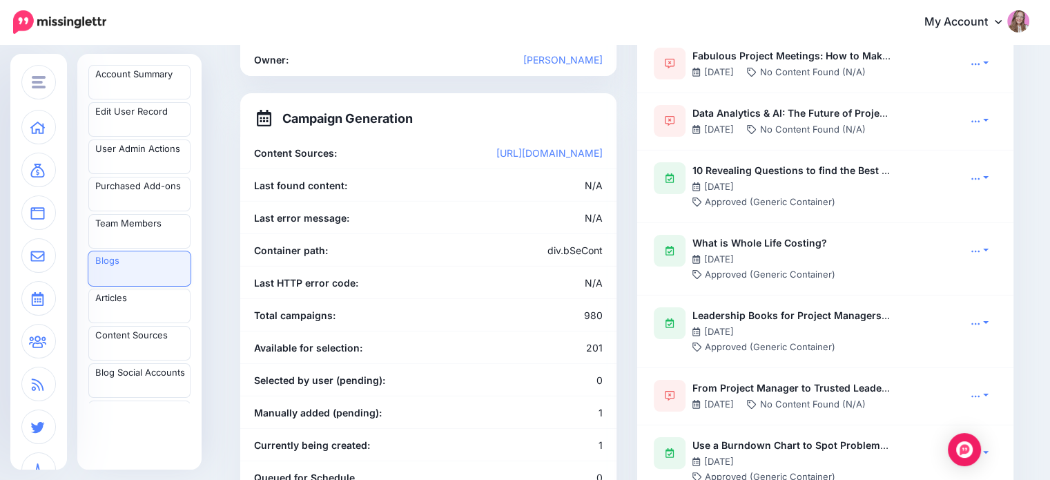
scroll to position [138, 0]
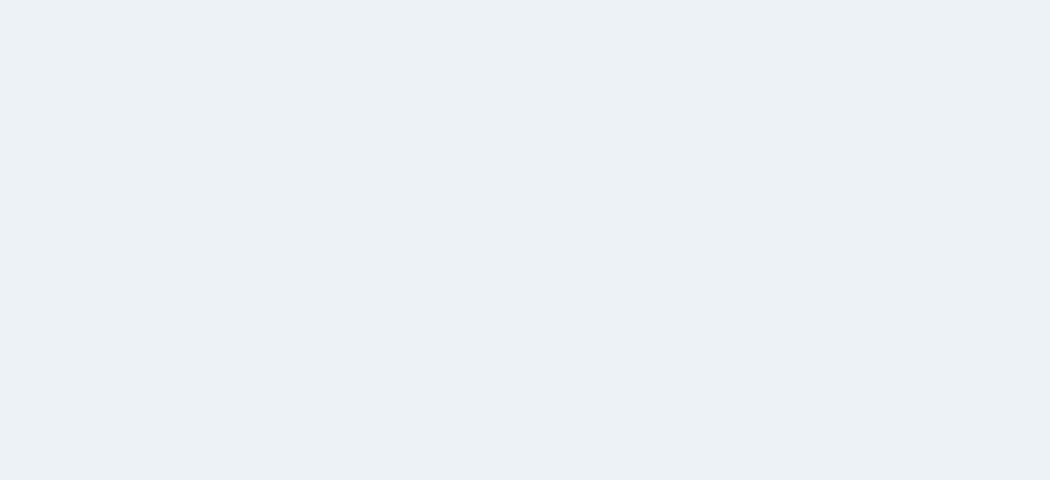
scroll to position [70, 0]
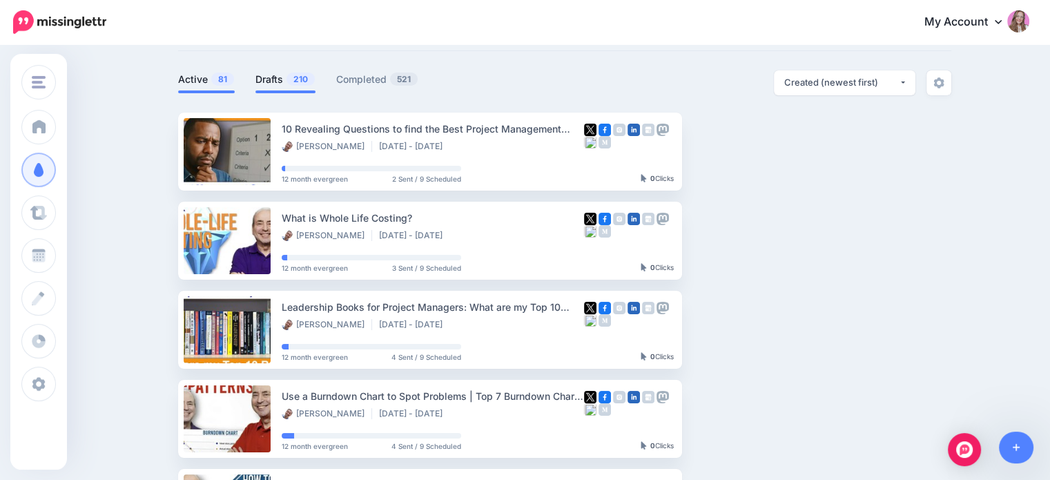
click at [288, 81] on link "Drafts 210" at bounding box center [285, 79] width 60 height 17
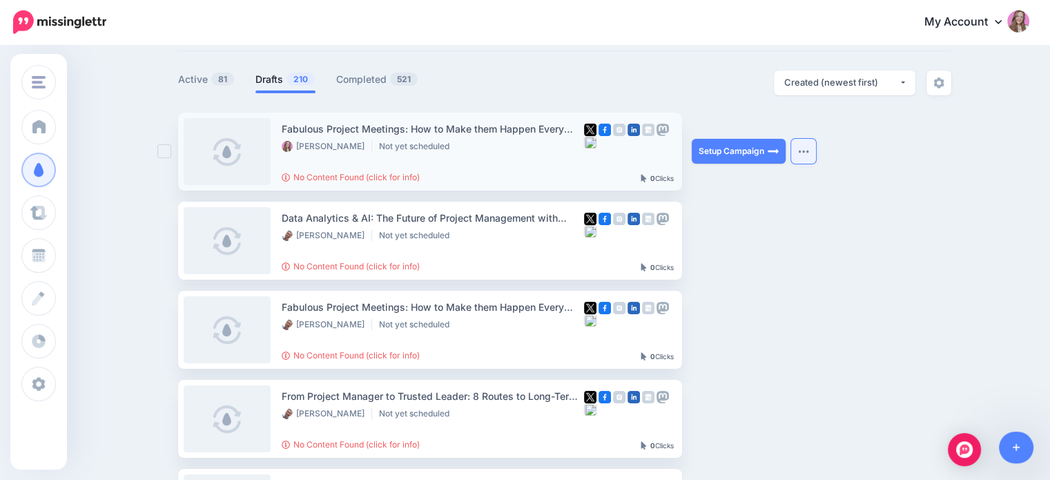
click at [816, 154] on button "button" at bounding box center [803, 151] width 25 height 25
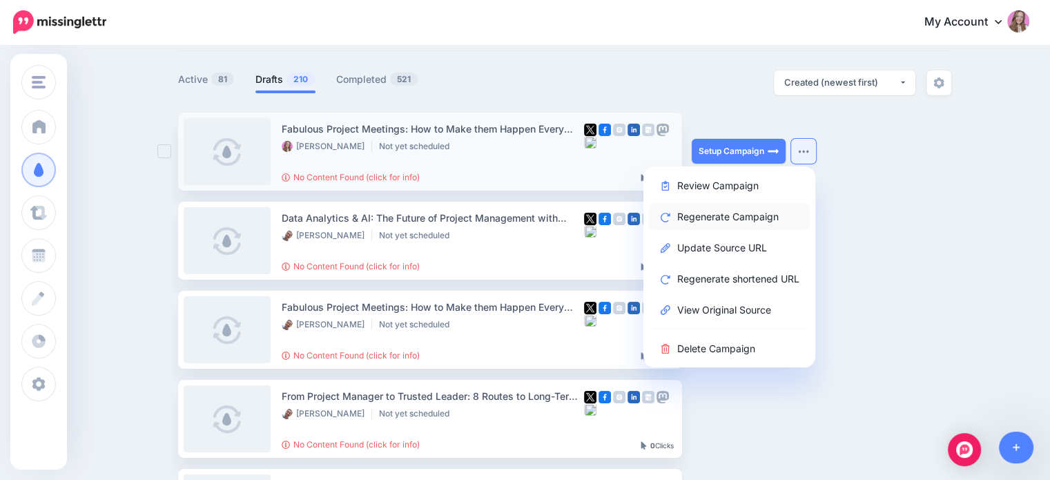
click at [783, 215] on link "Regenerate Campaign" at bounding box center [729, 216] width 161 height 27
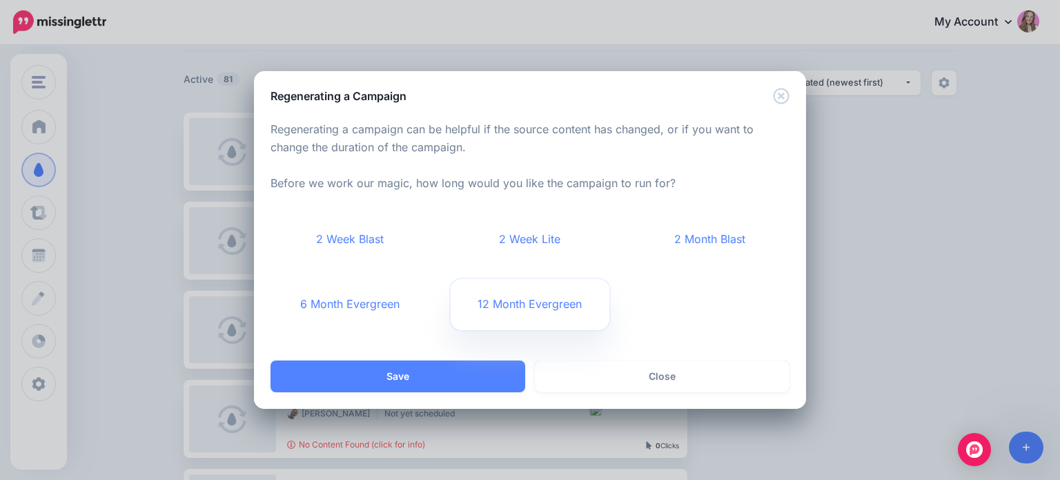
click at [544, 311] on link "12 Month Evergreen" at bounding box center [530, 304] width 159 height 51
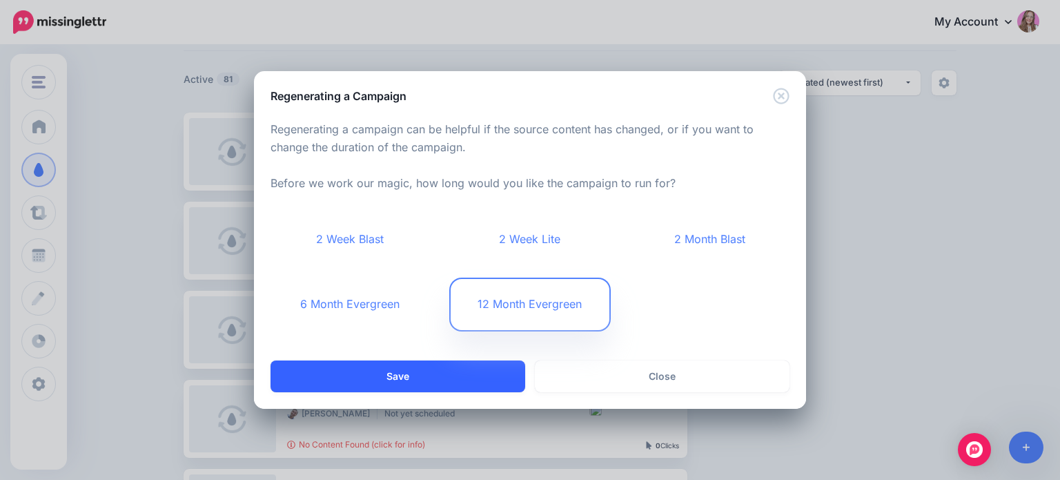
click at [398, 380] on button "Save" at bounding box center [398, 376] width 255 height 32
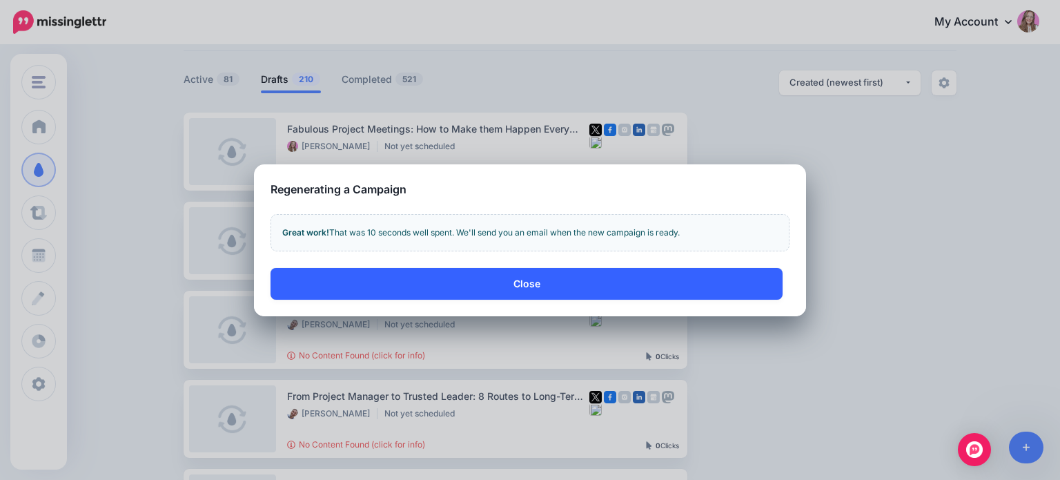
click at [493, 286] on button "Close" at bounding box center [527, 284] width 512 height 32
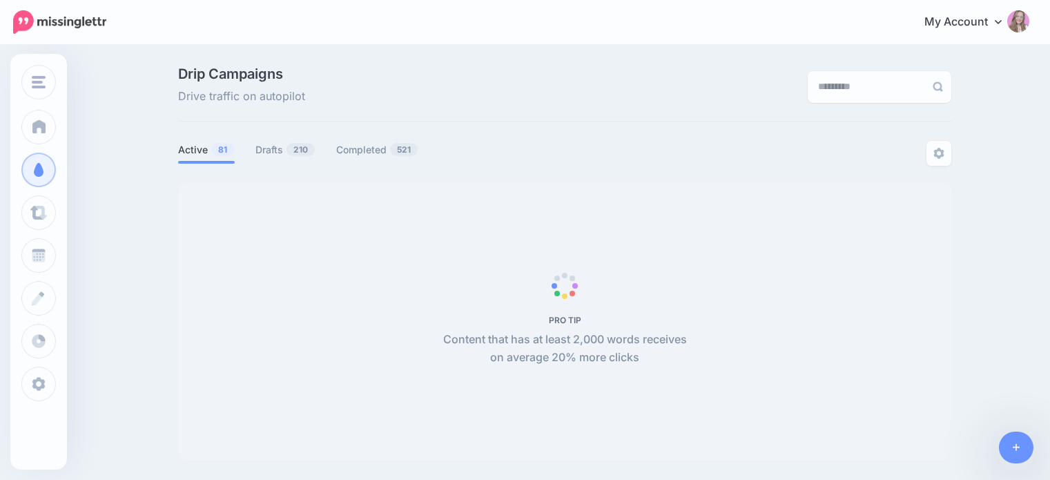
scroll to position [72, 0]
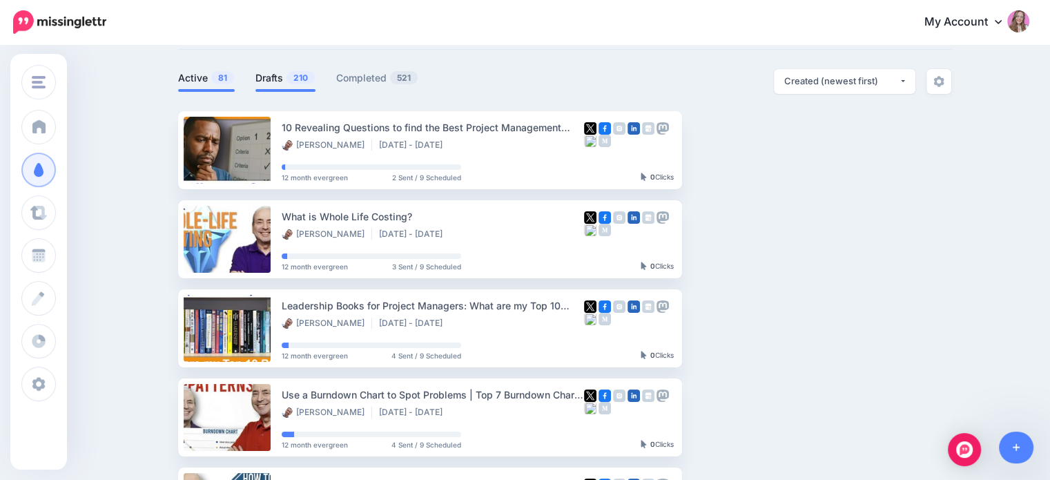
click at [293, 74] on span "210" at bounding box center [300, 77] width 28 height 13
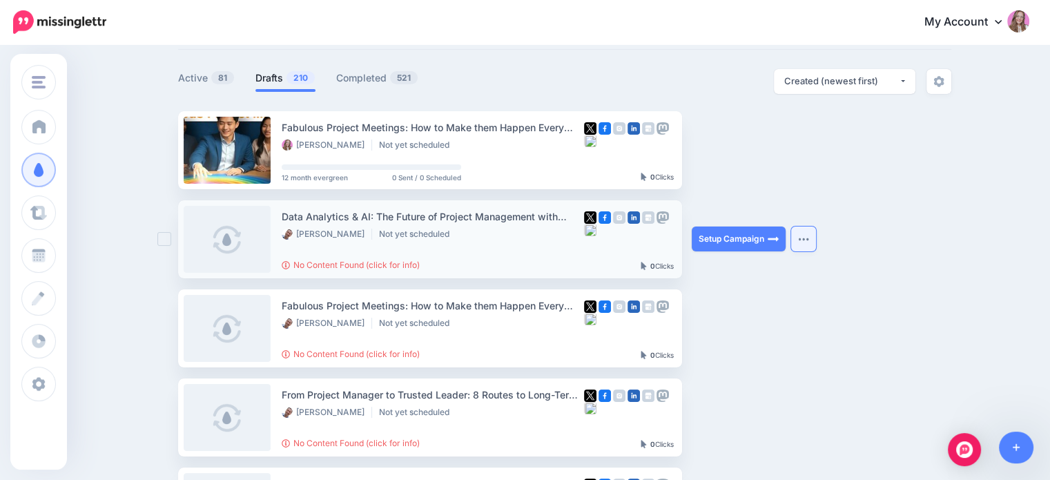
click at [808, 239] on img "button" at bounding box center [803, 239] width 11 height 4
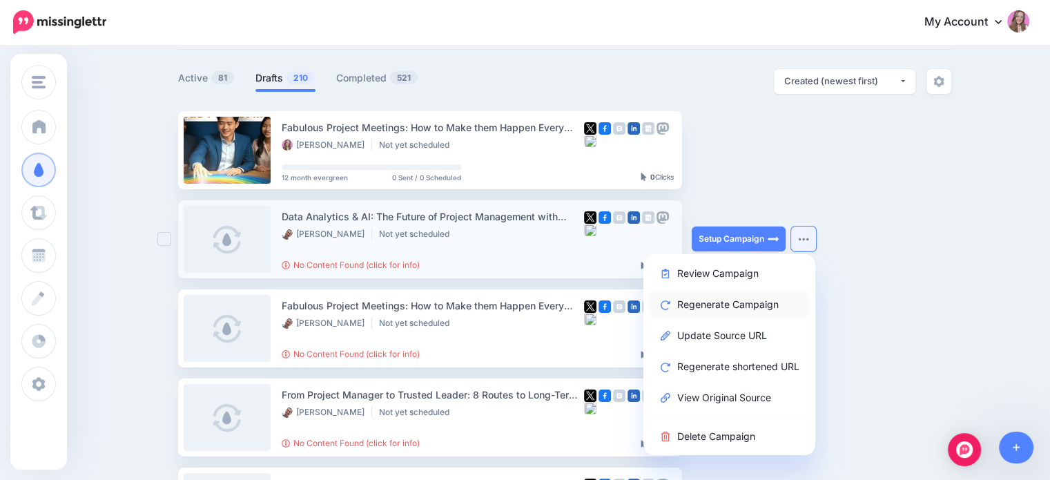
click at [758, 311] on link "Regenerate Campaign" at bounding box center [729, 304] width 161 height 27
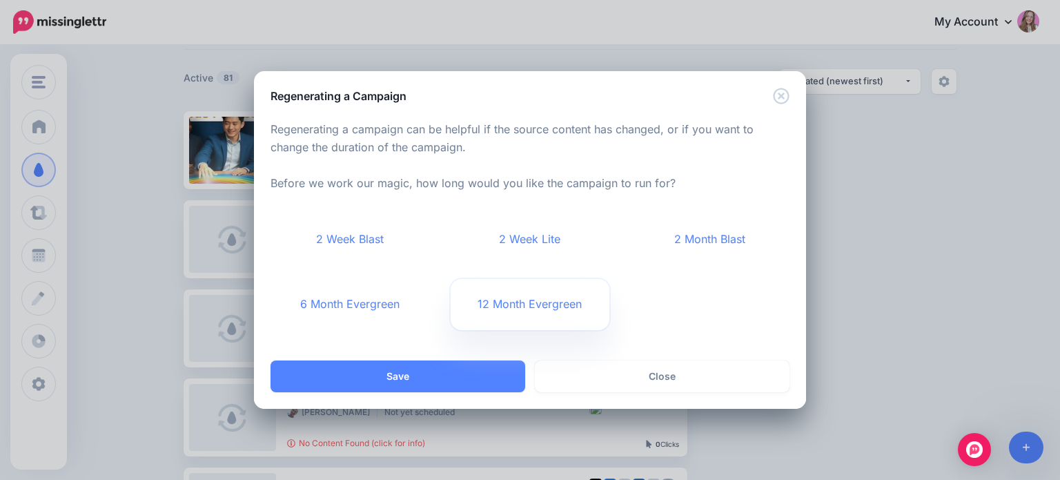
click at [520, 307] on link "12 Month Evergreen" at bounding box center [530, 304] width 159 height 51
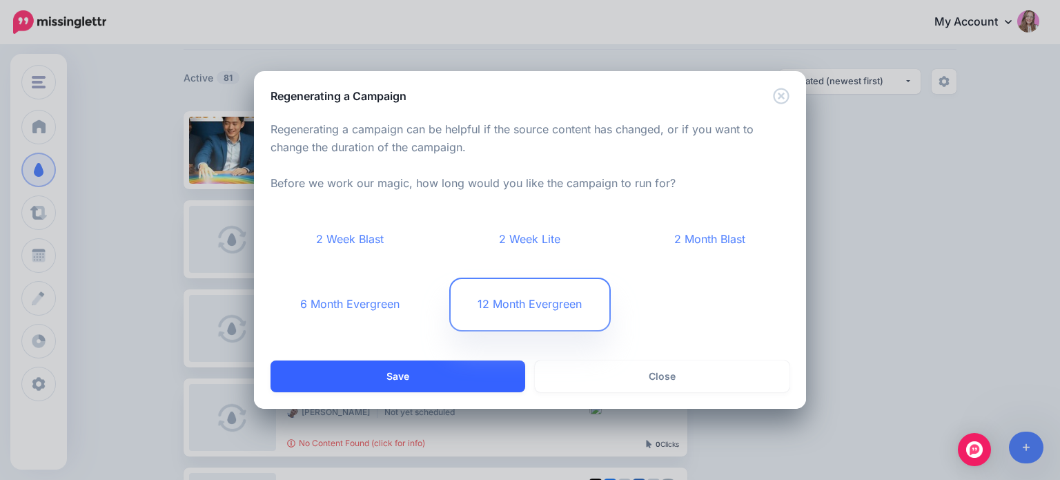
click at [465, 376] on button "Save" at bounding box center [398, 376] width 255 height 32
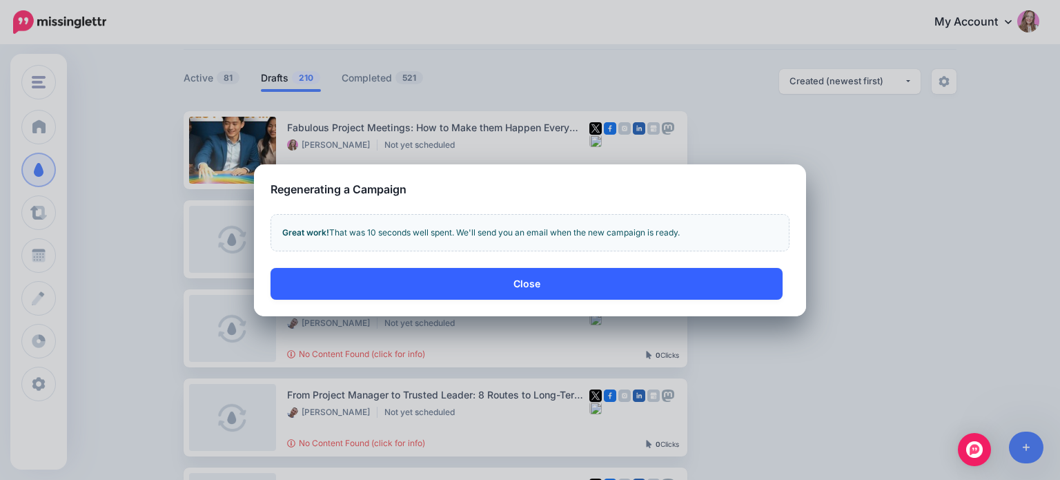
click at [549, 288] on button "Close" at bounding box center [527, 284] width 512 height 32
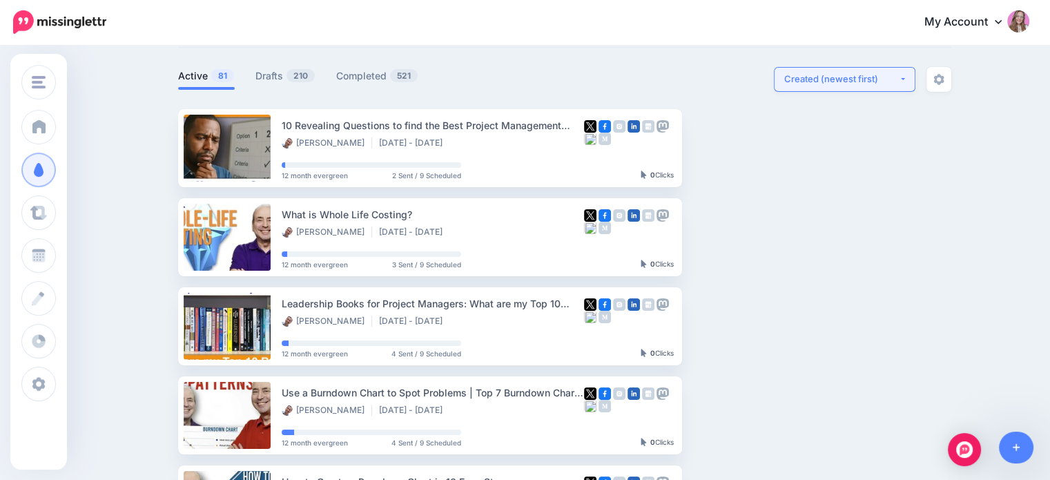
scroll to position [74, 0]
click at [286, 80] on link "Drafts 210" at bounding box center [285, 76] width 60 height 17
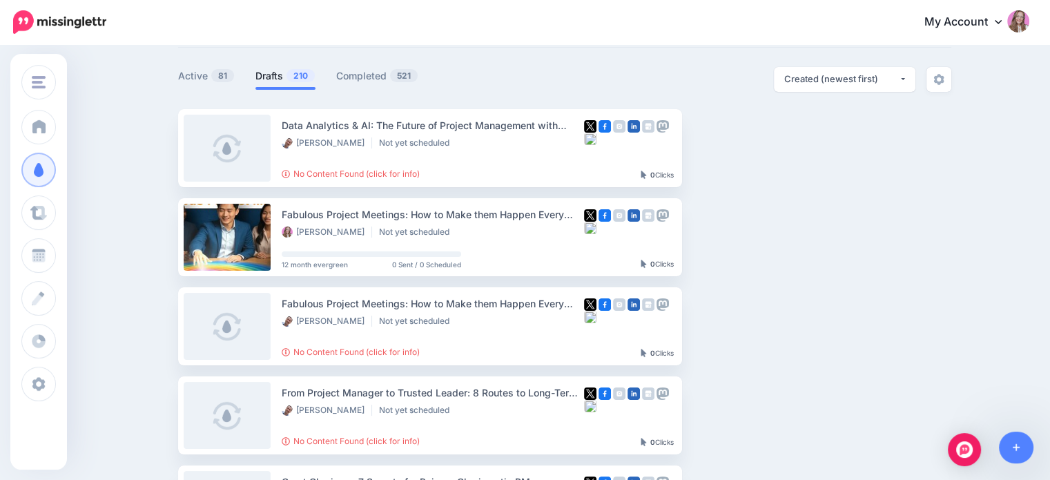
click at [815, 144] on button "button" at bounding box center [803, 147] width 25 height 25
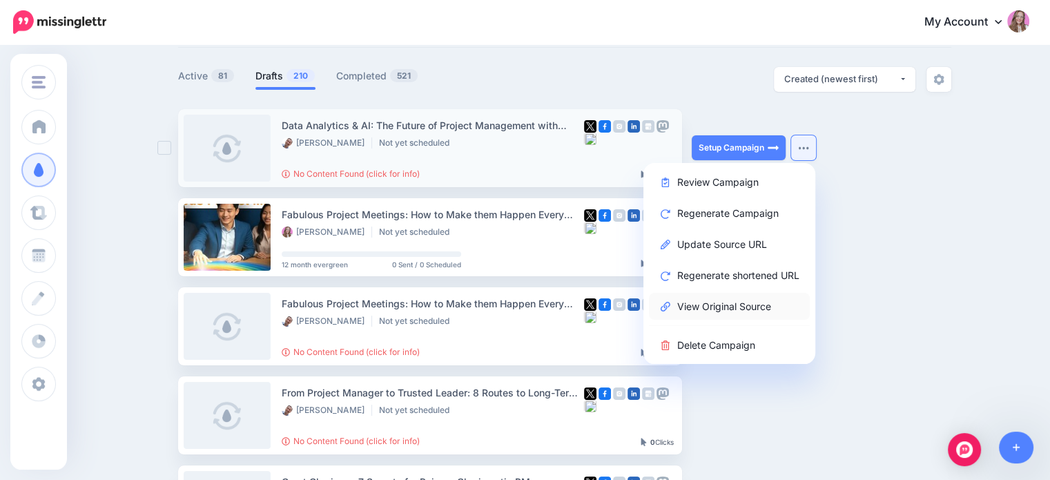
click at [740, 307] on link "View Original Source" at bounding box center [729, 306] width 161 height 27
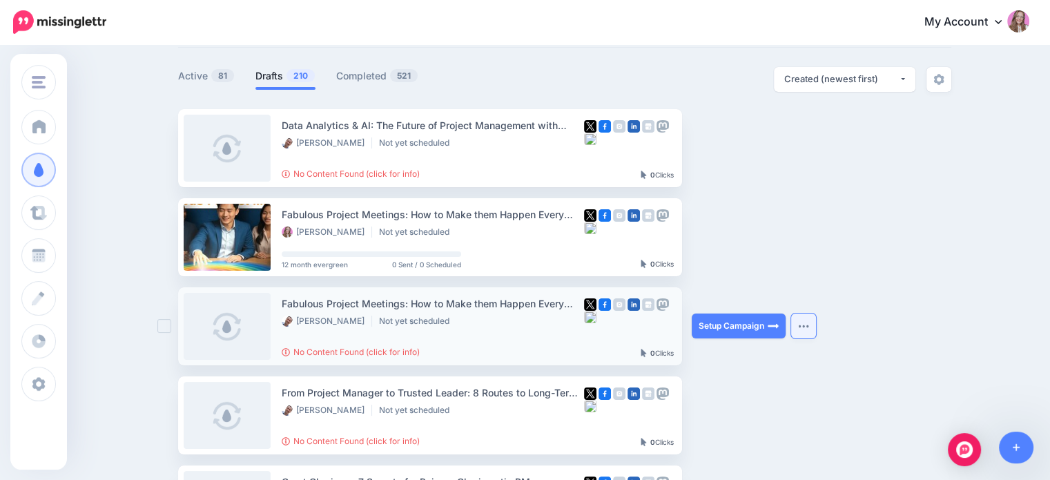
click at [814, 327] on button "button" at bounding box center [803, 325] width 25 height 25
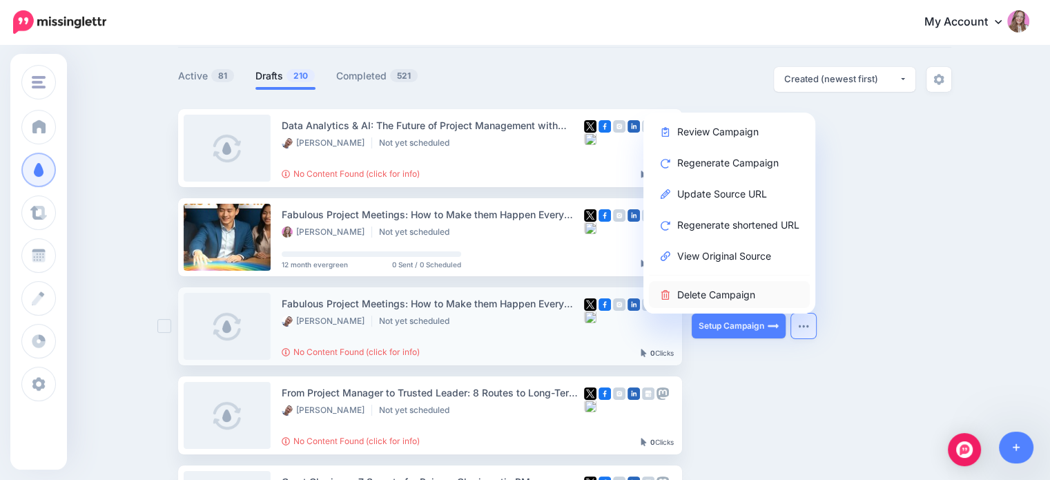
click at [725, 302] on link "Delete Campaign" at bounding box center [729, 294] width 161 height 27
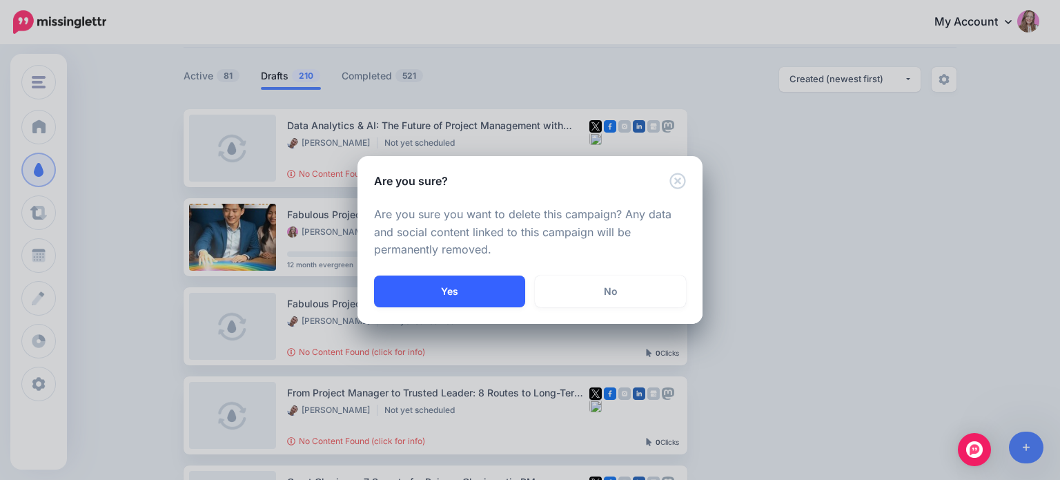
click at [455, 286] on button "Yes" at bounding box center [449, 291] width 151 height 32
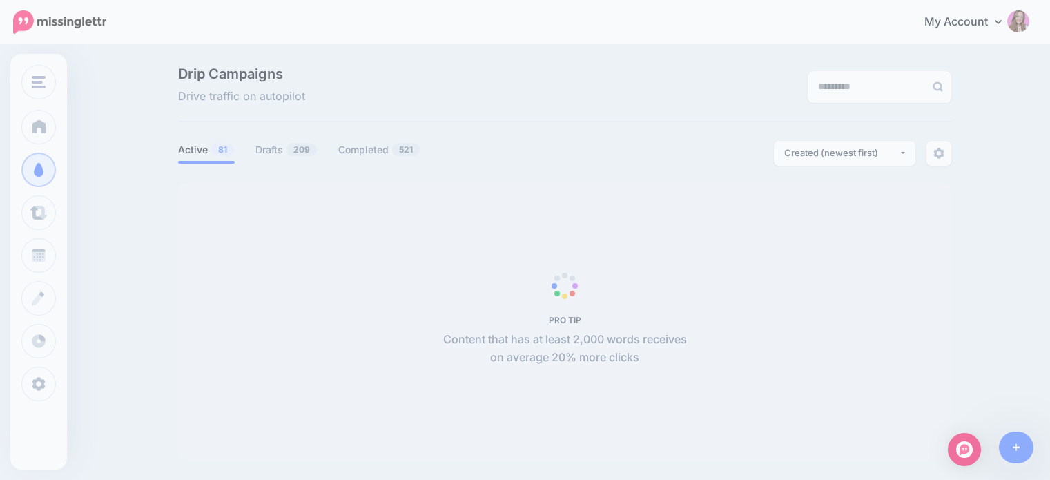
scroll to position [75, 0]
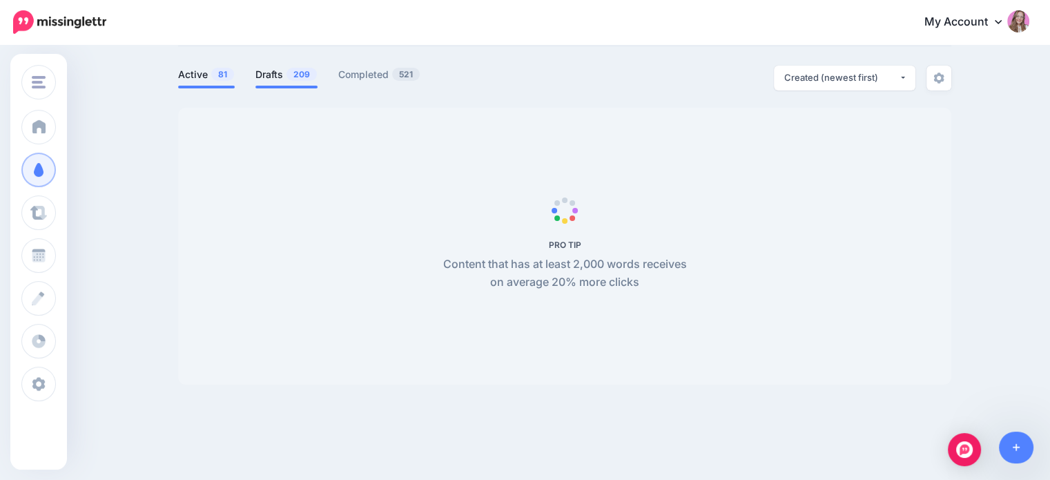
click at [274, 79] on link "Drafts 209" at bounding box center [286, 74] width 62 height 17
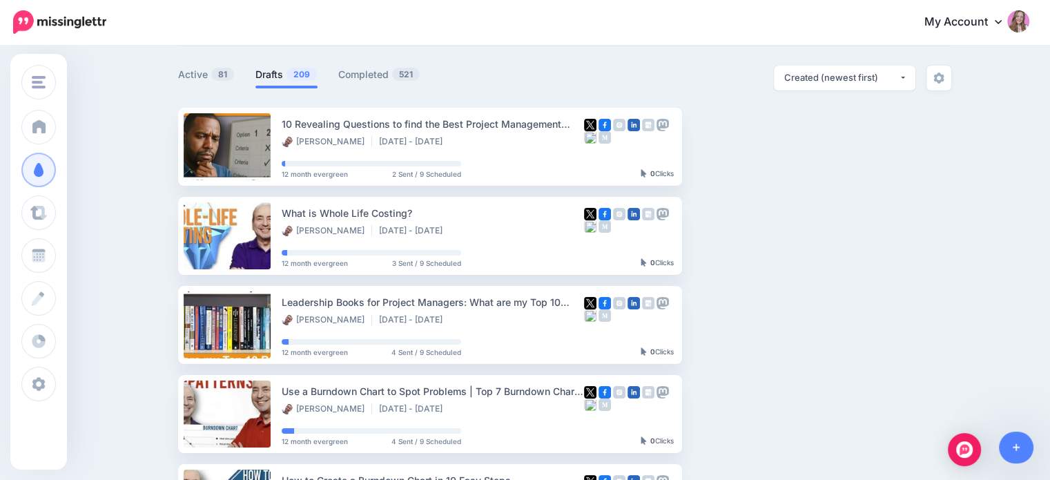
click at [290, 81] on link "Drafts 209" at bounding box center [286, 74] width 62 height 17
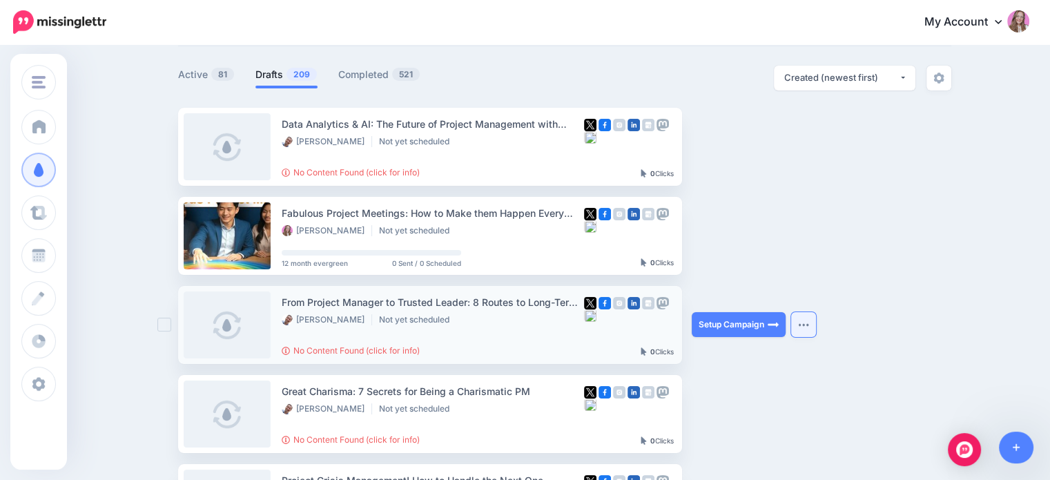
click at [798, 329] on button "button" at bounding box center [803, 324] width 25 height 25
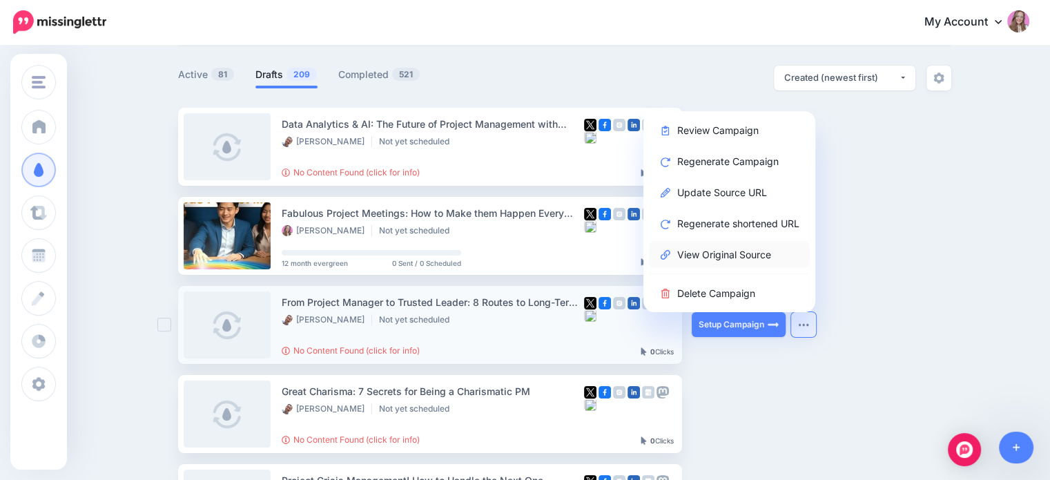
click at [728, 257] on link "View Original Source" at bounding box center [729, 254] width 161 height 27
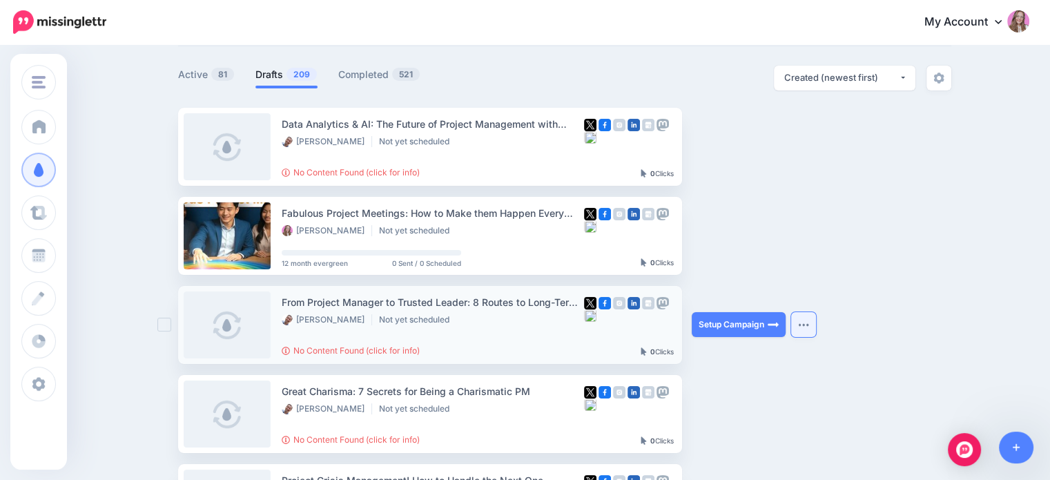
click at [814, 329] on button "button" at bounding box center [803, 324] width 25 height 25
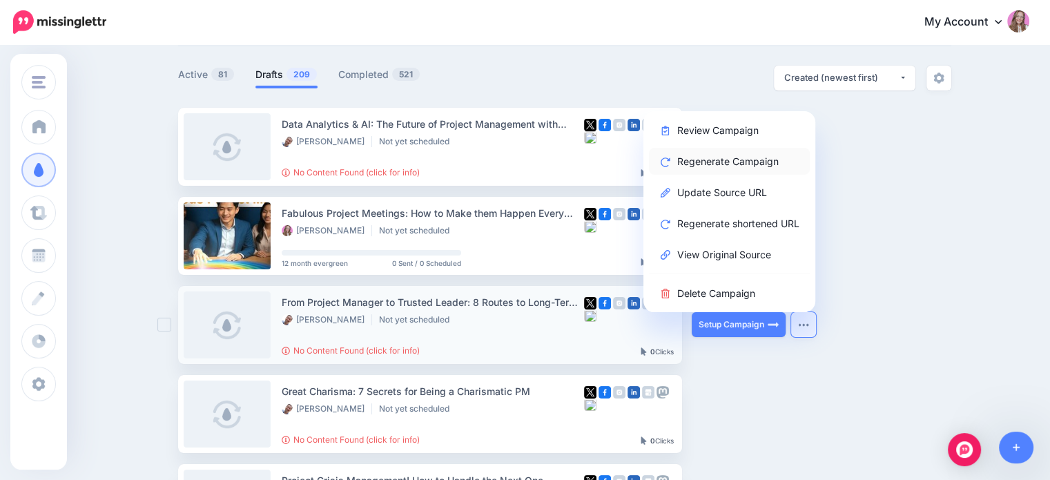
click at [723, 157] on link "Regenerate Campaign" at bounding box center [729, 161] width 161 height 27
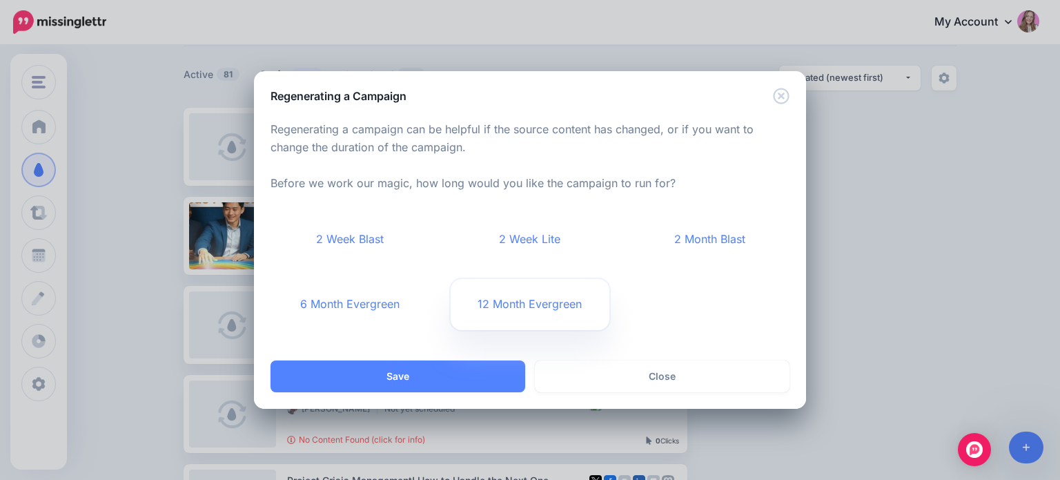
click at [509, 313] on link "12 Month Evergreen" at bounding box center [530, 304] width 159 height 51
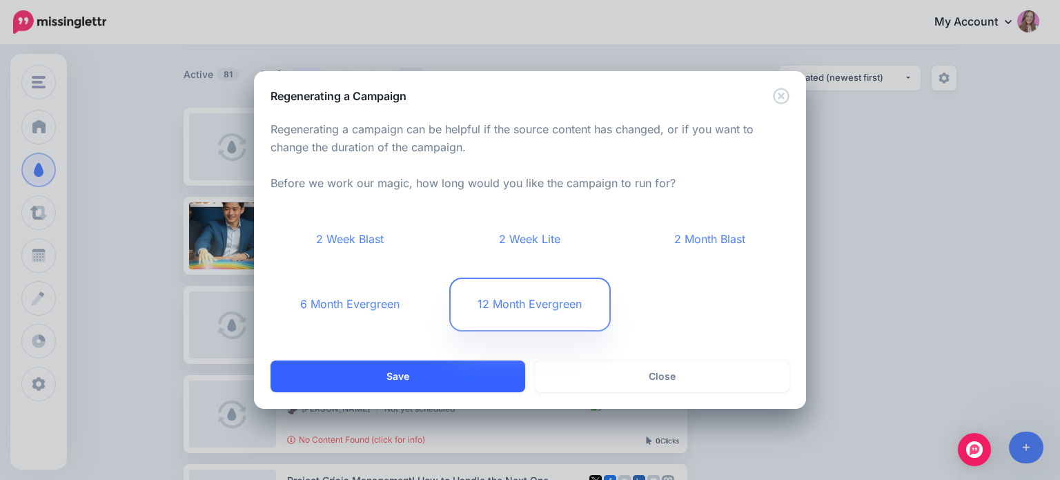
click at [480, 383] on button "Save" at bounding box center [398, 376] width 255 height 32
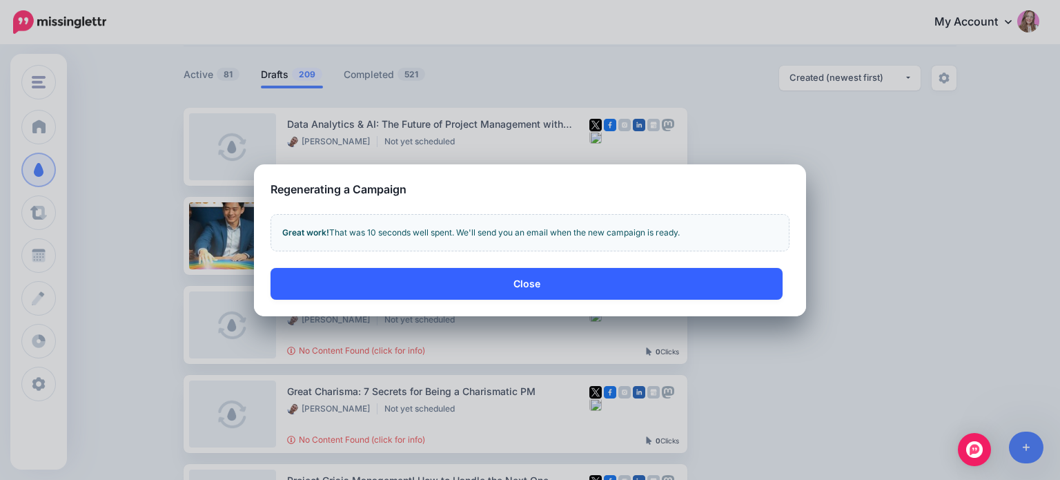
click at [491, 292] on button "Close" at bounding box center [527, 284] width 512 height 32
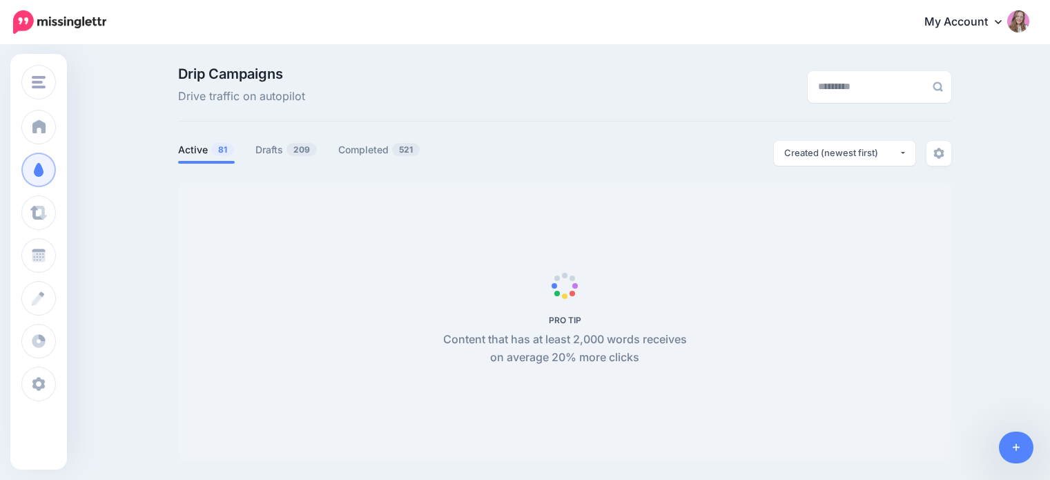
scroll to position [77, 0]
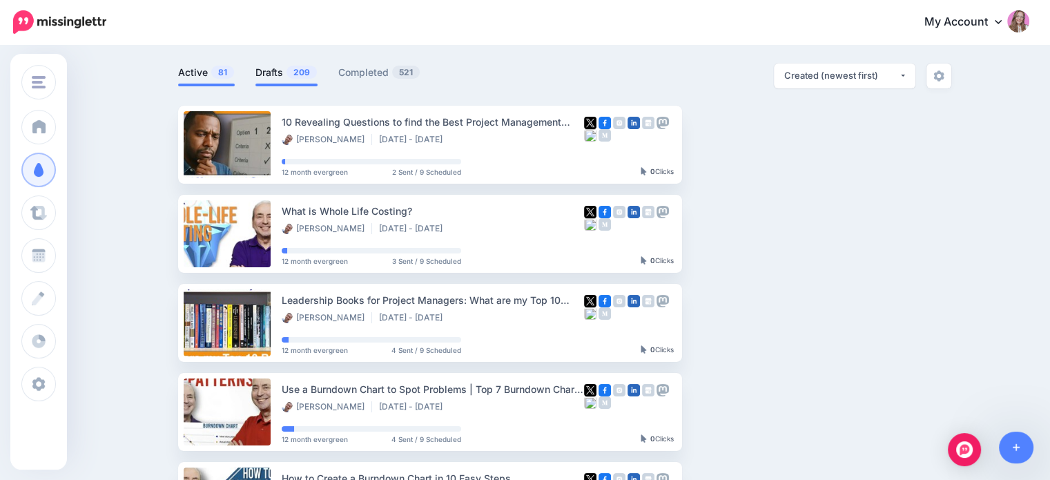
click at [288, 70] on link "Drafts 209" at bounding box center [286, 72] width 62 height 17
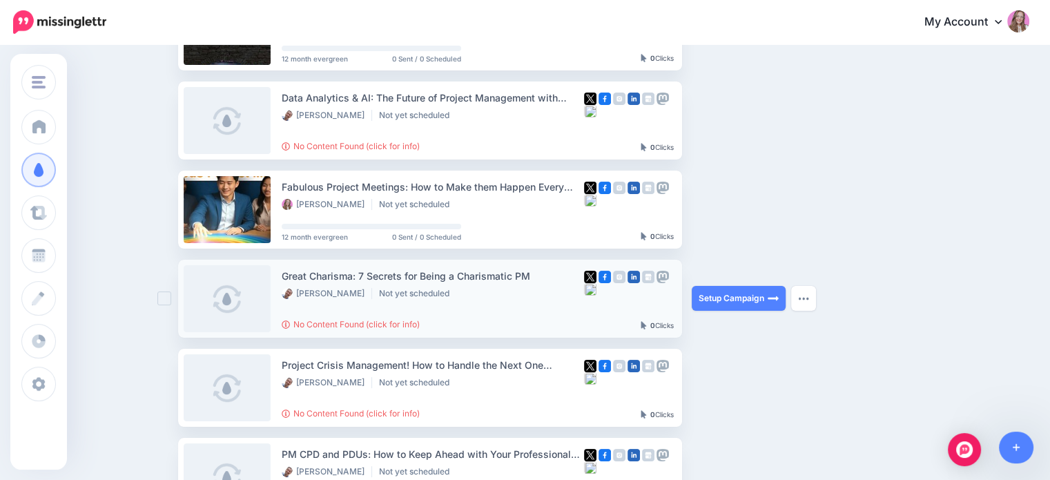
scroll to position [215, 0]
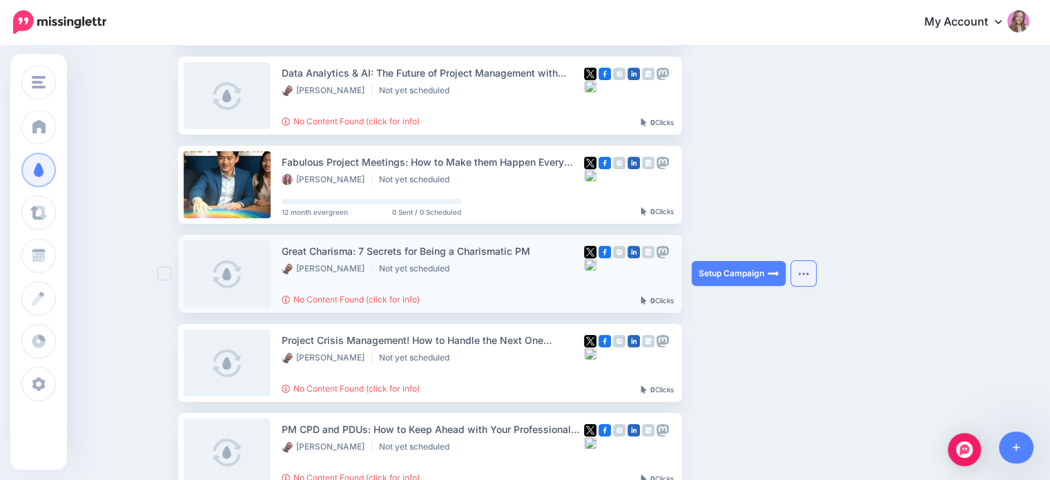
click at [808, 276] on button "button" at bounding box center [803, 273] width 25 height 25
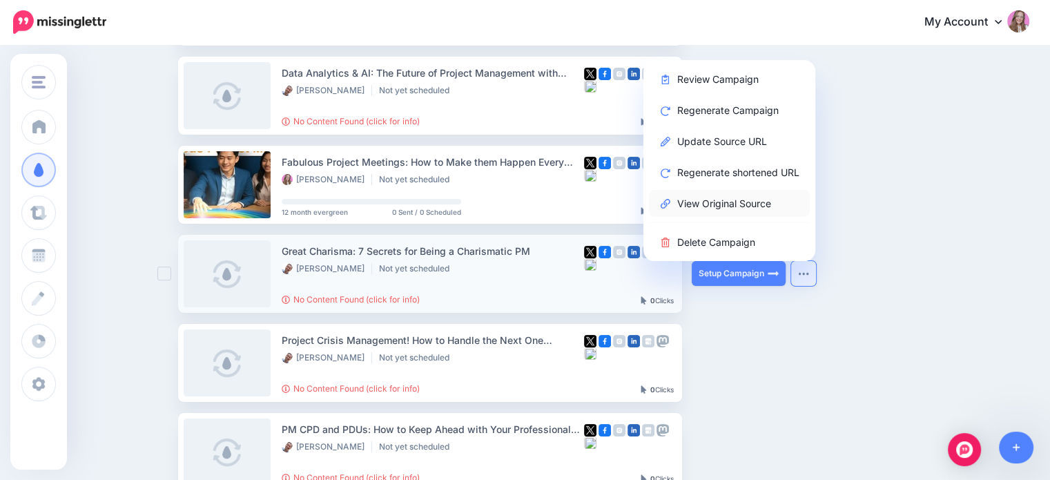
click at [721, 205] on link "View Original Source" at bounding box center [729, 203] width 161 height 27
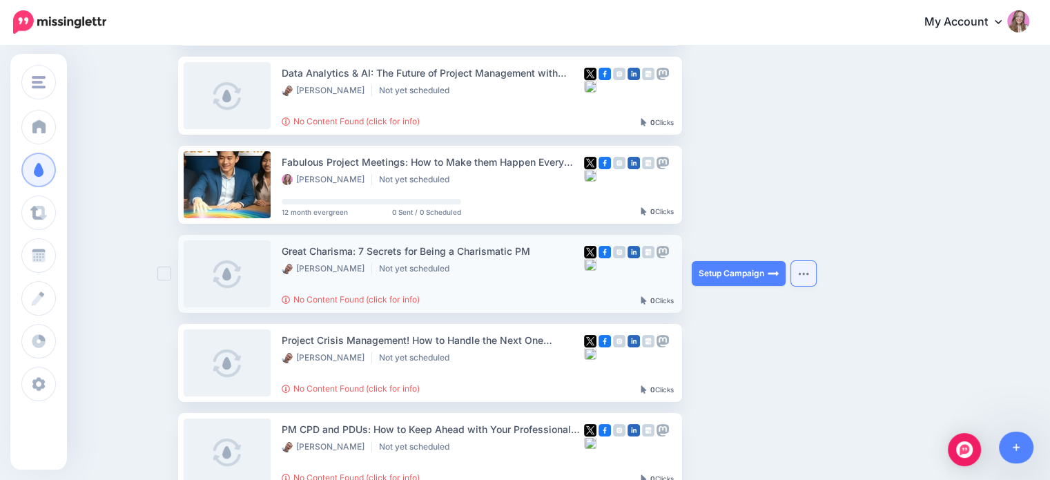
click at [815, 266] on button "button" at bounding box center [803, 273] width 25 height 25
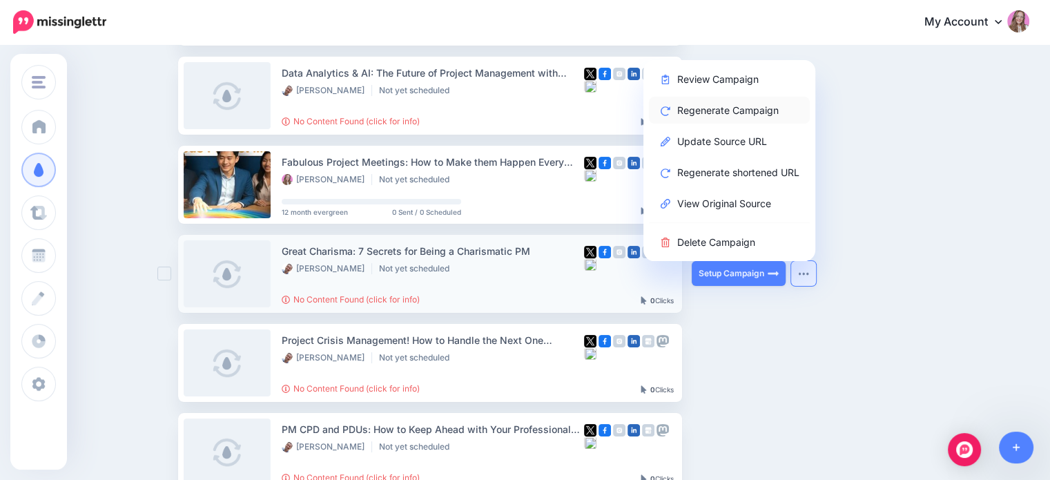
click at [724, 108] on link "Regenerate Campaign" at bounding box center [729, 110] width 161 height 27
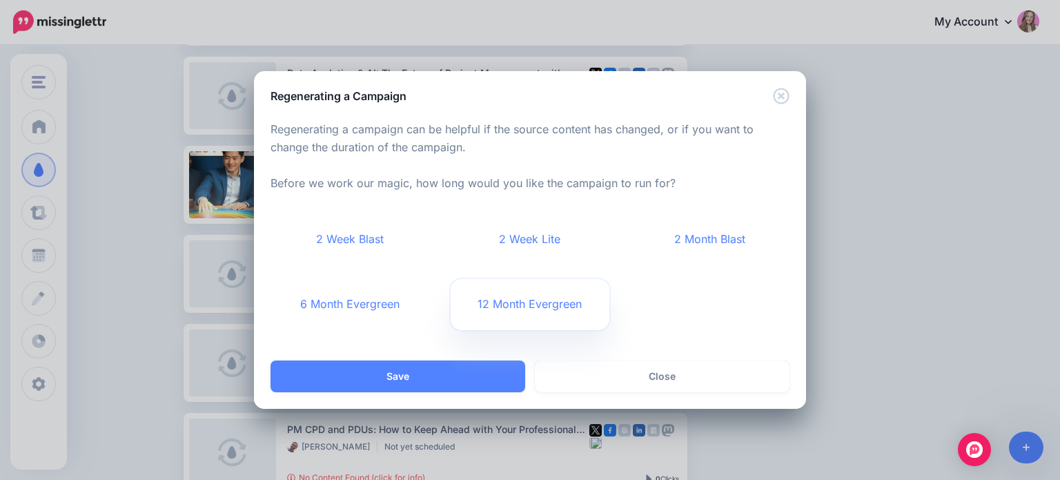
click at [519, 310] on link "12 Month Evergreen" at bounding box center [530, 304] width 159 height 51
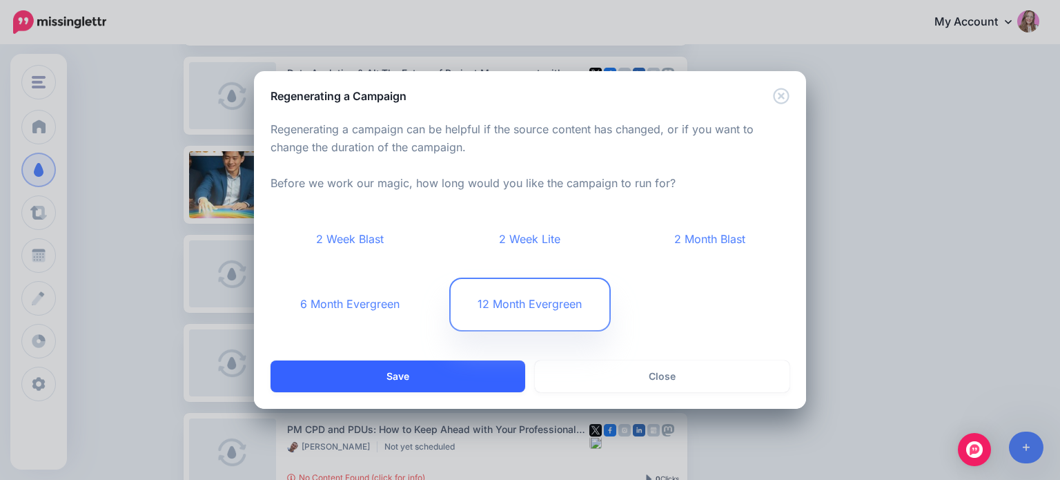
click at [460, 375] on button "Save" at bounding box center [398, 376] width 255 height 32
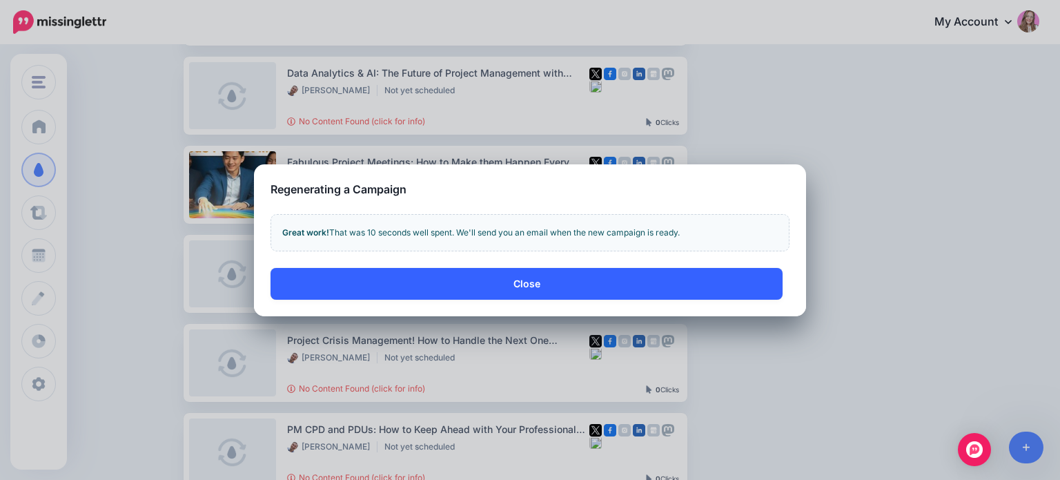
click at [543, 275] on button "Close" at bounding box center [527, 284] width 512 height 32
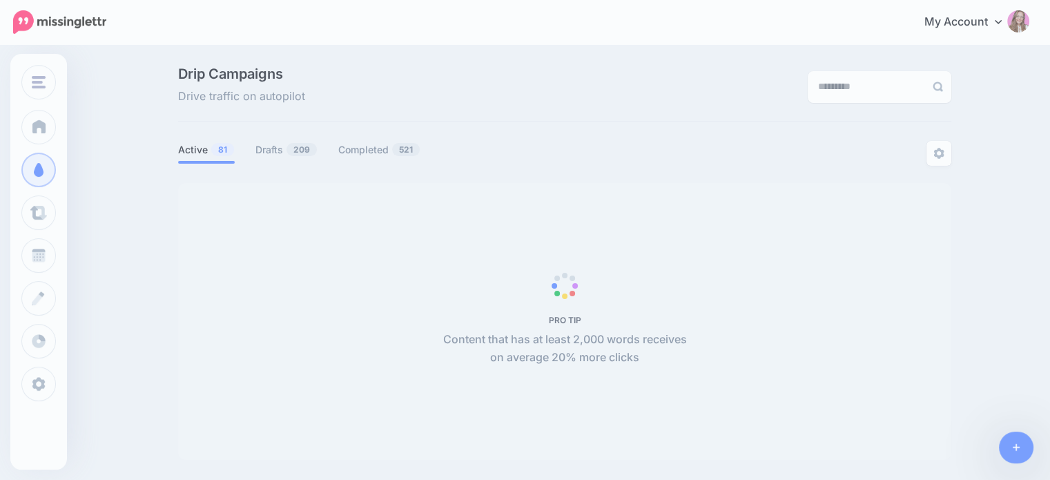
scroll to position [119, 0]
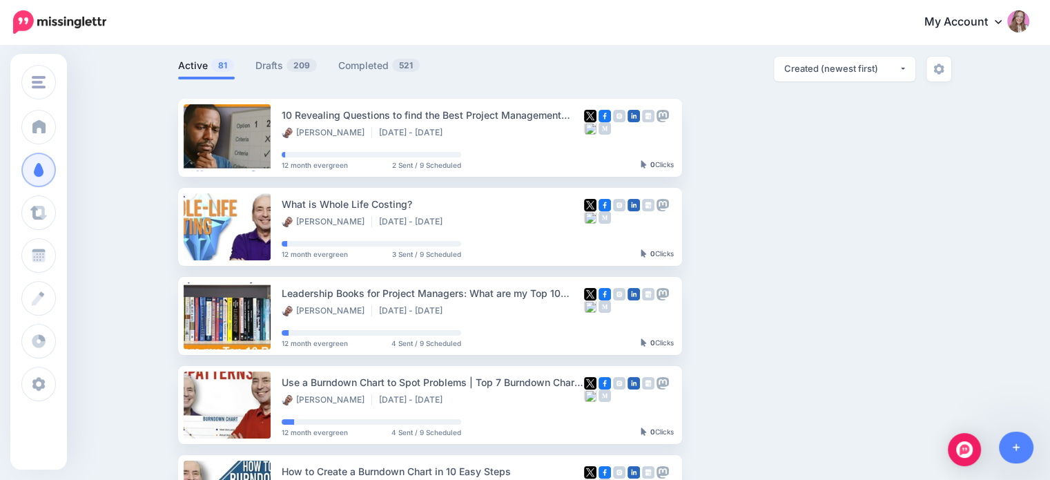
scroll to position [0, 0]
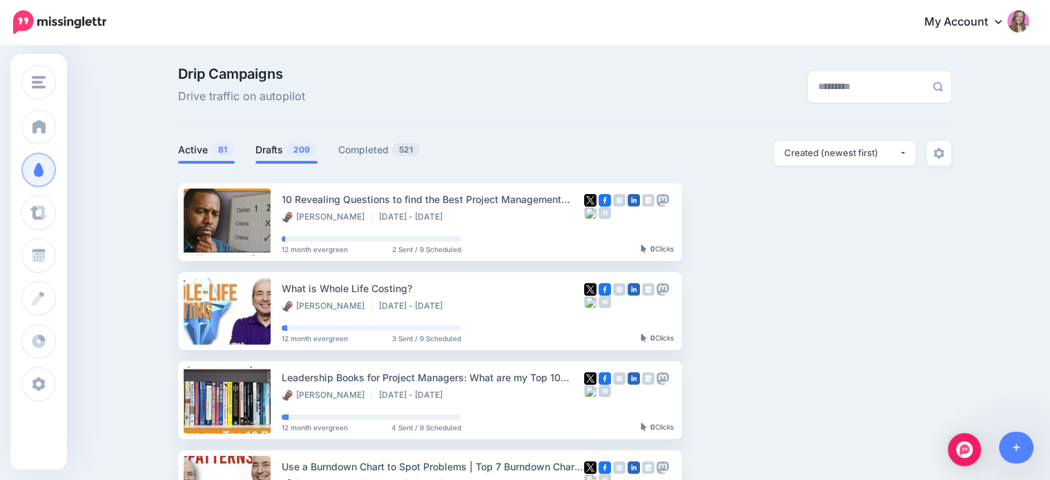
click at [276, 154] on link "Drafts 209" at bounding box center [286, 149] width 62 height 17
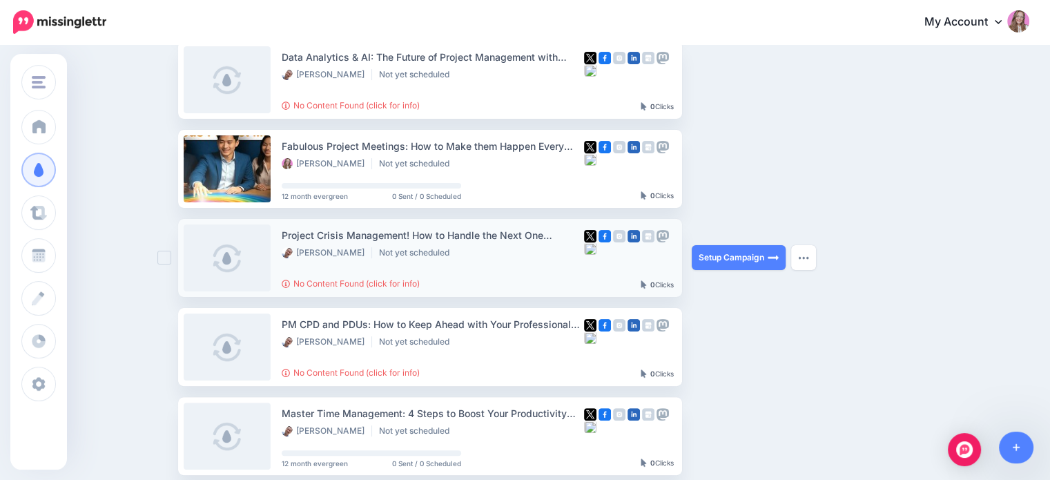
scroll to position [345, 0]
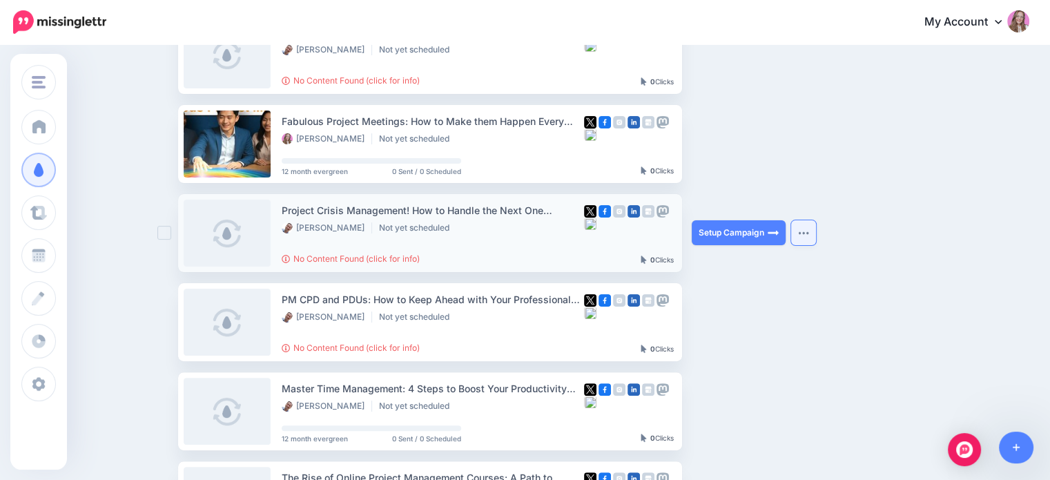
click at [805, 234] on img "button" at bounding box center [803, 233] width 11 height 4
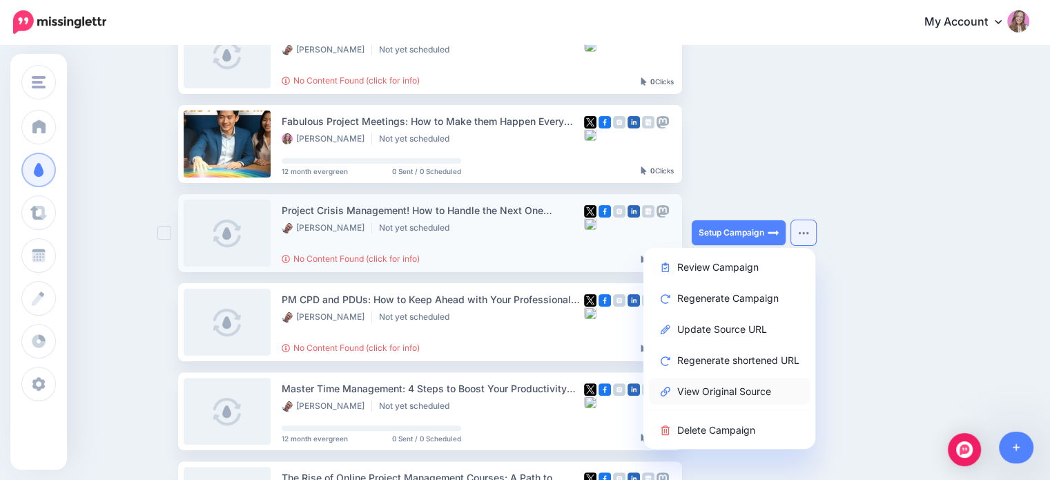
click at [735, 393] on link "View Original Source" at bounding box center [729, 391] width 161 height 27
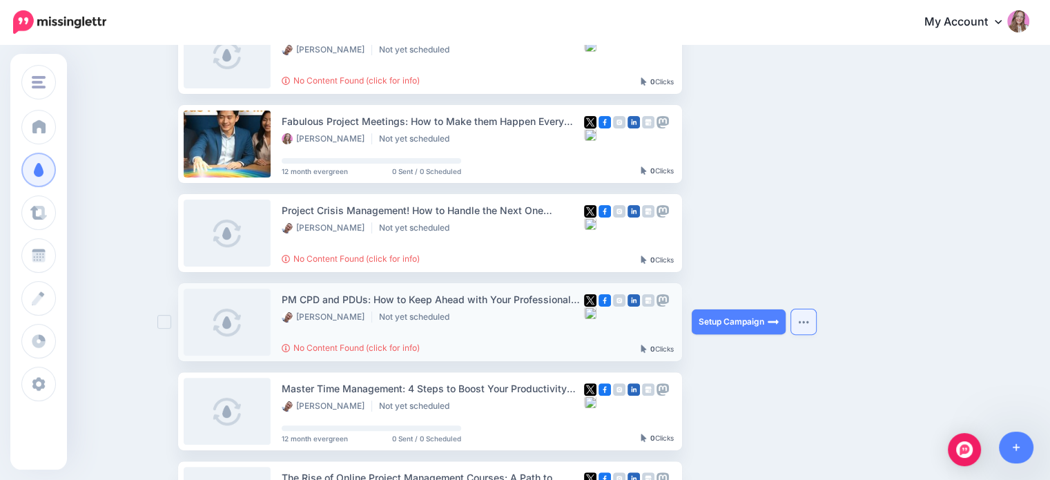
click at [801, 322] on button "button" at bounding box center [803, 321] width 25 height 25
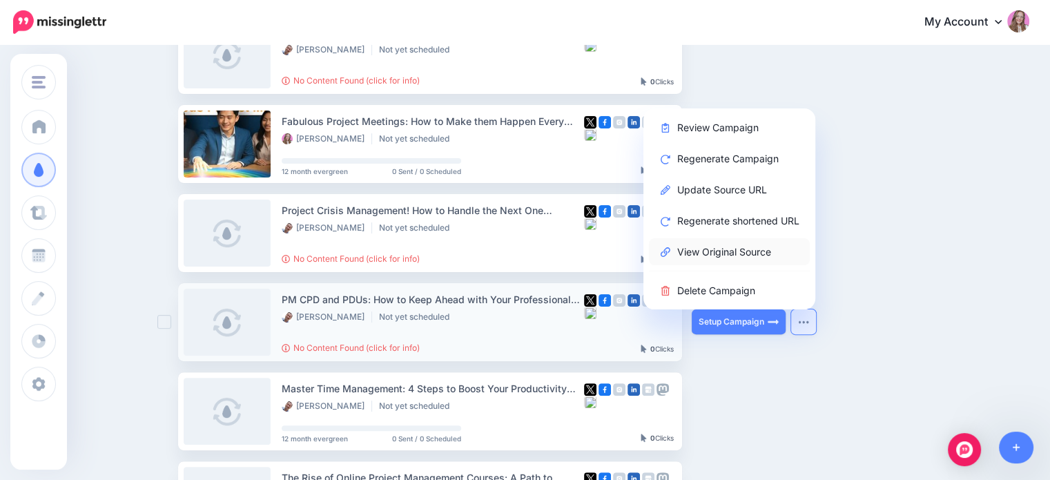
click at [745, 259] on link "View Original Source" at bounding box center [729, 251] width 161 height 27
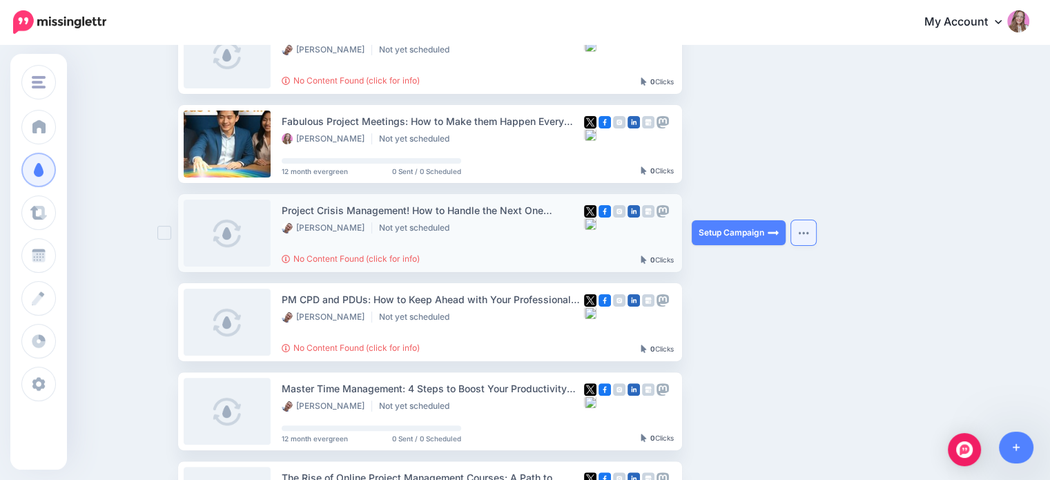
click at [816, 230] on button "button" at bounding box center [803, 232] width 25 height 25
click at [922, 277] on ul "Great Charisma: 7 Secrets for Being a Charismatic PM Mike Clayton Not yet sched…" at bounding box center [564, 308] width 773 height 941
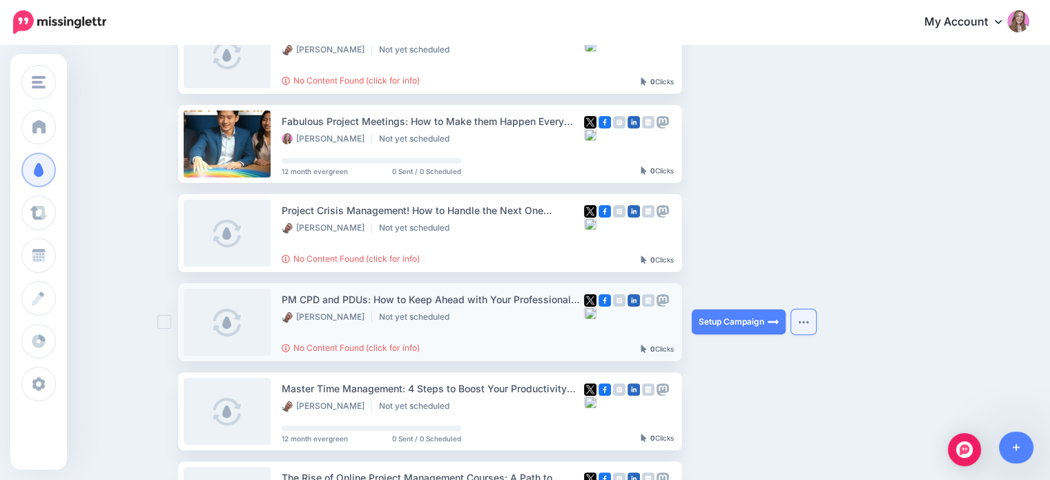
click at [809, 325] on button "button" at bounding box center [803, 321] width 25 height 25
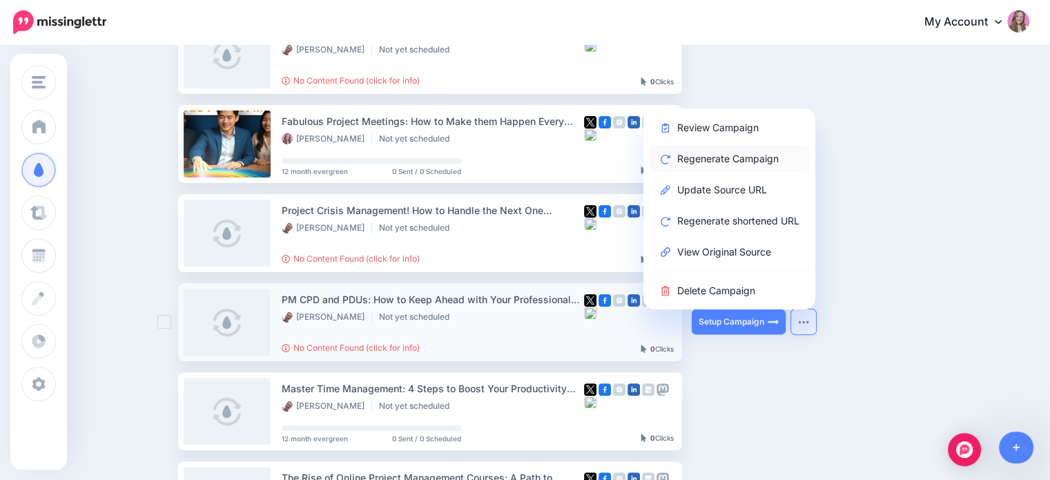
click at [731, 156] on link "Regenerate Campaign" at bounding box center [729, 158] width 161 height 27
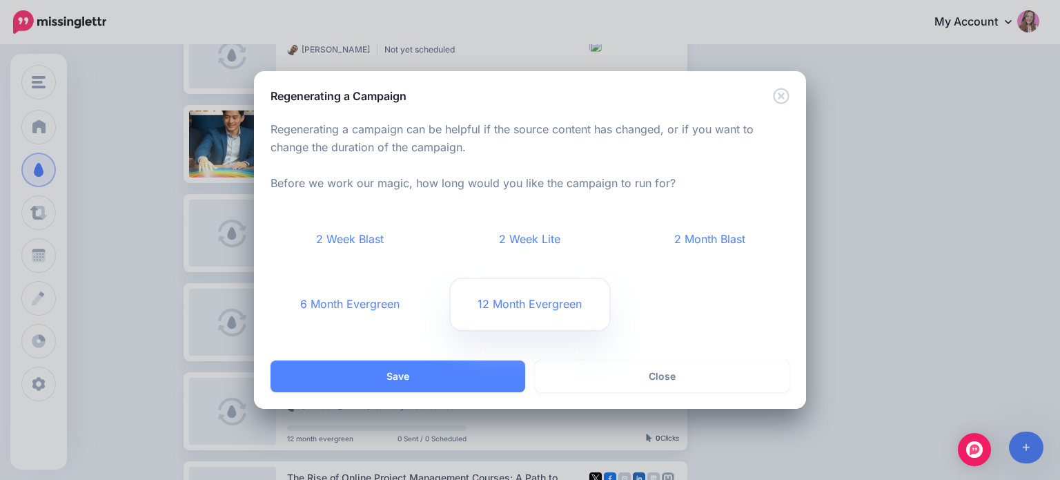
click at [478, 300] on link "12 Month Evergreen" at bounding box center [530, 304] width 159 height 51
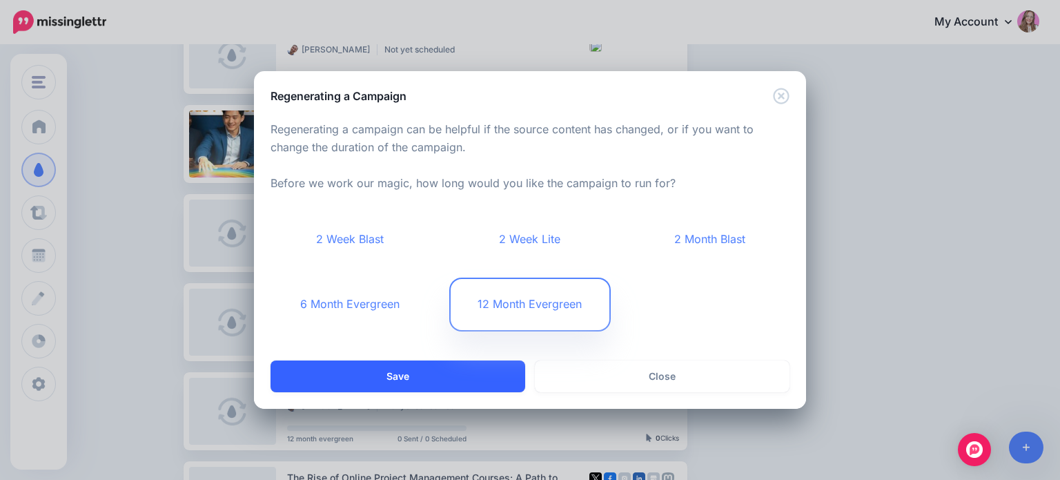
click at [433, 375] on button "Save" at bounding box center [398, 376] width 255 height 32
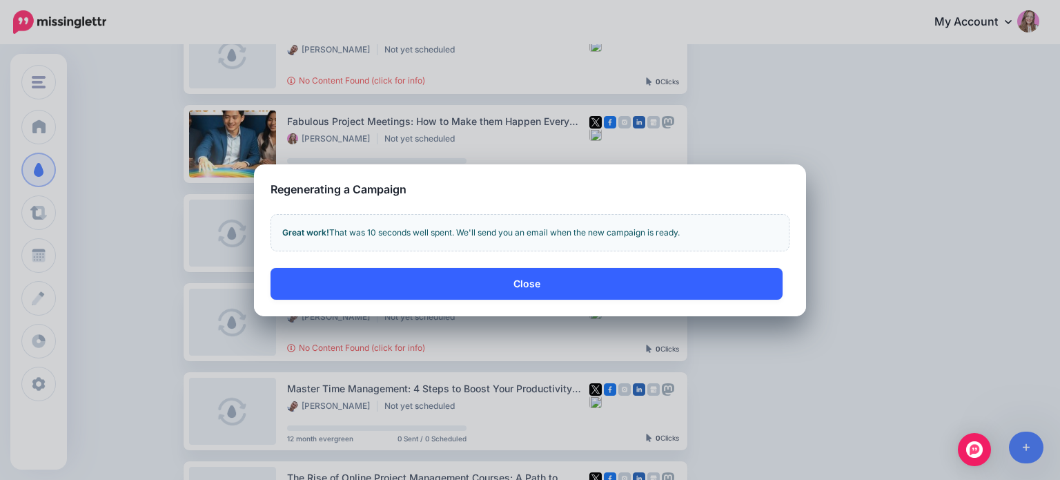
click at [487, 295] on button "Close" at bounding box center [527, 284] width 512 height 32
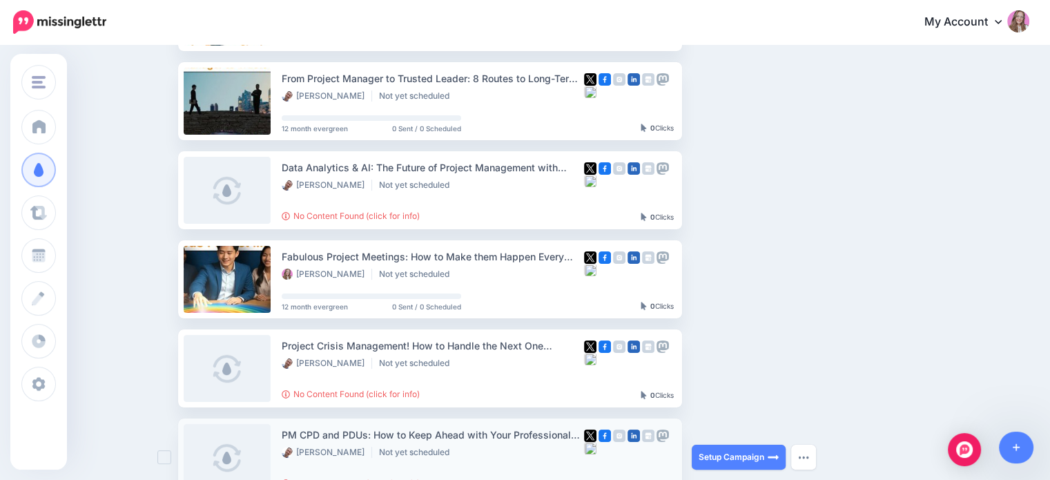
scroll to position [207, 0]
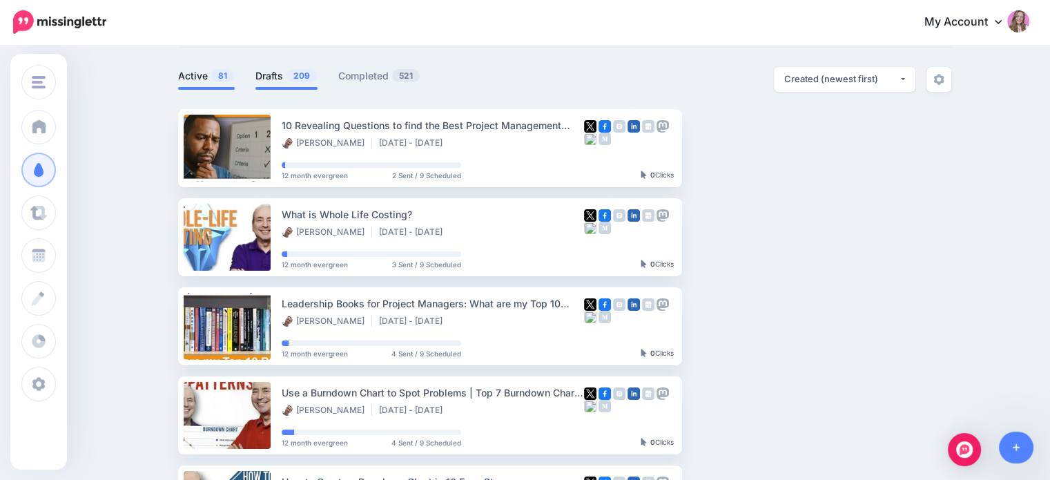
scroll to position [50, 0]
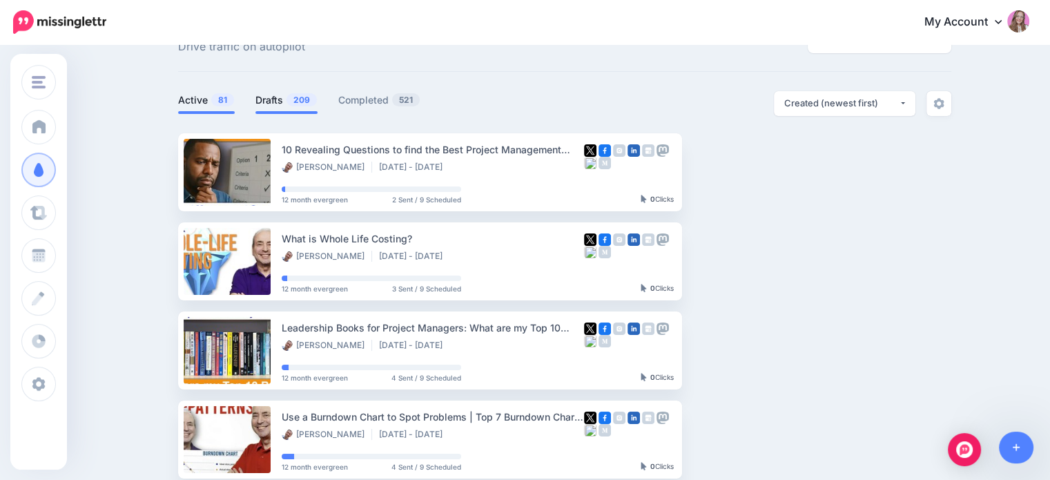
click at [298, 97] on span "209" at bounding box center [301, 99] width 30 height 13
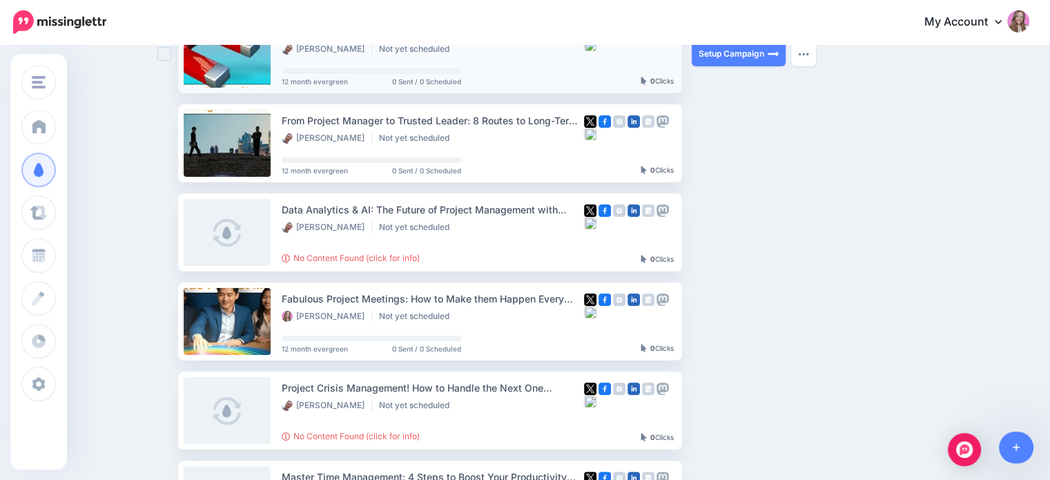
scroll to position [395, 0]
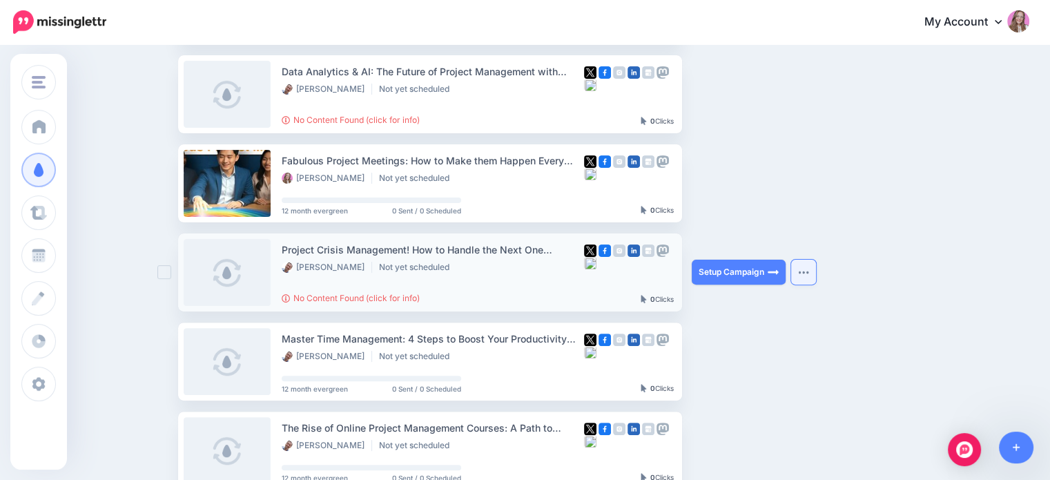
click at [805, 266] on button "button" at bounding box center [803, 271] width 25 height 25
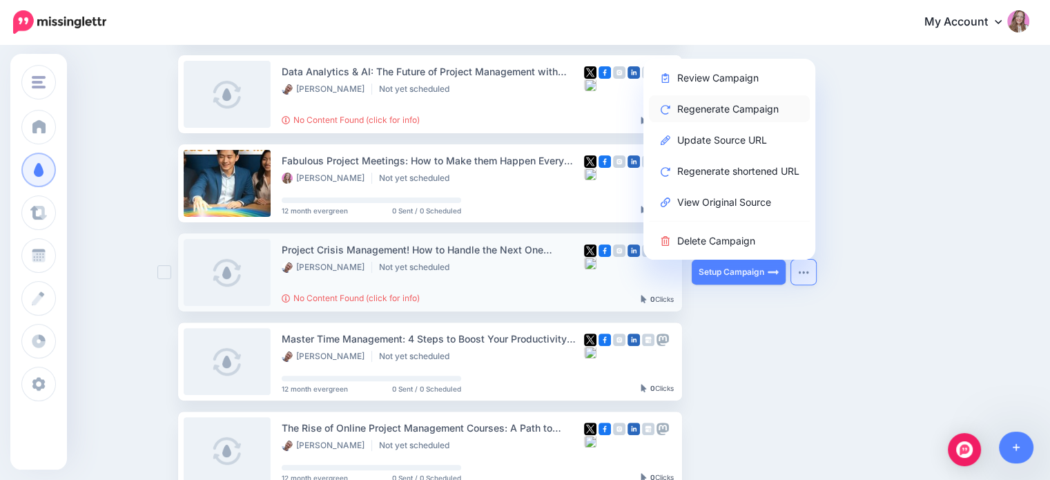
click at [709, 101] on link "Regenerate Campaign" at bounding box center [729, 108] width 161 height 27
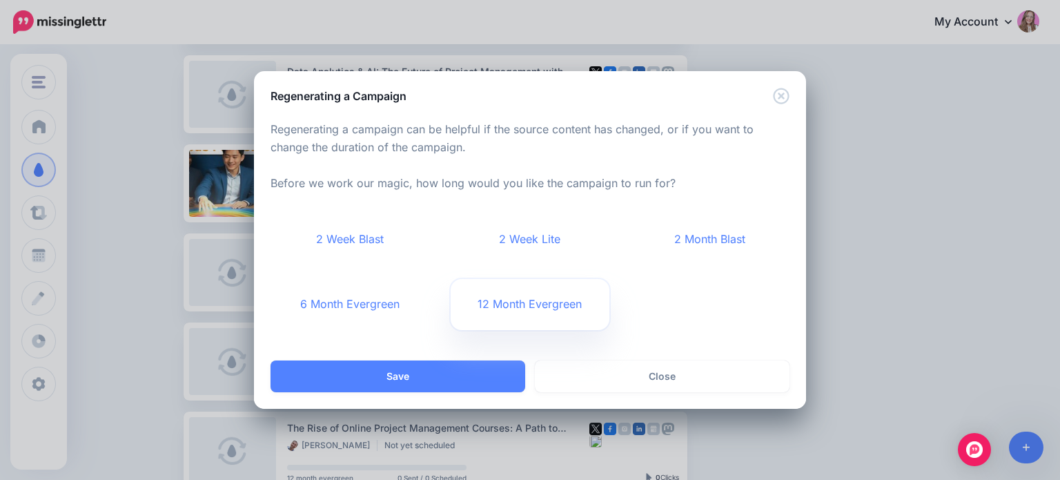
click at [519, 301] on link "12 Month Evergreen" at bounding box center [530, 304] width 159 height 51
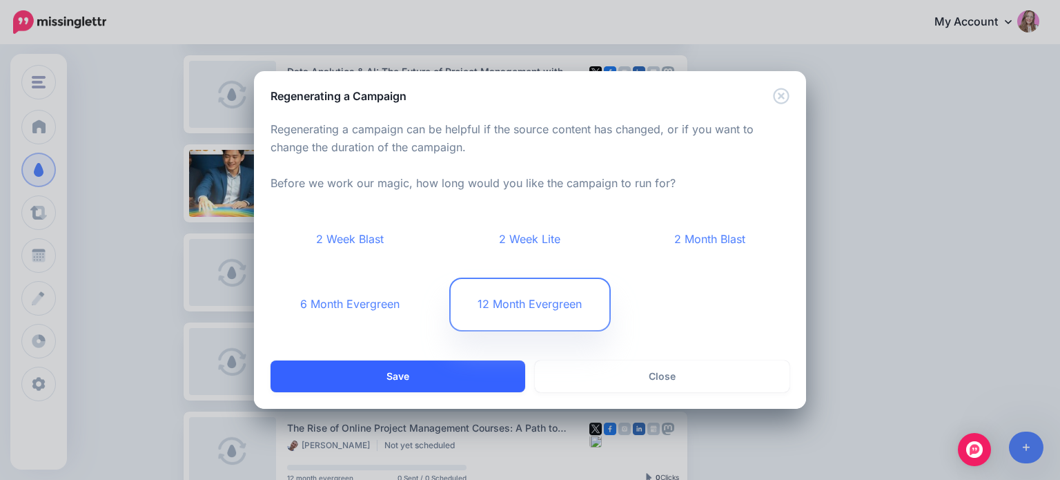
click at [466, 376] on button "Save" at bounding box center [398, 376] width 255 height 32
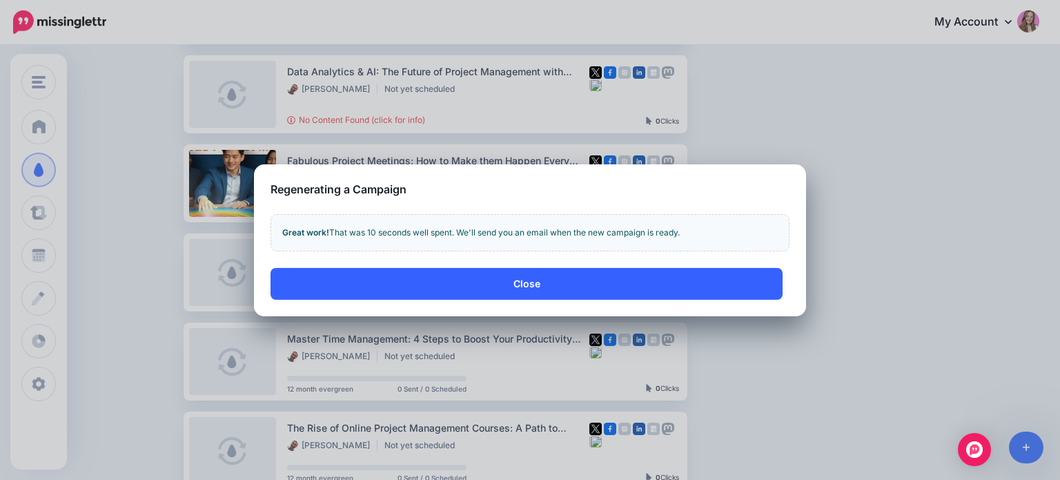
click at [460, 278] on button "Close" at bounding box center [527, 284] width 512 height 32
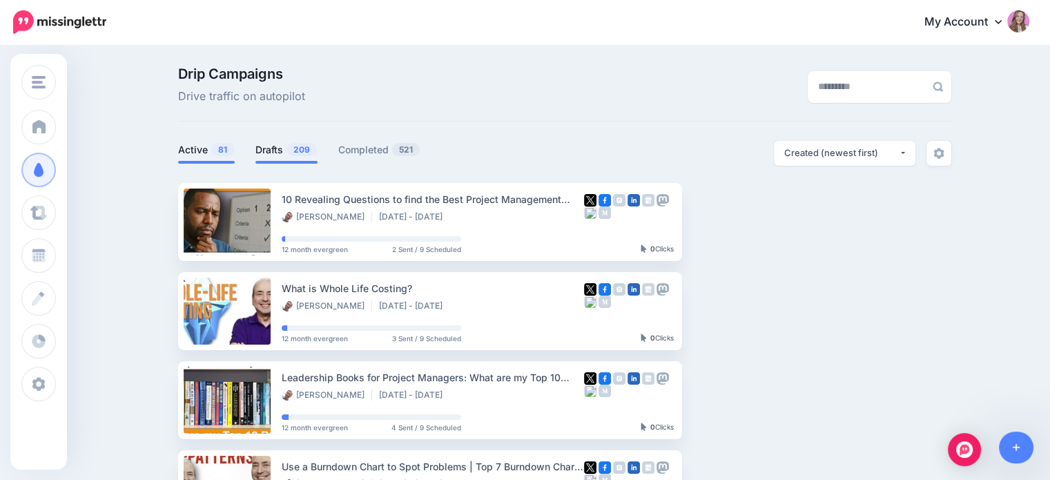
click at [283, 151] on link "Drafts 209" at bounding box center [286, 149] width 62 height 17
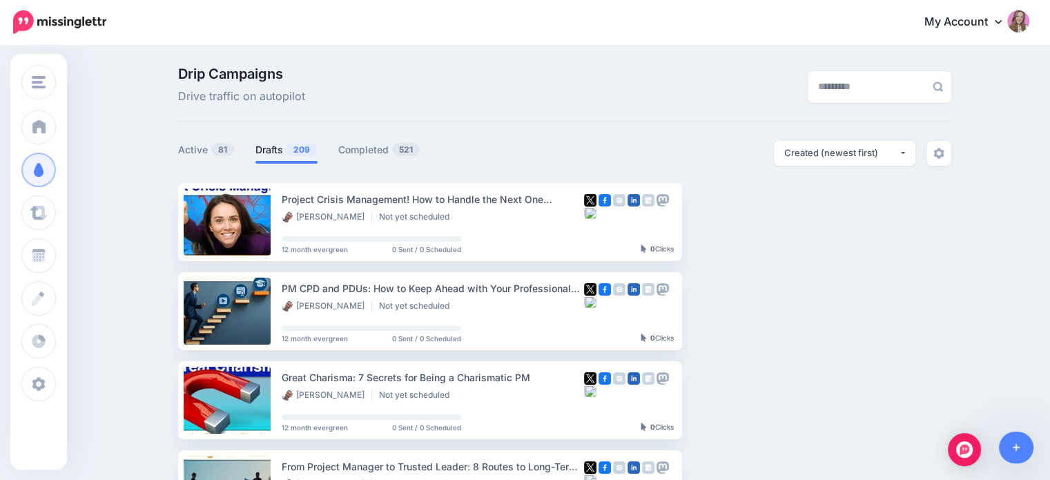
click at [588, 97] on div "Drip Campaigns Drive traffic on autopilot" at bounding box center [432, 86] width 529 height 39
click at [287, 157] on link "Drafts 209" at bounding box center [286, 149] width 62 height 17
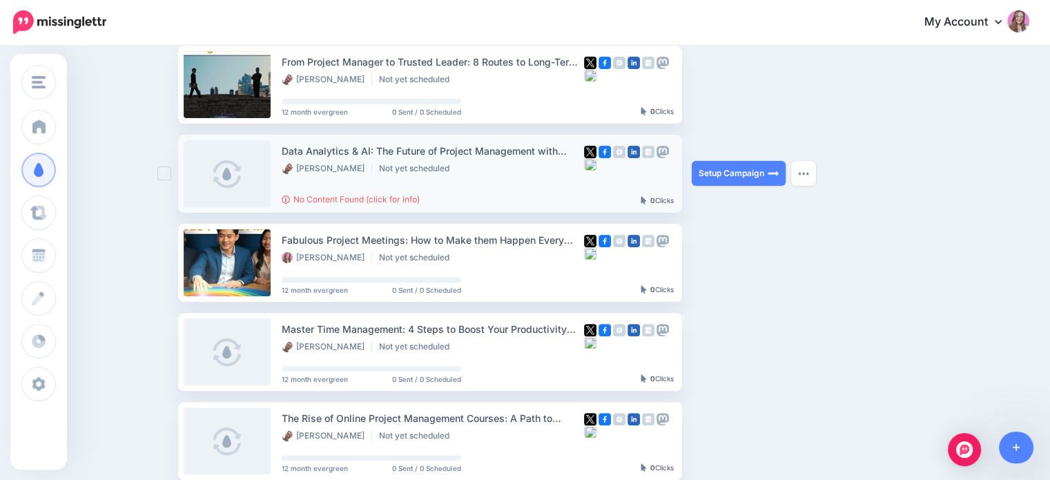
scroll to position [345, 0]
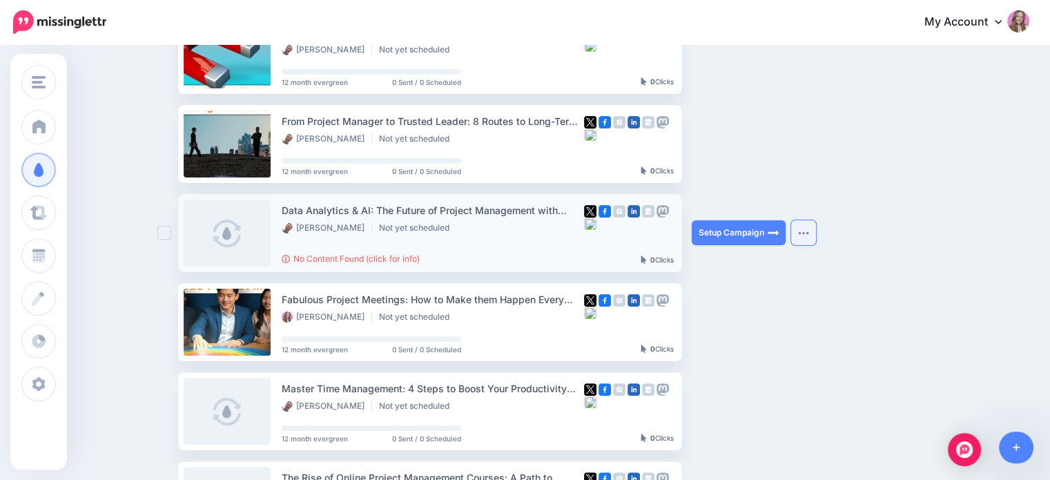
click at [816, 227] on button "button" at bounding box center [803, 232] width 25 height 25
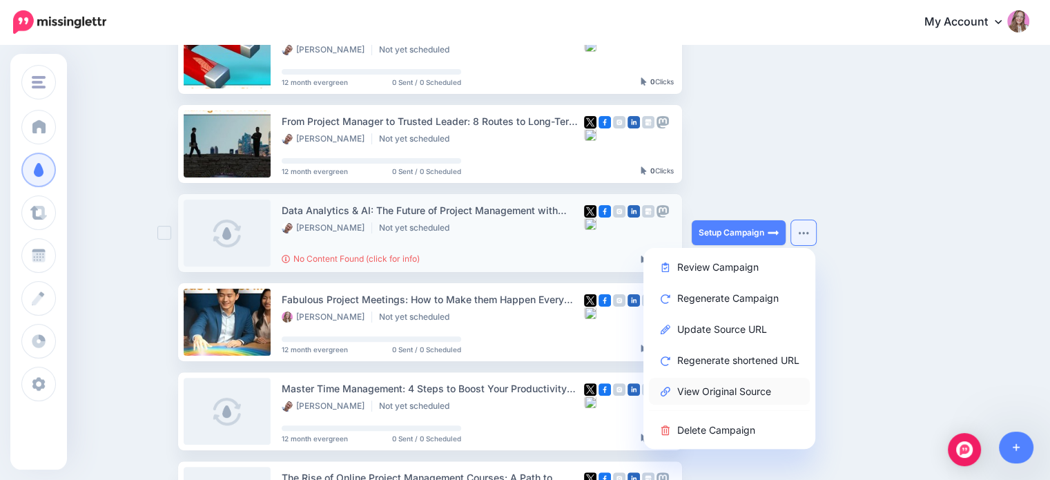
click at [745, 384] on link "View Original Source" at bounding box center [729, 391] width 161 height 27
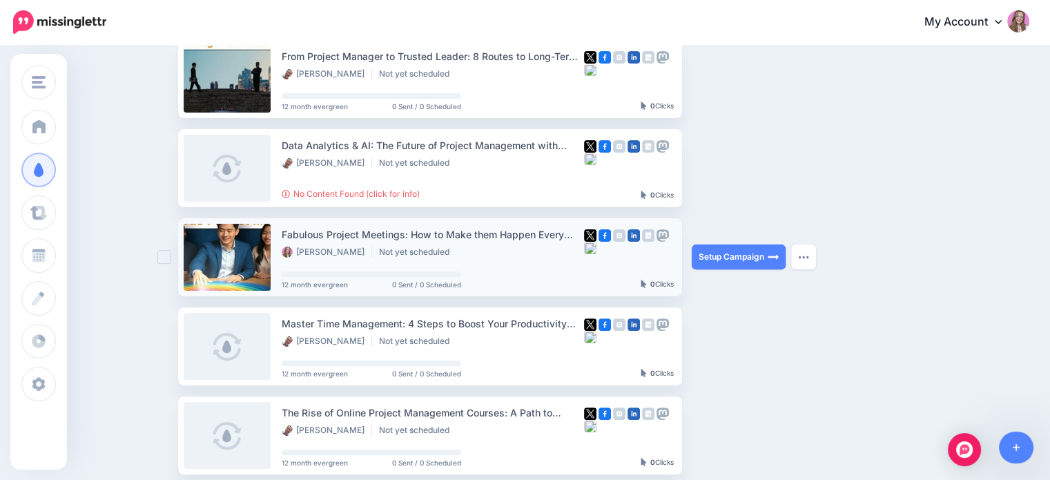
scroll to position [483, 0]
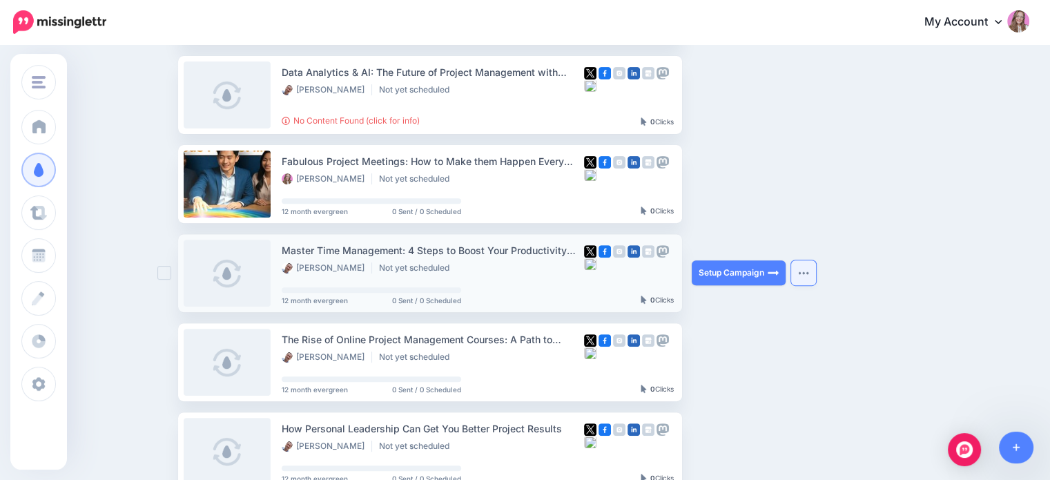
click at [809, 271] on img "button" at bounding box center [803, 273] width 11 height 4
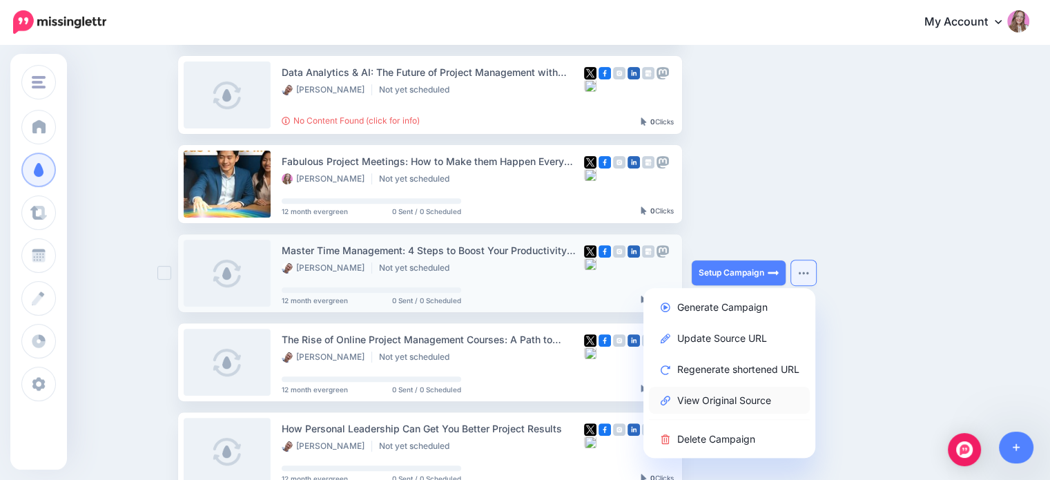
click at [747, 402] on link "View Original Source" at bounding box center [729, 399] width 161 height 27
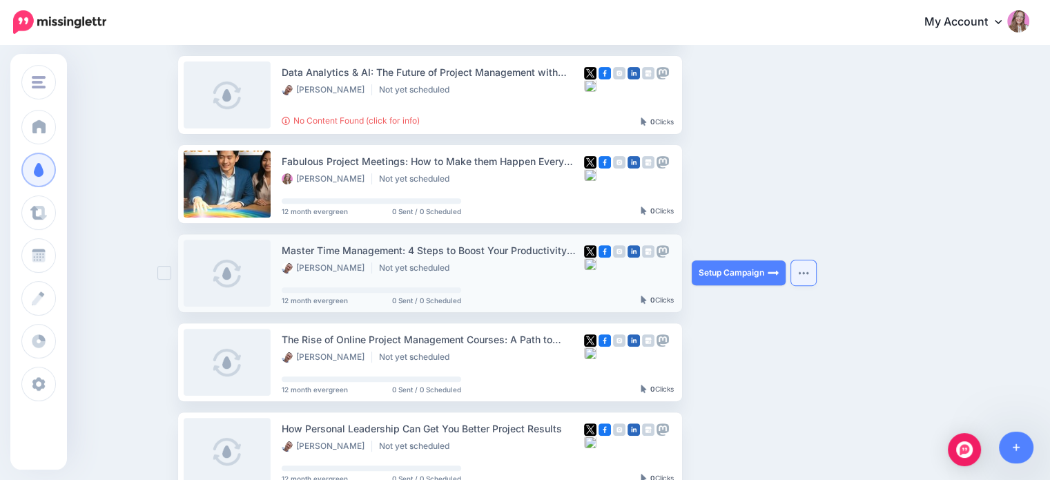
click at [816, 281] on button "button" at bounding box center [803, 272] width 25 height 25
click at [130, 86] on div "Drip Campaigns Drive traffic on autopilot Active 81 209 521" at bounding box center [525, 150] width 1050 height 1175
